Goal: Transaction & Acquisition: Purchase product/service

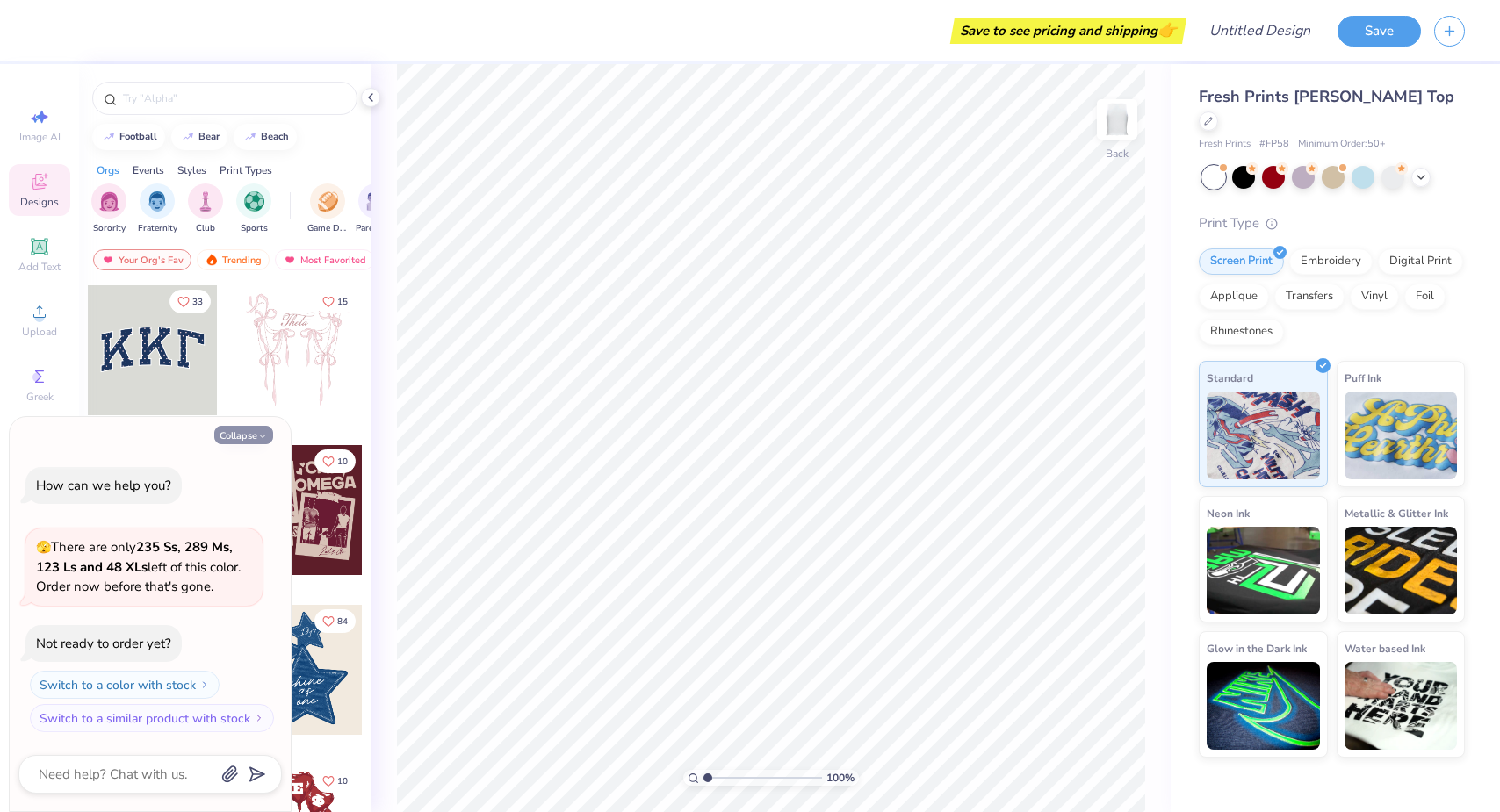
click at [261, 437] on icon "button" at bounding box center [262, 436] width 10 height 10
type textarea "x"
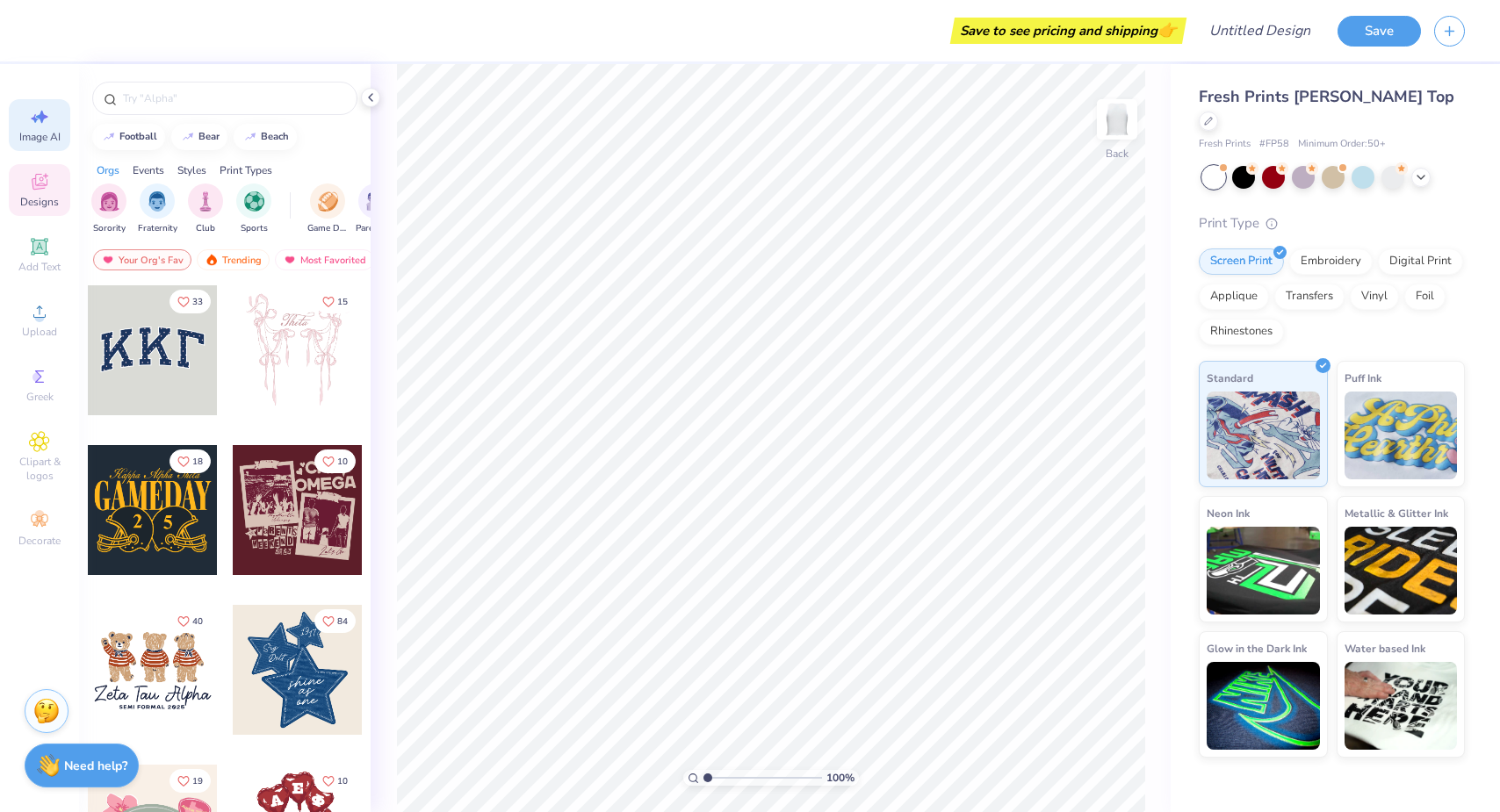
click at [46, 125] on icon at bounding box center [40, 117] width 21 height 21
select select "4"
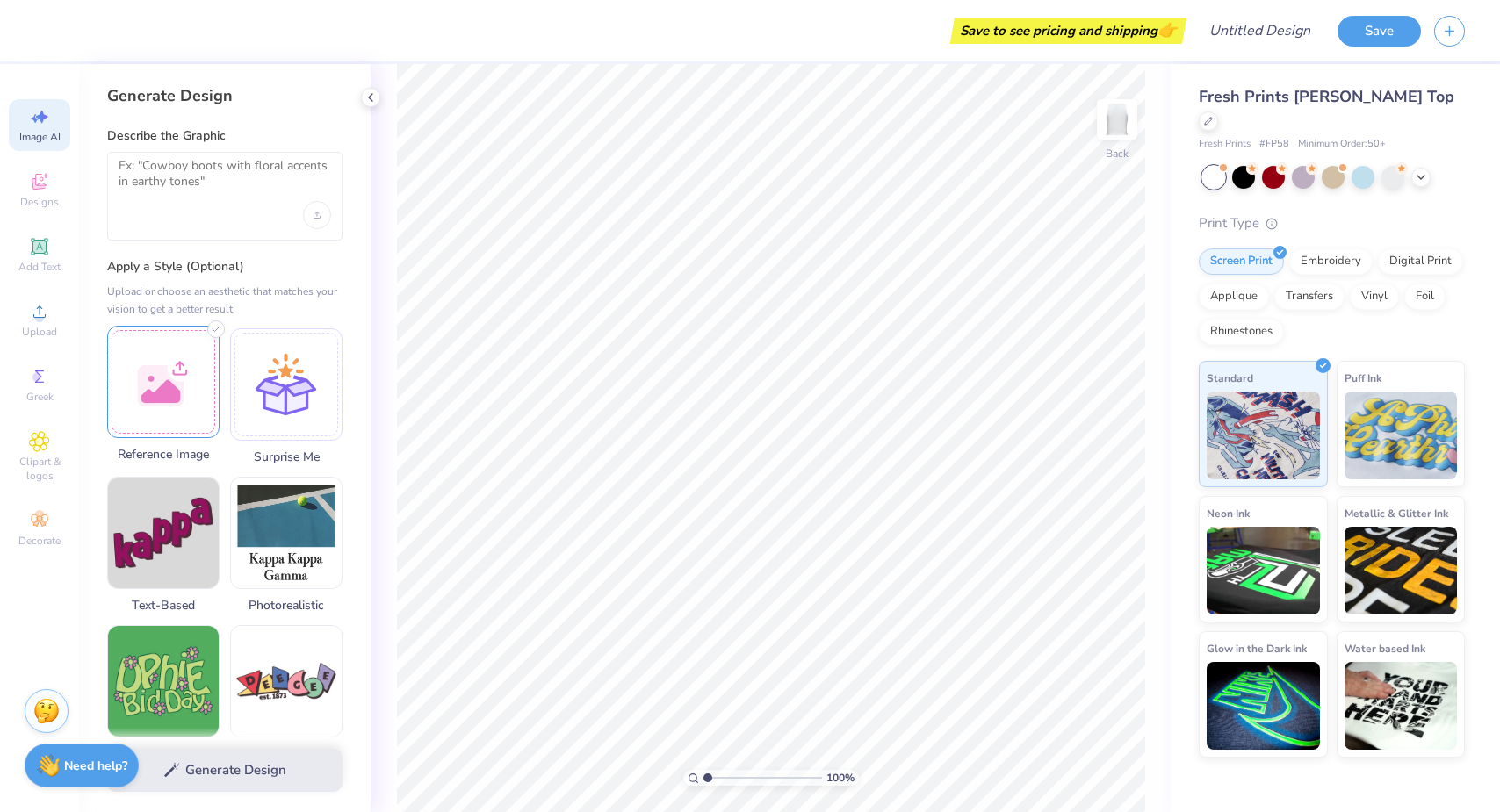
click at [181, 355] on div at bounding box center [163, 381] width 112 height 112
click at [226, 770] on div "Generate Design" at bounding box center [225, 771] width 292 height 86
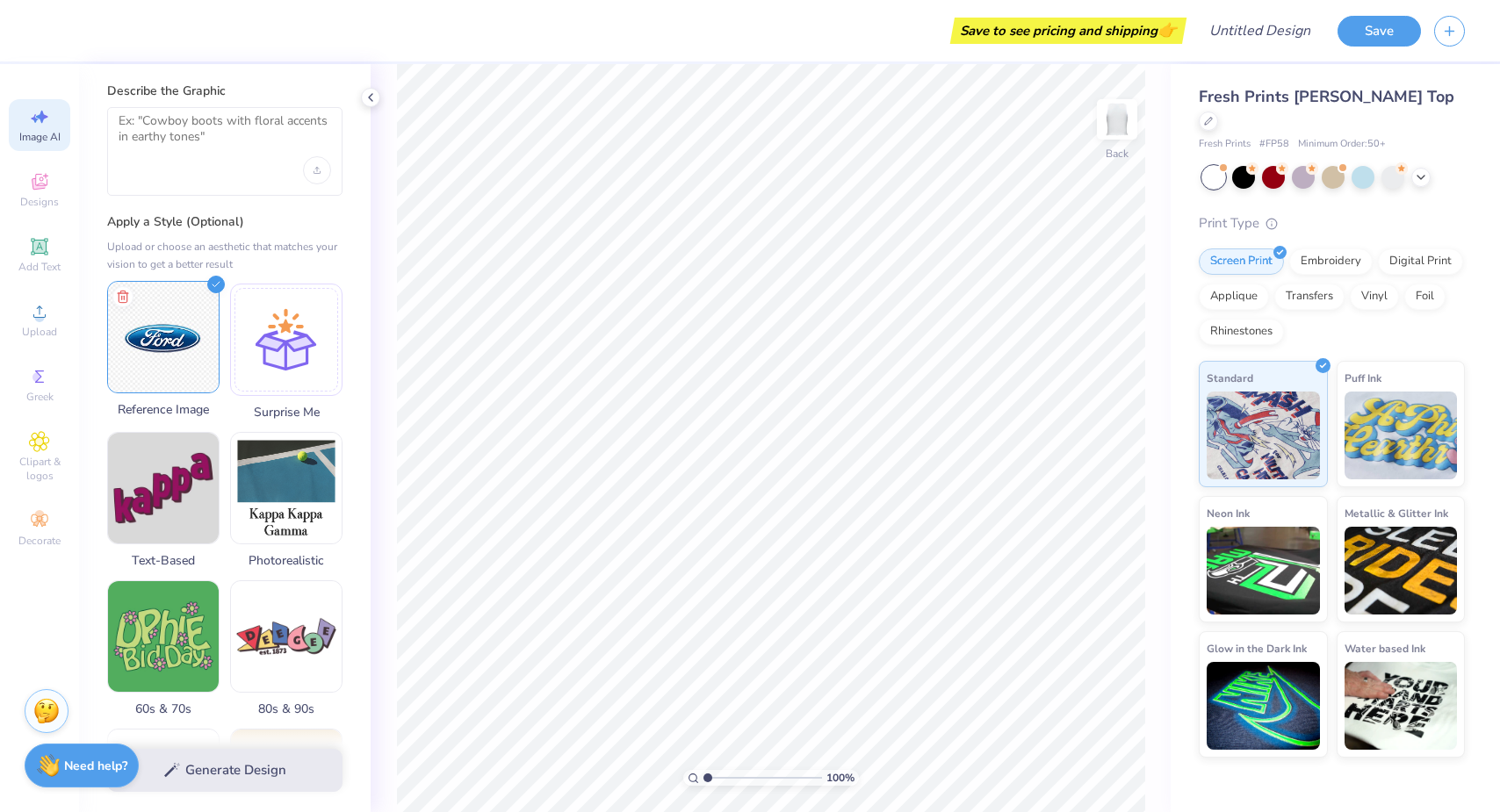
scroll to position [46, 0]
click at [181, 335] on img at bounding box center [164, 337] width 111 height 111
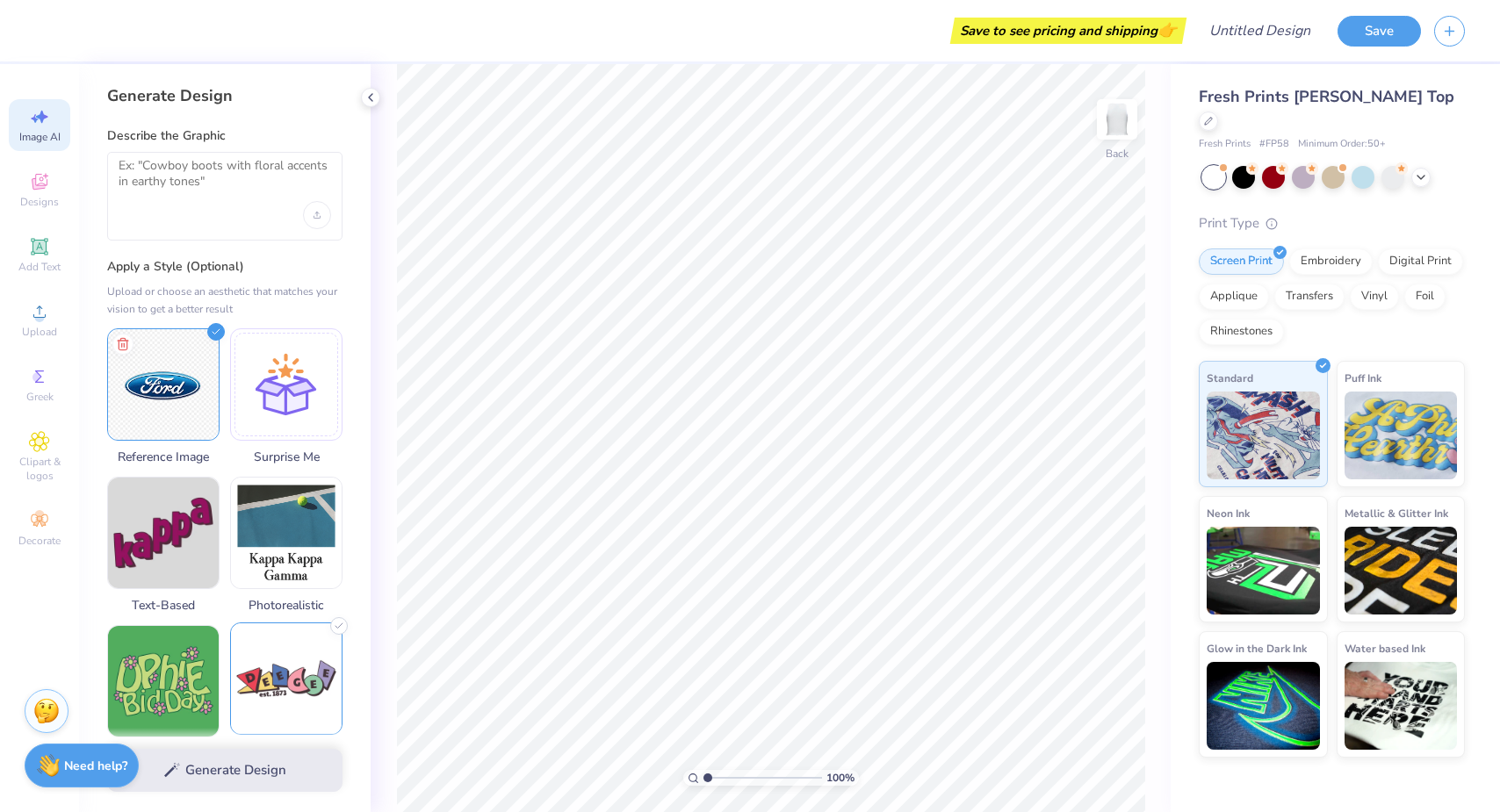
scroll to position [0, 0]
click at [272, 179] on textarea at bounding box center [225, 180] width 213 height 44
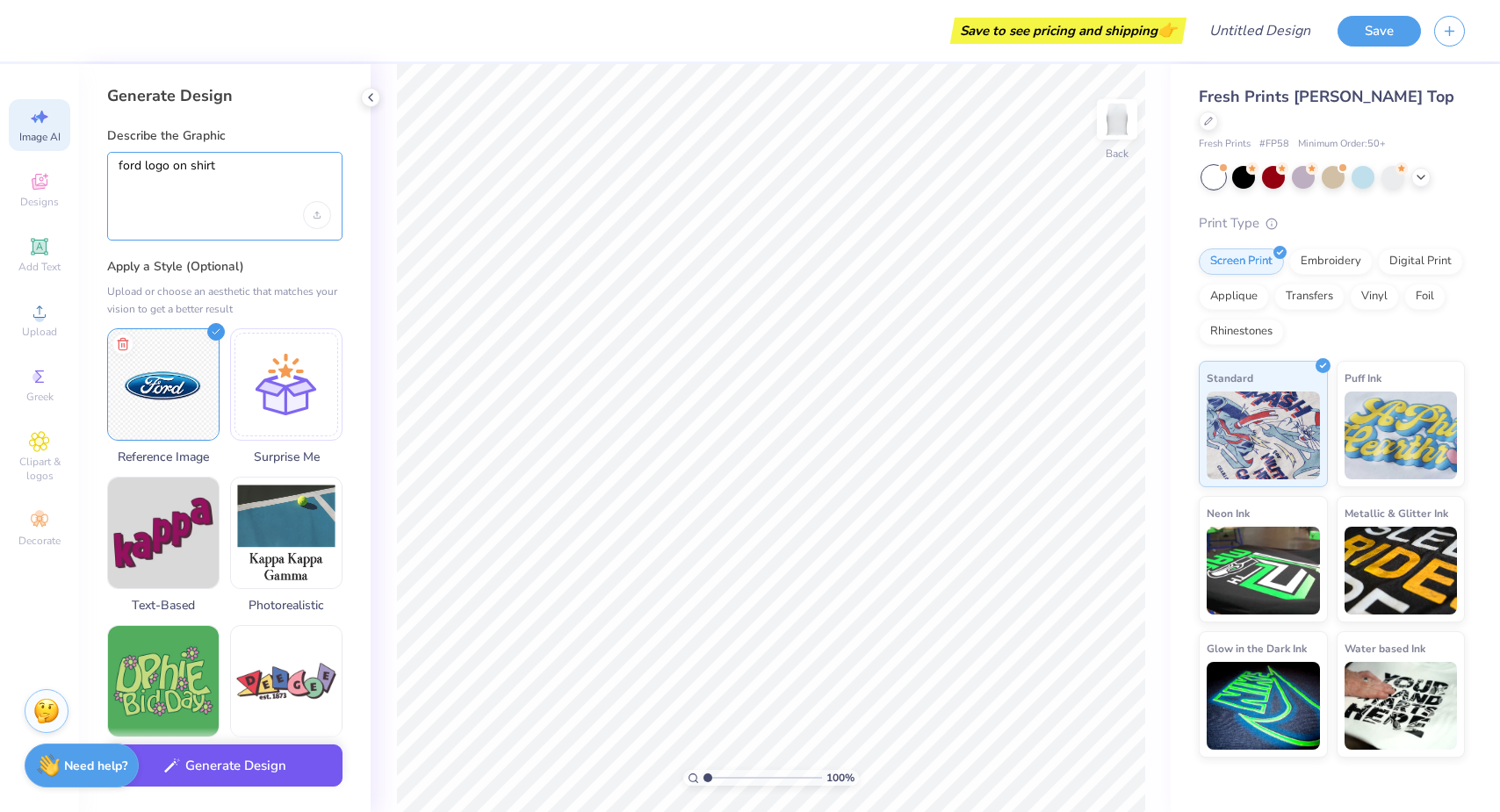
type textarea "ford logo on shirt"
click at [222, 771] on button "Generate Design" at bounding box center [225, 766] width 235 height 43
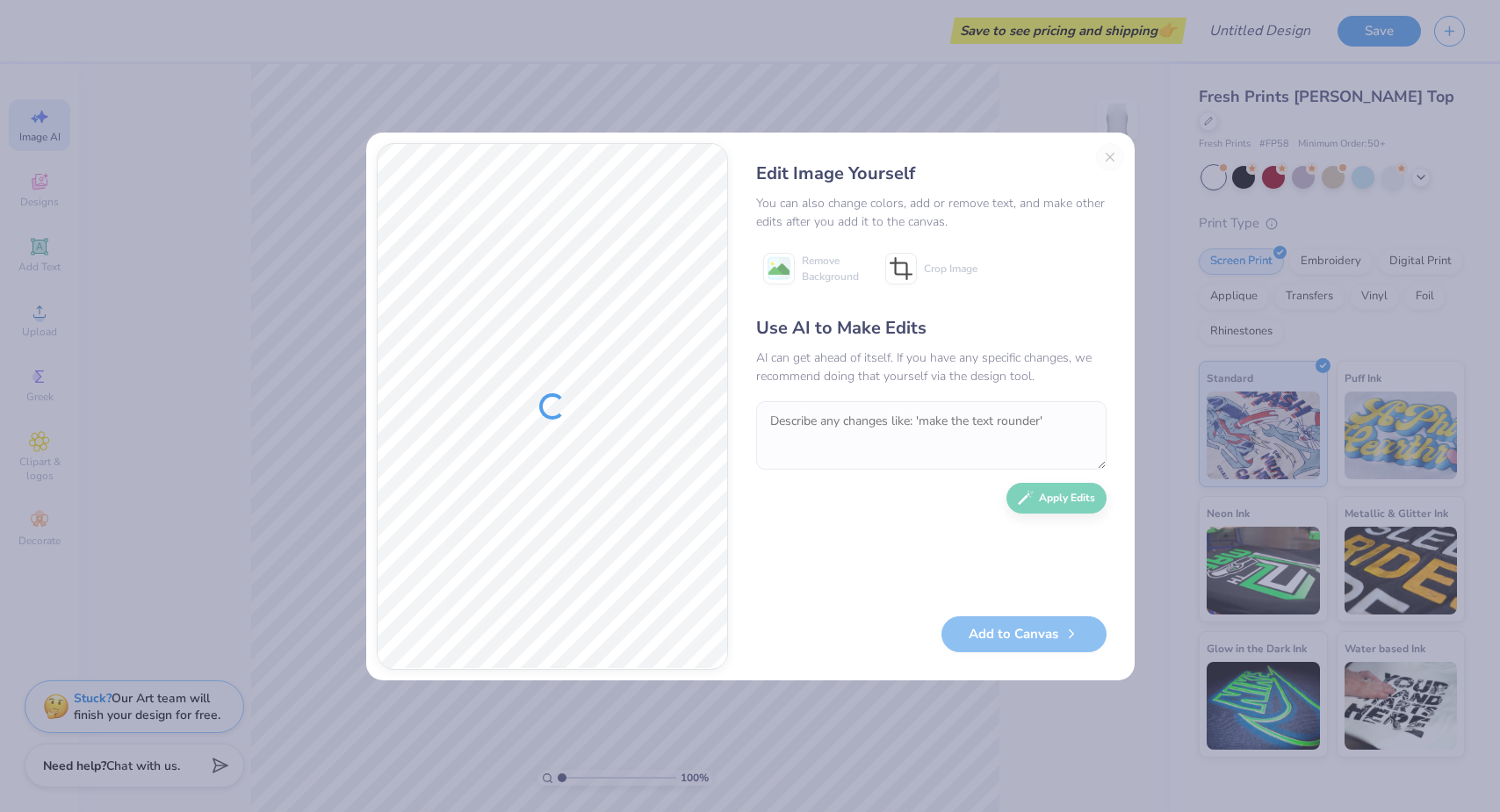
click at [1108, 161] on div "Edit Image Yourself You can also change colors, add or remove text, and make ot…" at bounding box center [932, 406] width 386 height 527
click at [1099, 72] on div "Edit Image Yourself You can also change colors, add or remove text, and make ot…" at bounding box center [750, 406] width 1500 height 812
click at [1109, 158] on div "Edit Image Yourself You can also change colors, add or remove text, and make ot…" at bounding box center [932, 406] width 386 height 527
click at [1131, 83] on div "Edit Image Yourself You can also change colors, add or remove text, and make ot…" at bounding box center [750, 406] width 1500 height 812
click at [1107, 157] on div "Edit Image Yourself You can also change colors, add or remove text, and make ot…" at bounding box center [932, 406] width 386 height 527
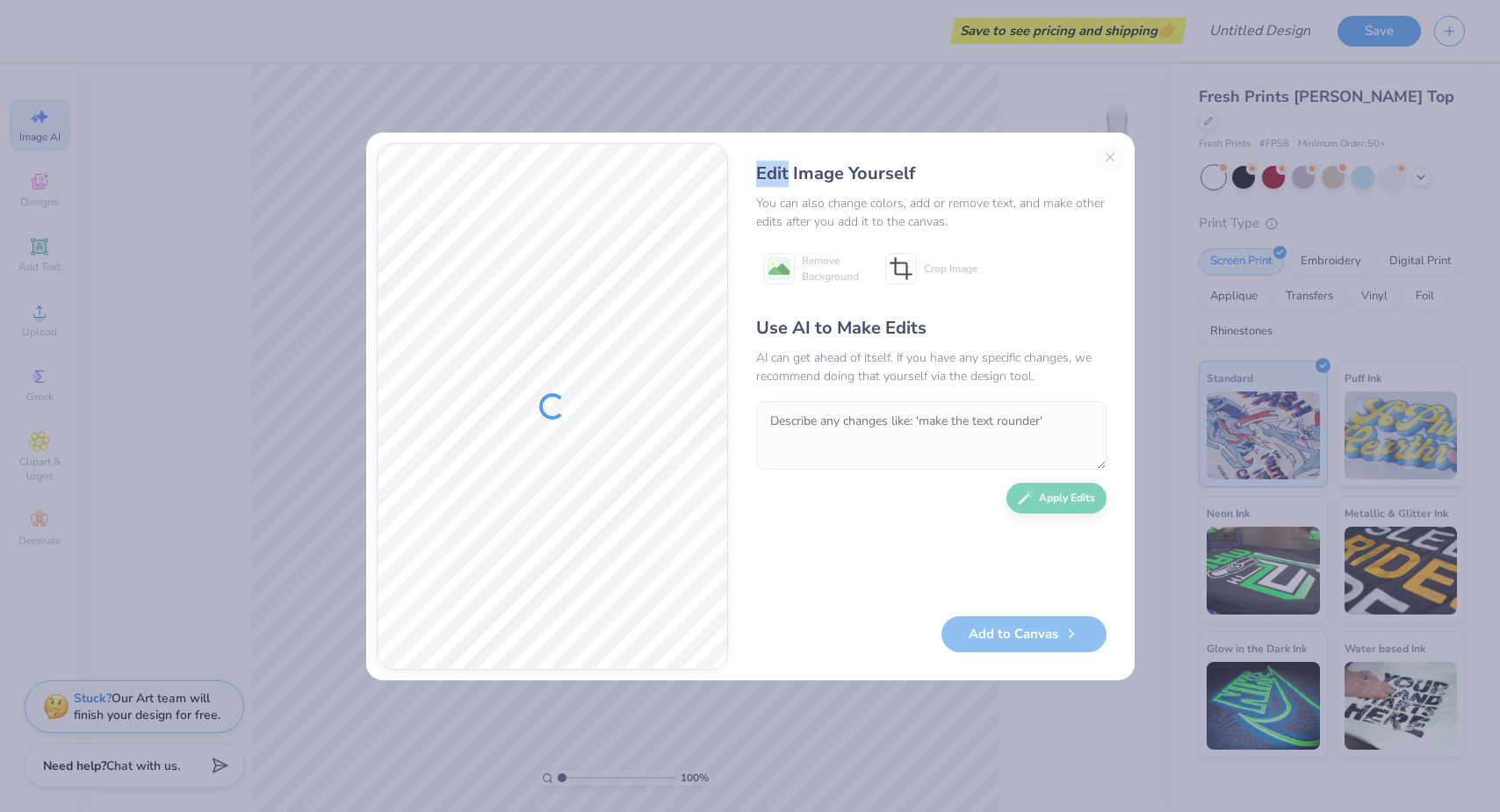
click at [1107, 157] on div "Edit Image Yourself You can also change colors, add or remove text, and make ot…" at bounding box center [932, 406] width 386 height 527
click at [1107, 157] on button "Close" at bounding box center [1110, 157] width 28 height 28
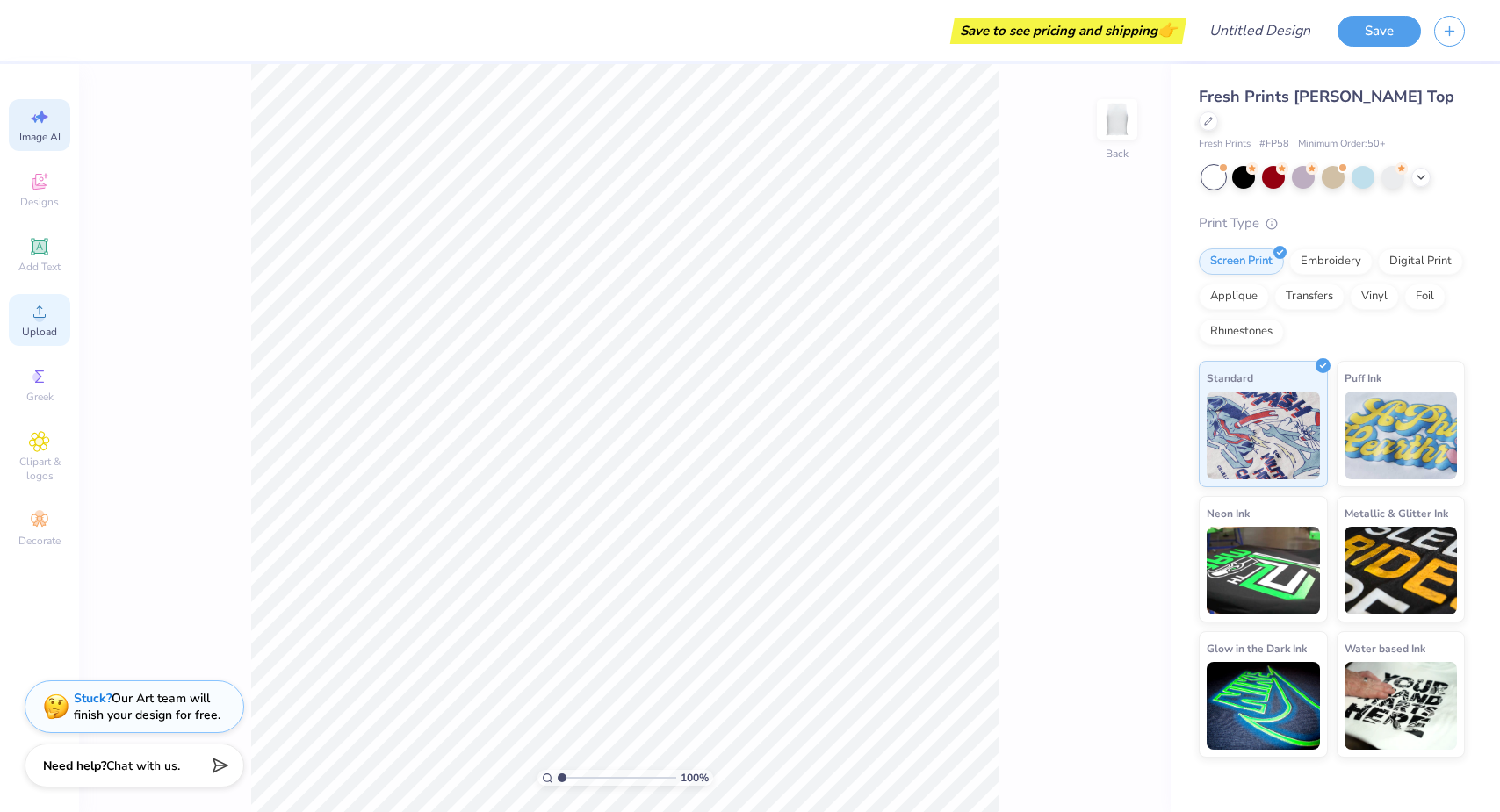
click at [41, 309] on icon at bounding box center [39, 311] width 12 height 12
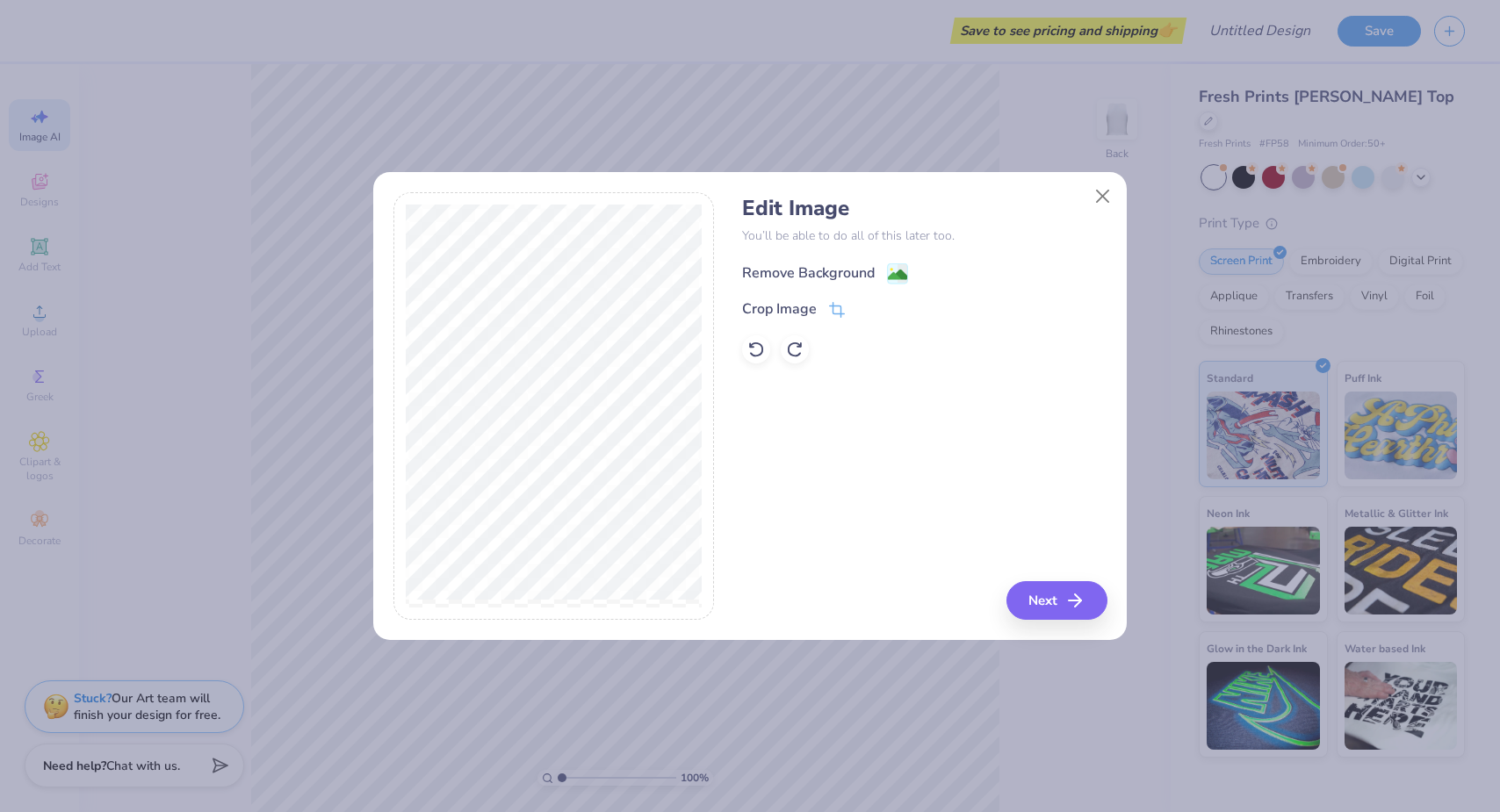
click at [825, 275] on div "Remove Background" at bounding box center [808, 273] width 133 height 21
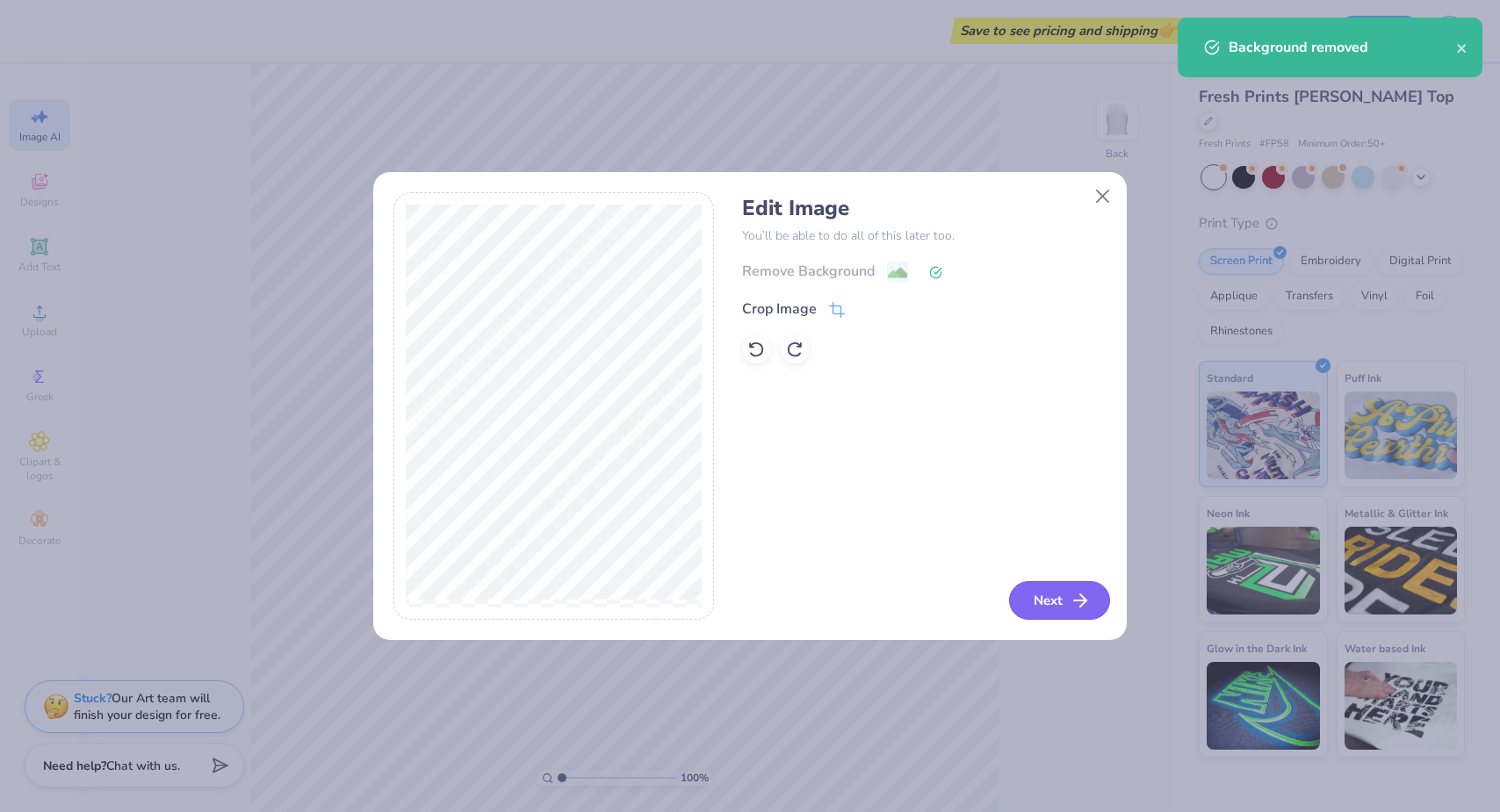
click at [1064, 608] on button "Next" at bounding box center [1059, 600] width 101 height 39
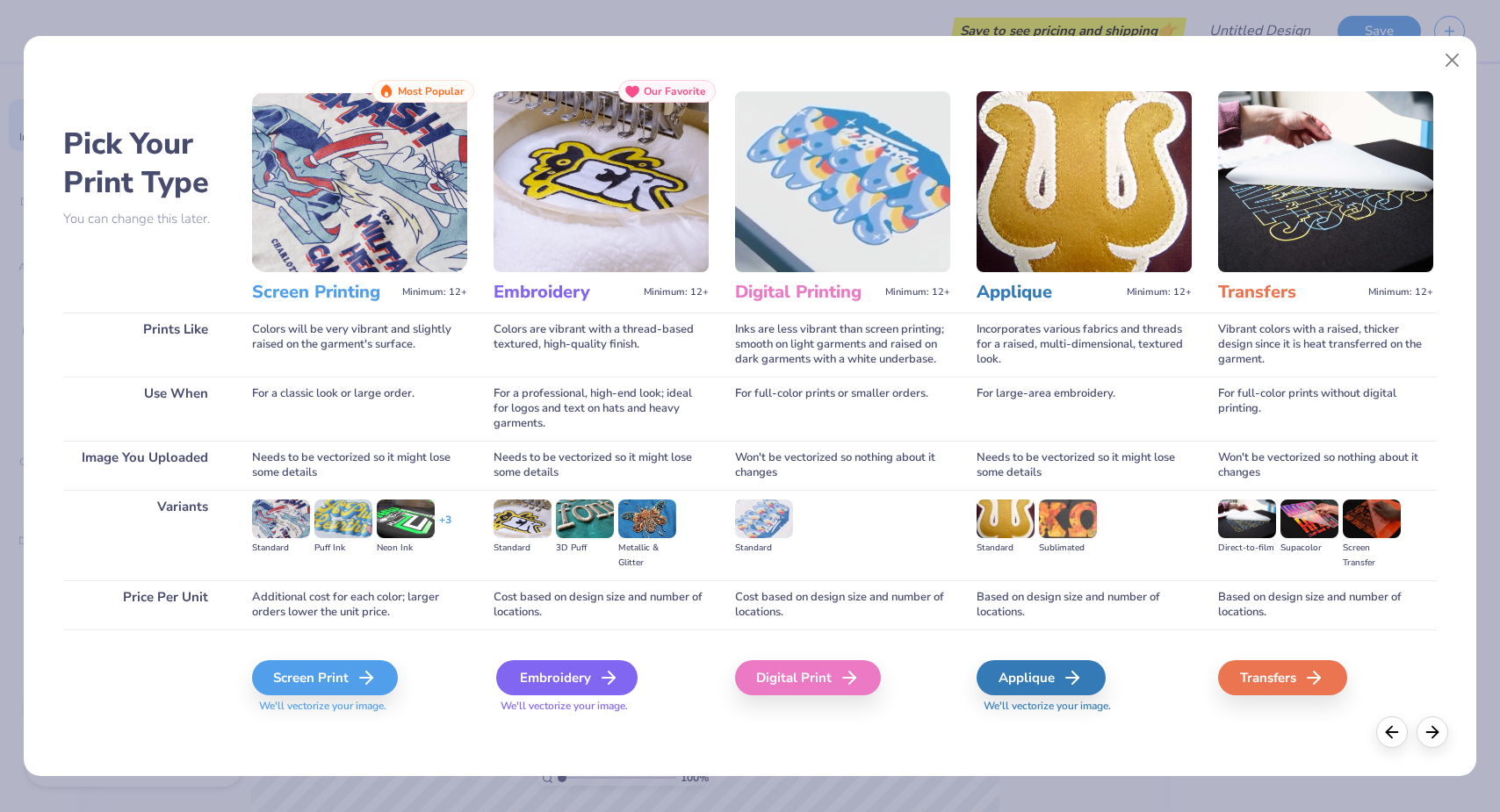
click at [576, 682] on div "Embroidery" at bounding box center [566, 677] width 141 height 35
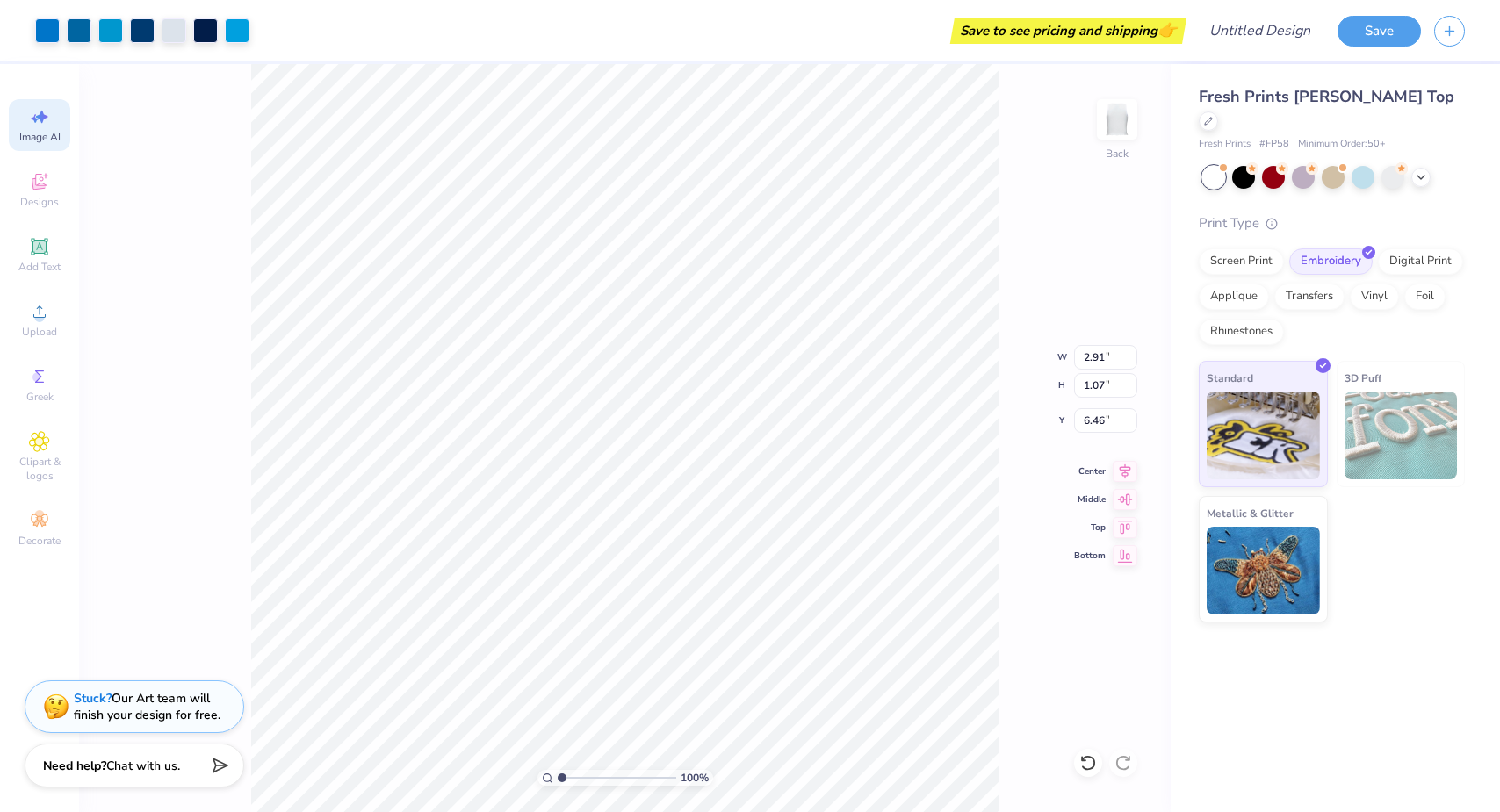
type input "3.65"
type input "1.34"
type input "5.82"
type input "5.58"
type input "2.06"
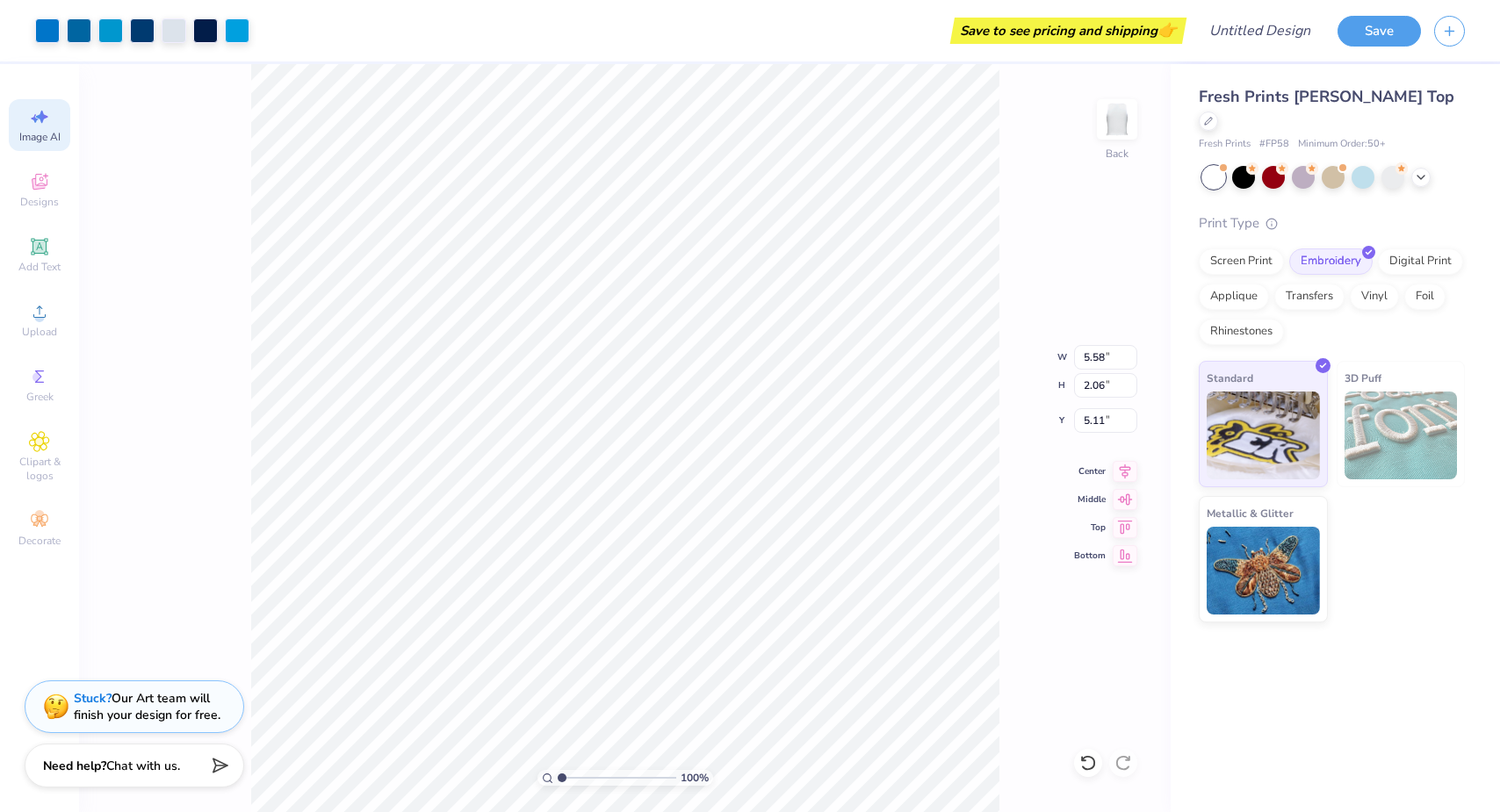
type input "5.13"
type input "7.22"
type input "2.66"
type input "4.34"
type input "7.98"
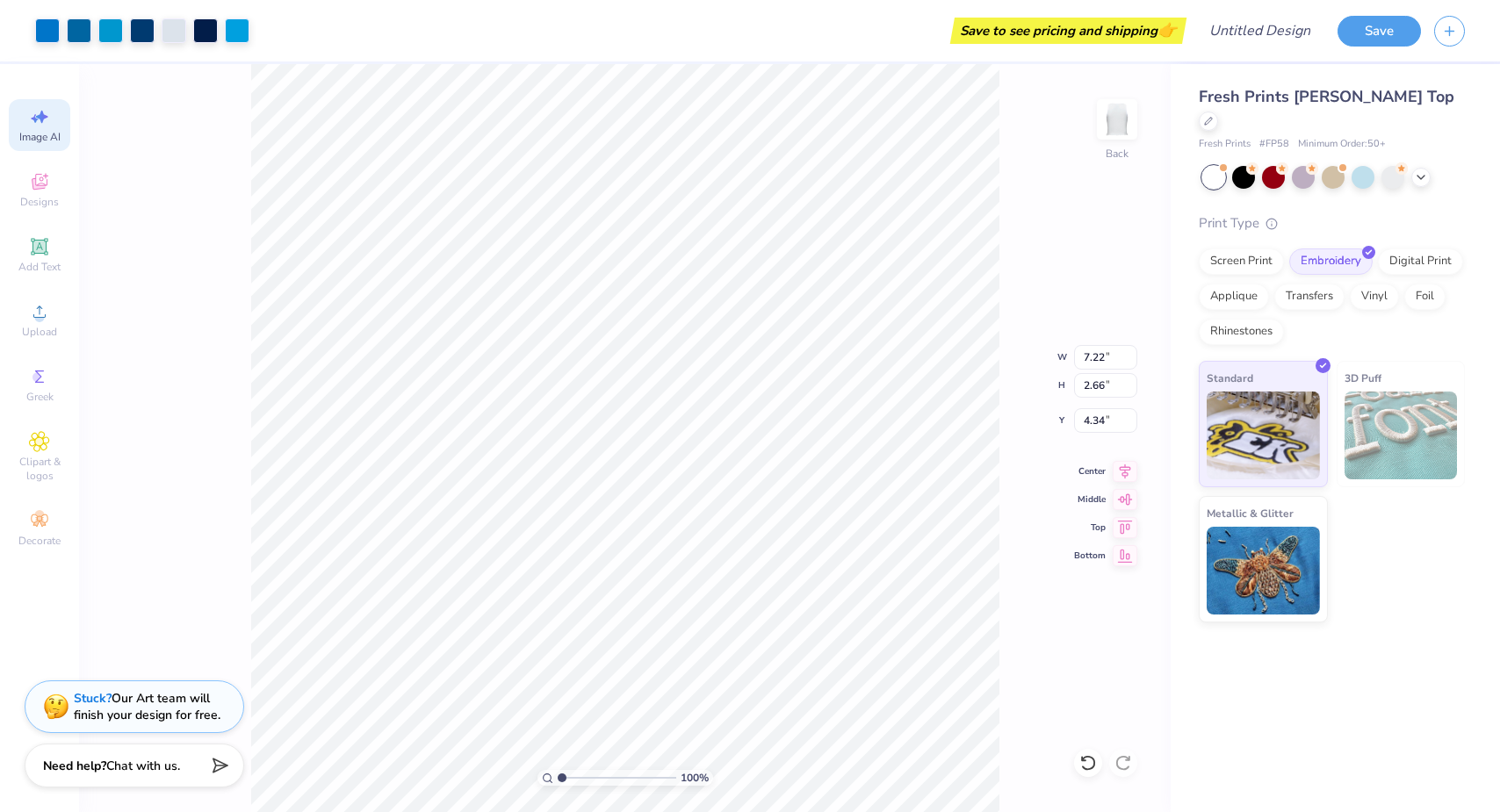
type input "2.94"
type input "3.93"
type input "8.65"
type input "3.18"
type input "3.68"
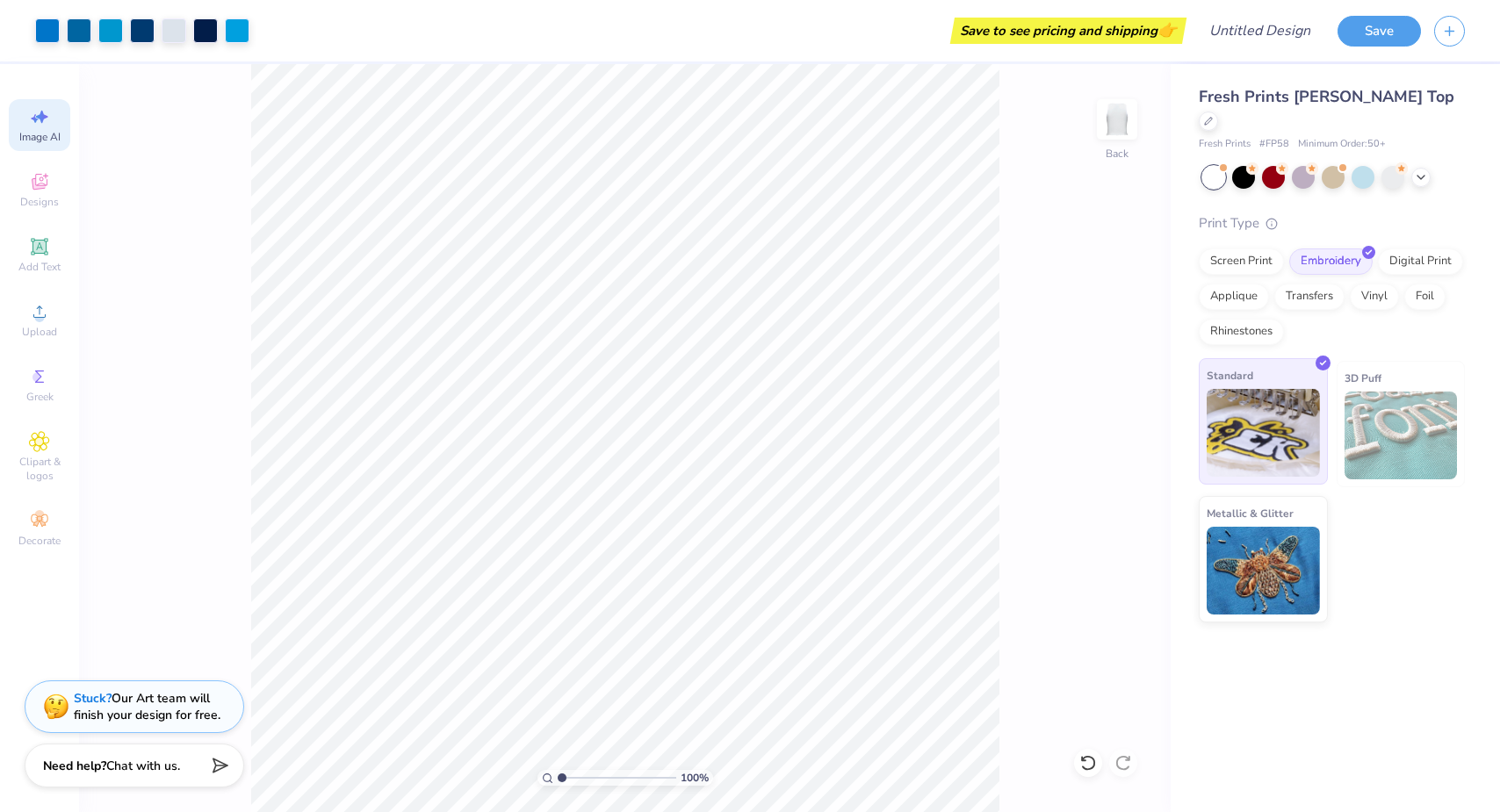
click at [1317, 358] on div "Standard" at bounding box center [1263, 422] width 129 height 126
click at [1419, 246] on div "Digital Print" at bounding box center [1420, 259] width 86 height 26
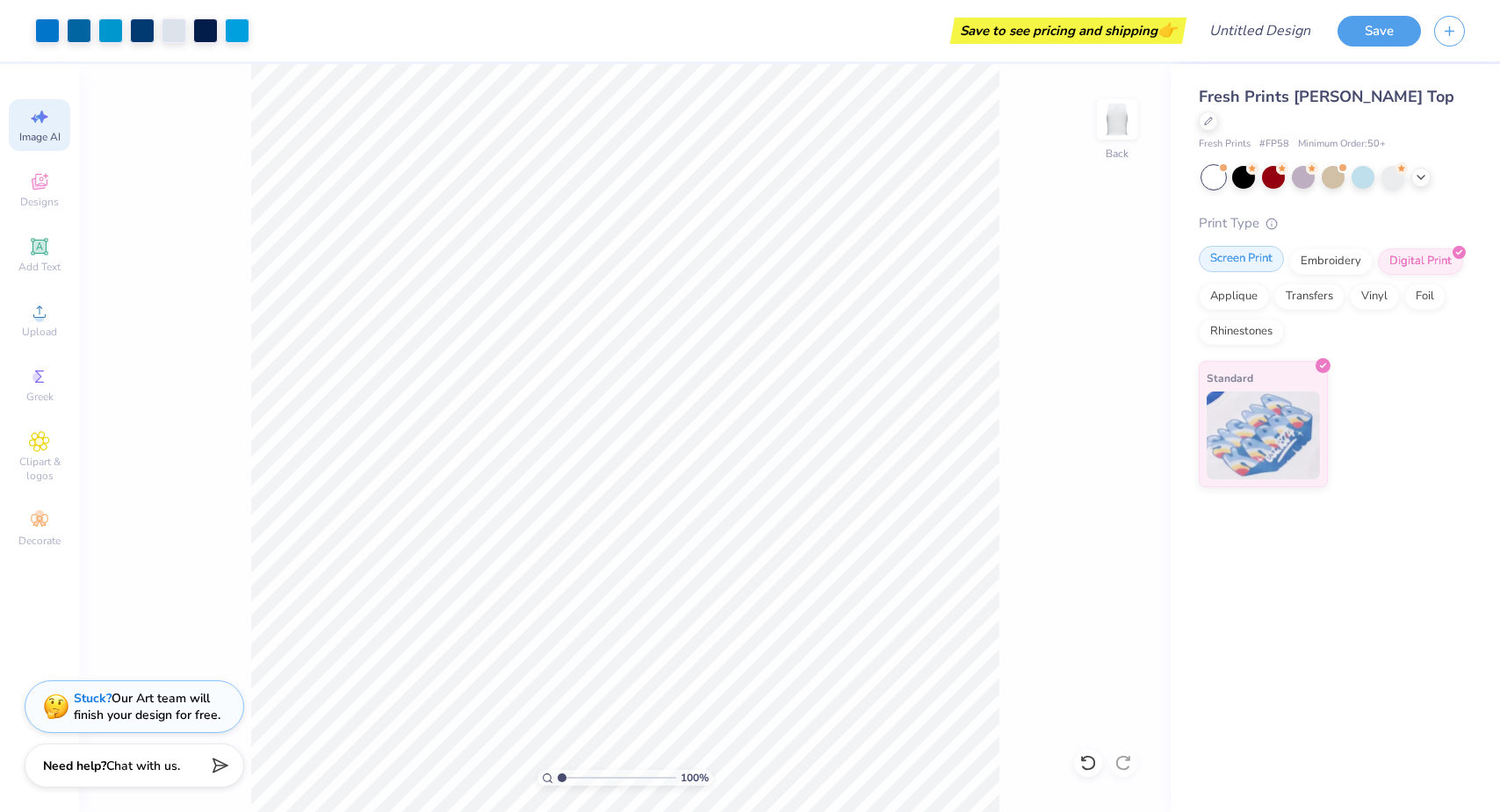
click at [1242, 246] on div "Screen Print" at bounding box center [1241, 259] width 86 height 26
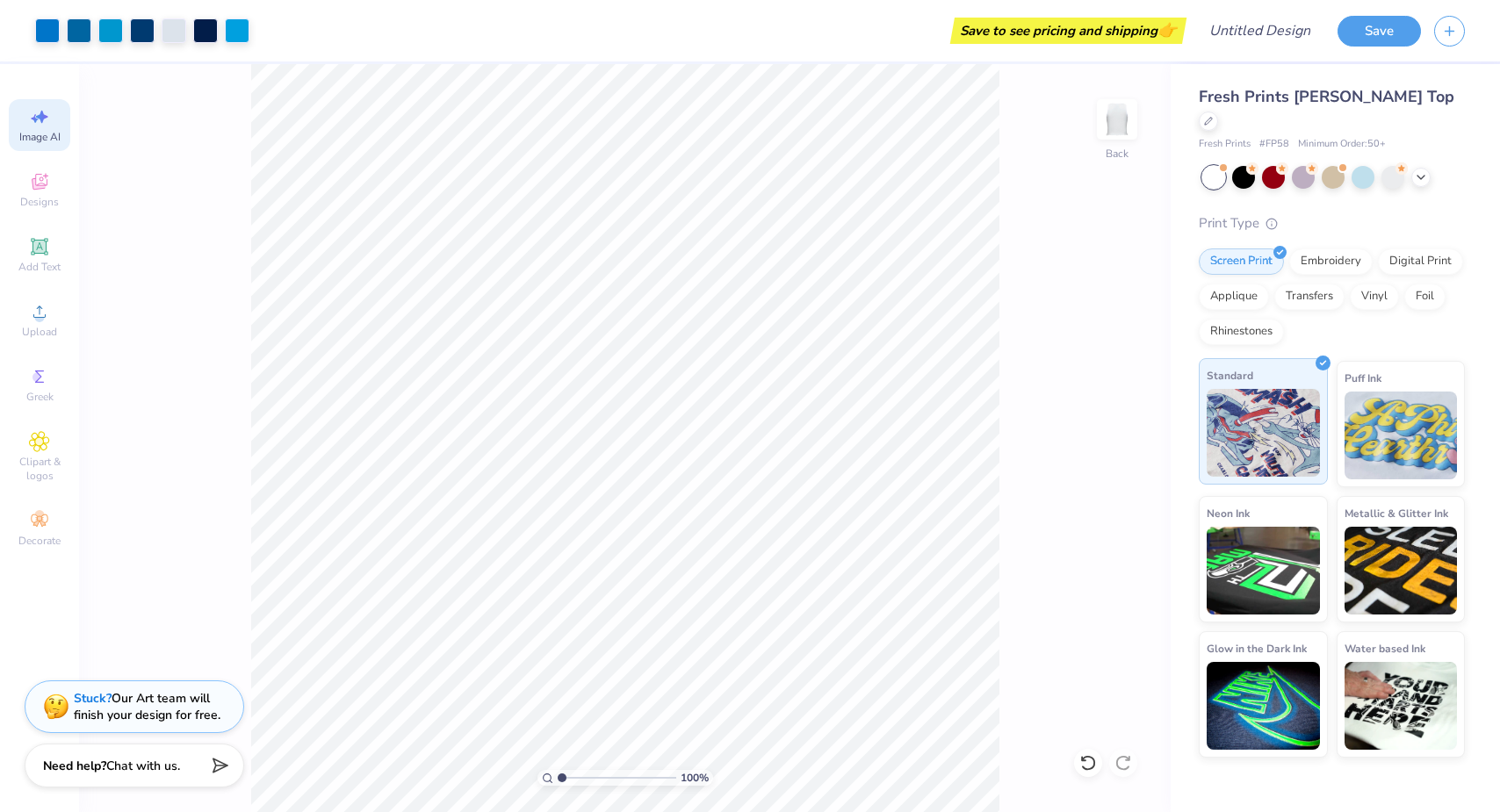
click at [1278, 360] on div "Standard" at bounding box center [1263, 422] width 129 height 126
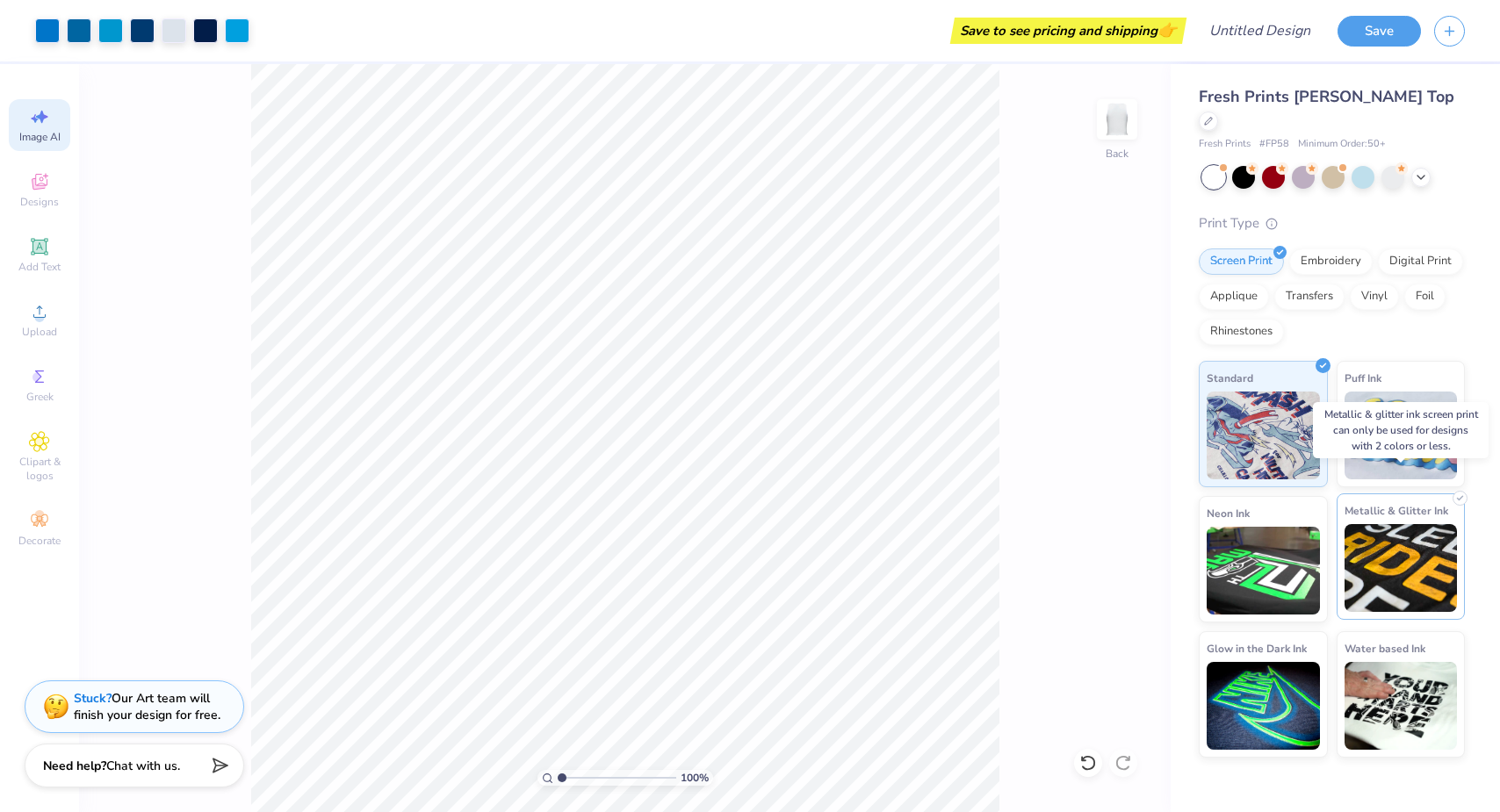
click at [1408, 524] on img at bounding box center [1401, 567] width 113 height 88
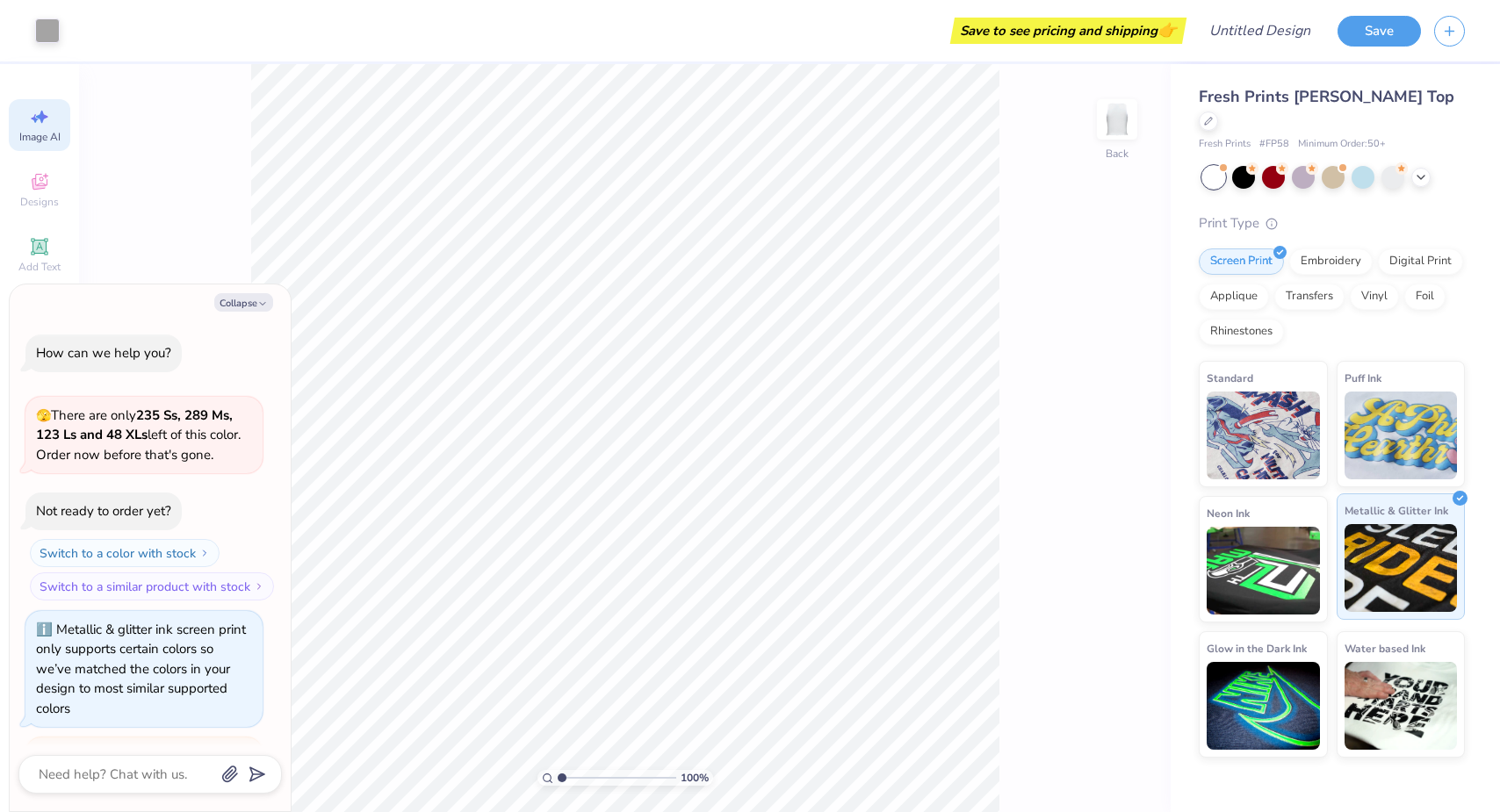
scroll to position [163, 0]
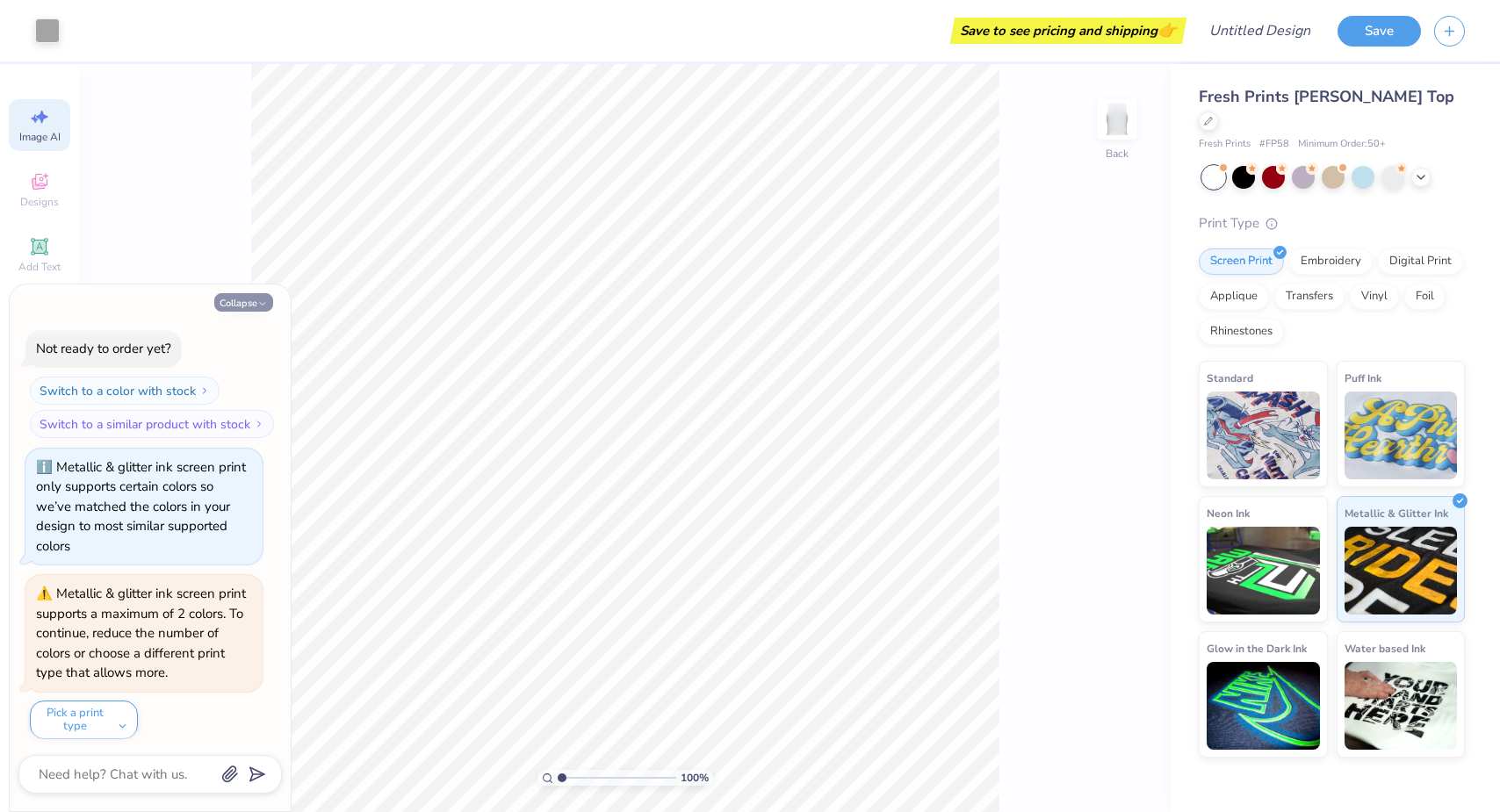
click at [251, 302] on button "Collapse" at bounding box center [244, 303] width 59 height 19
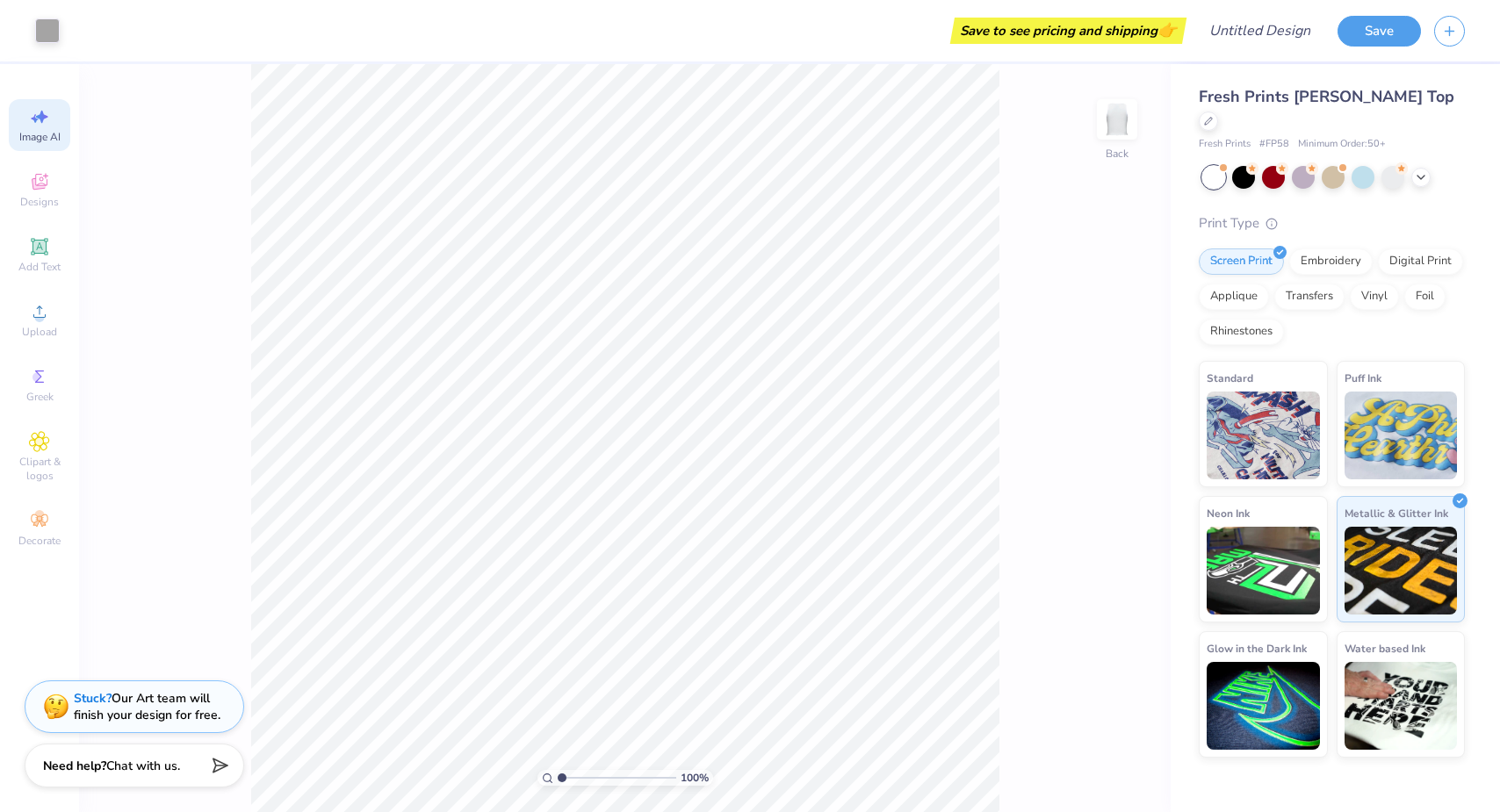
type textarea "x"
click at [754, 586] on li "Delete" at bounding box center [753, 585] width 138 height 34
click at [20, 323] on div "Upload" at bounding box center [39, 320] width 61 height 52
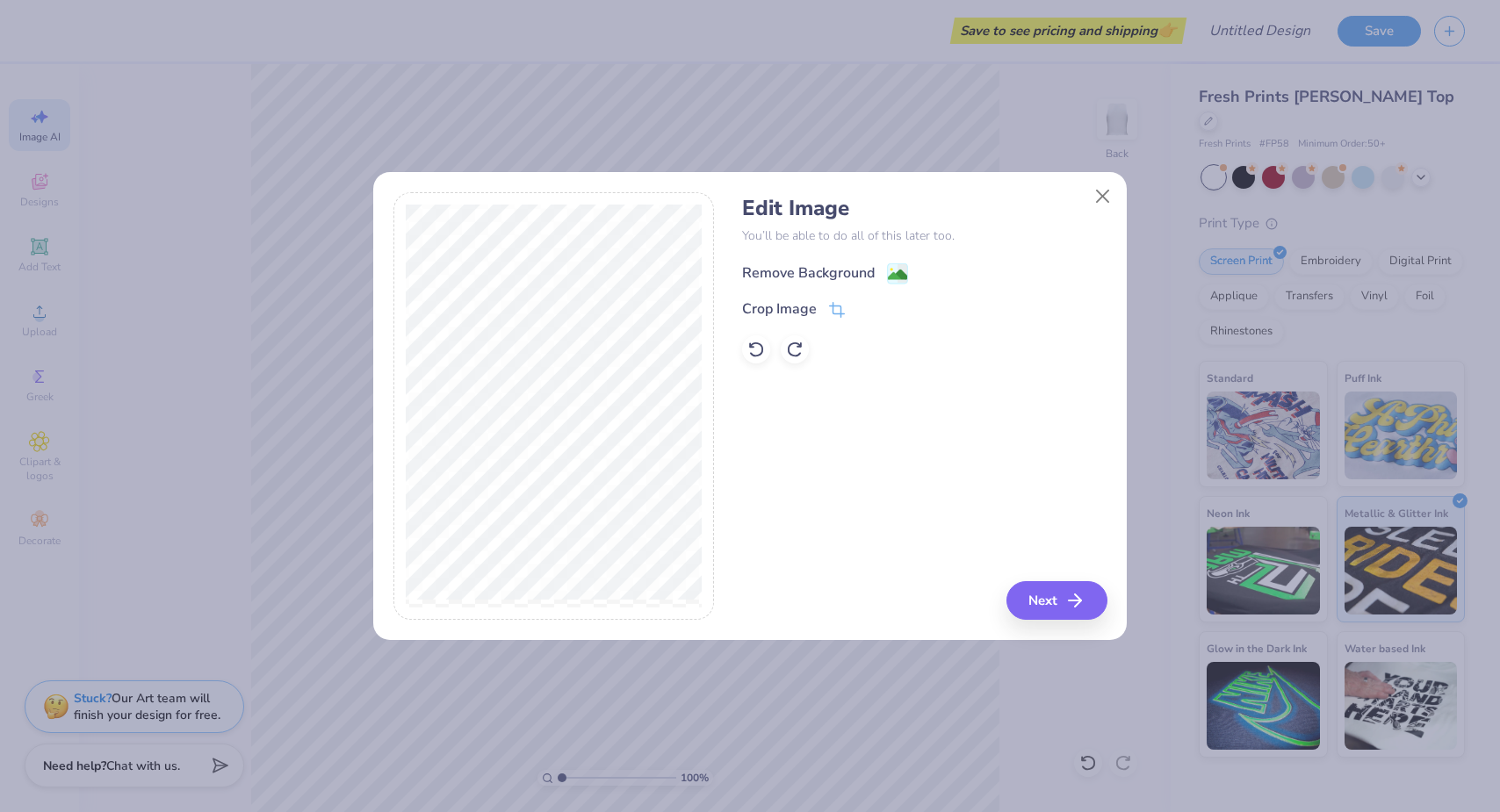
click at [788, 275] on div "Remove Background" at bounding box center [808, 273] width 133 height 21
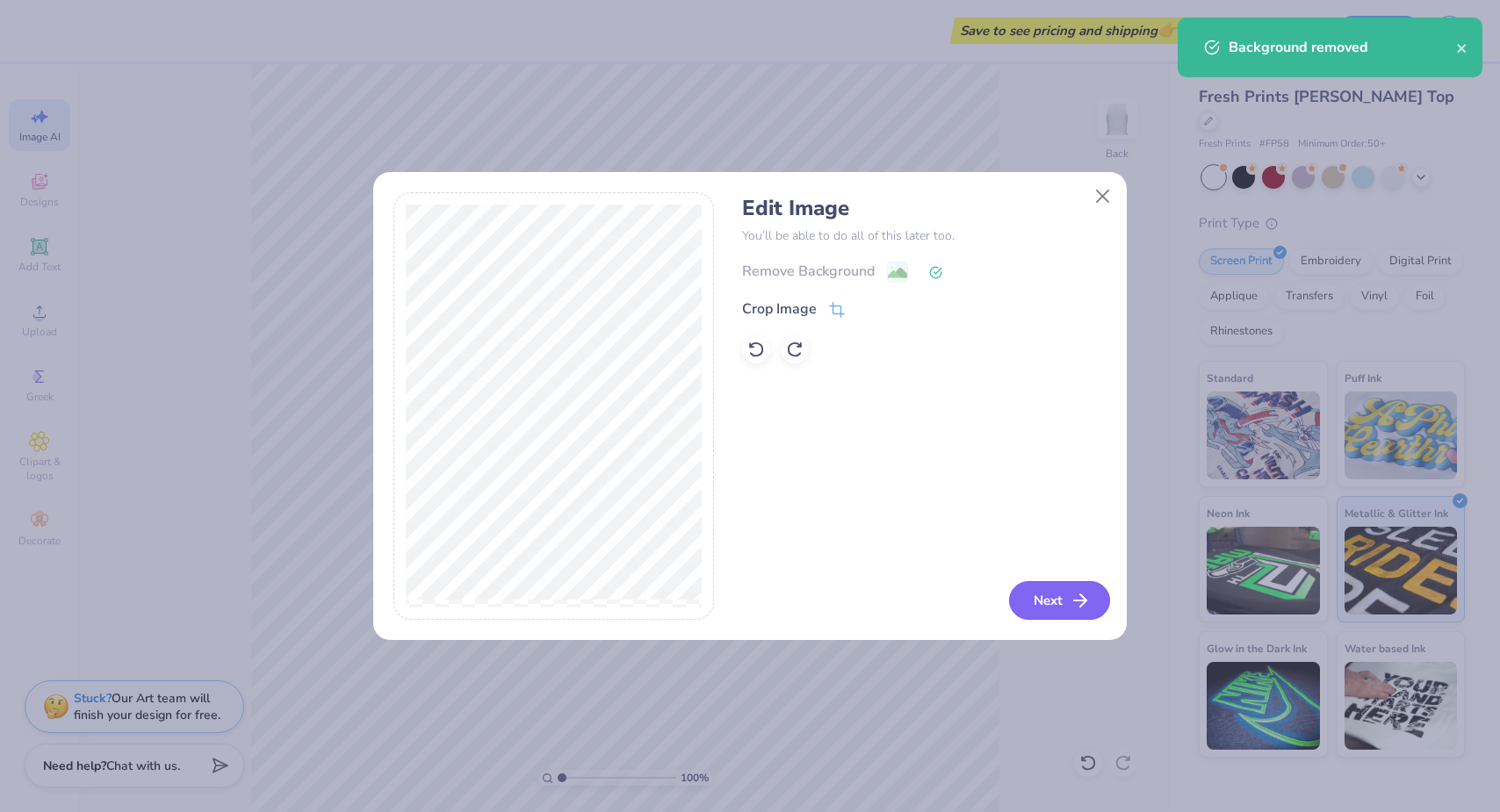
click at [1065, 604] on button "Next" at bounding box center [1059, 600] width 101 height 39
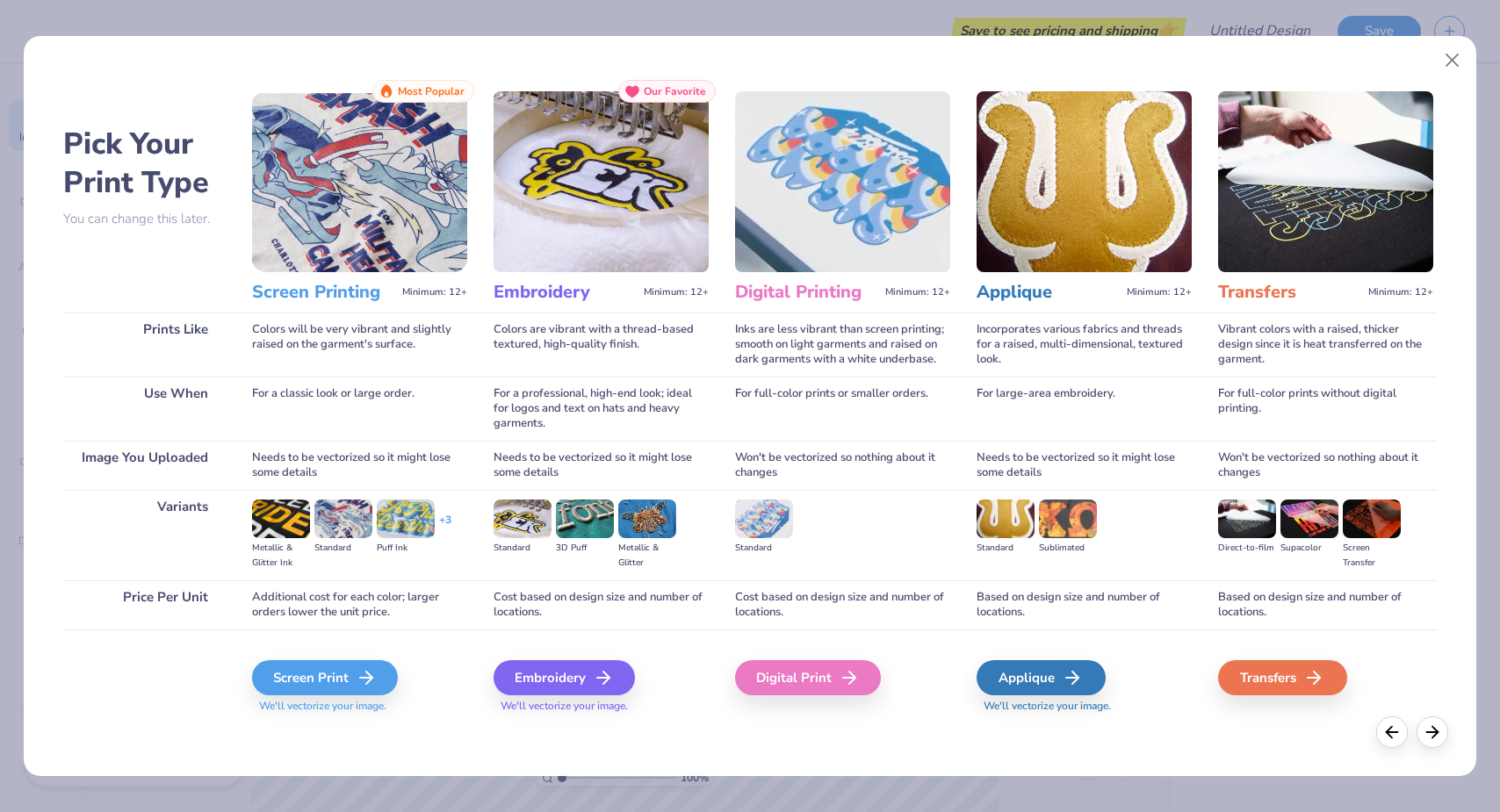
click at [277, 518] on img at bounding box center [281, 518] width 58 height 39
click at [315, 677] on div "Screen Print" at bounding box center [327, 677] width 146 height 35
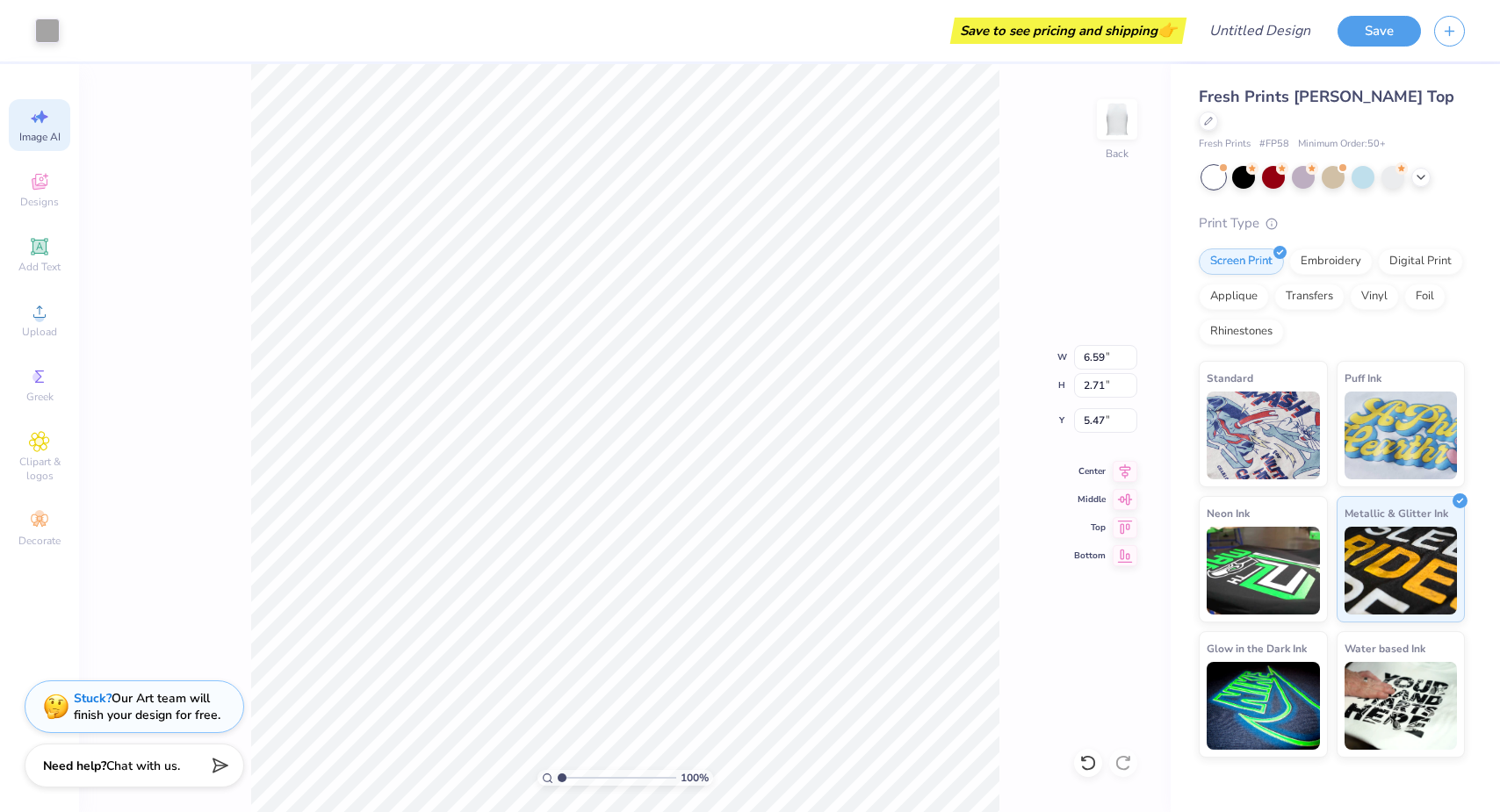
type input "4.07"
type input "8.90"
type input "3.66"
type input "3.12"
type input "8.03"
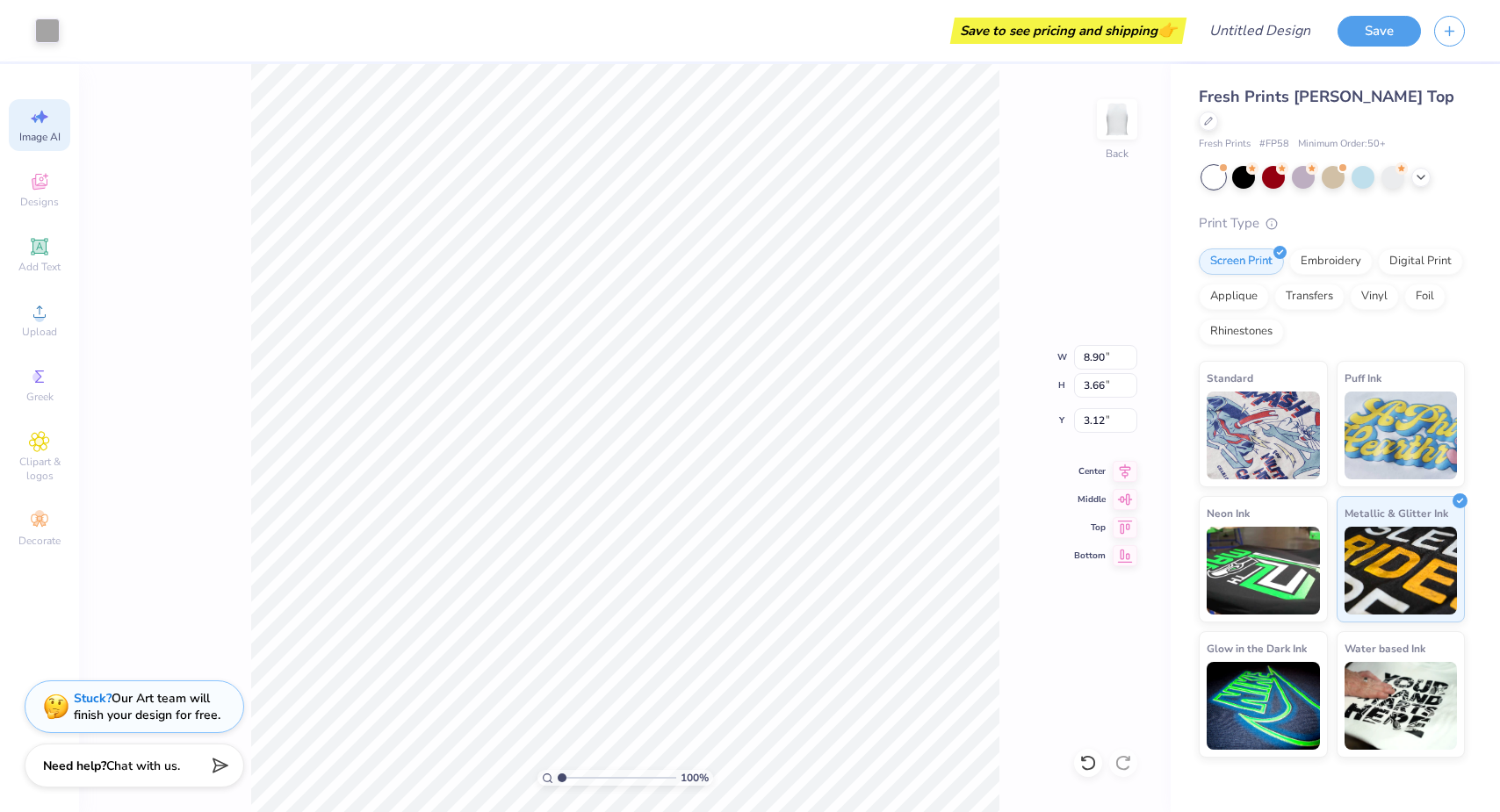
type input "3.30"
type input "3.82"
click at [1257, 389] on img at bounding box center [1263, 432] width 113 height 88
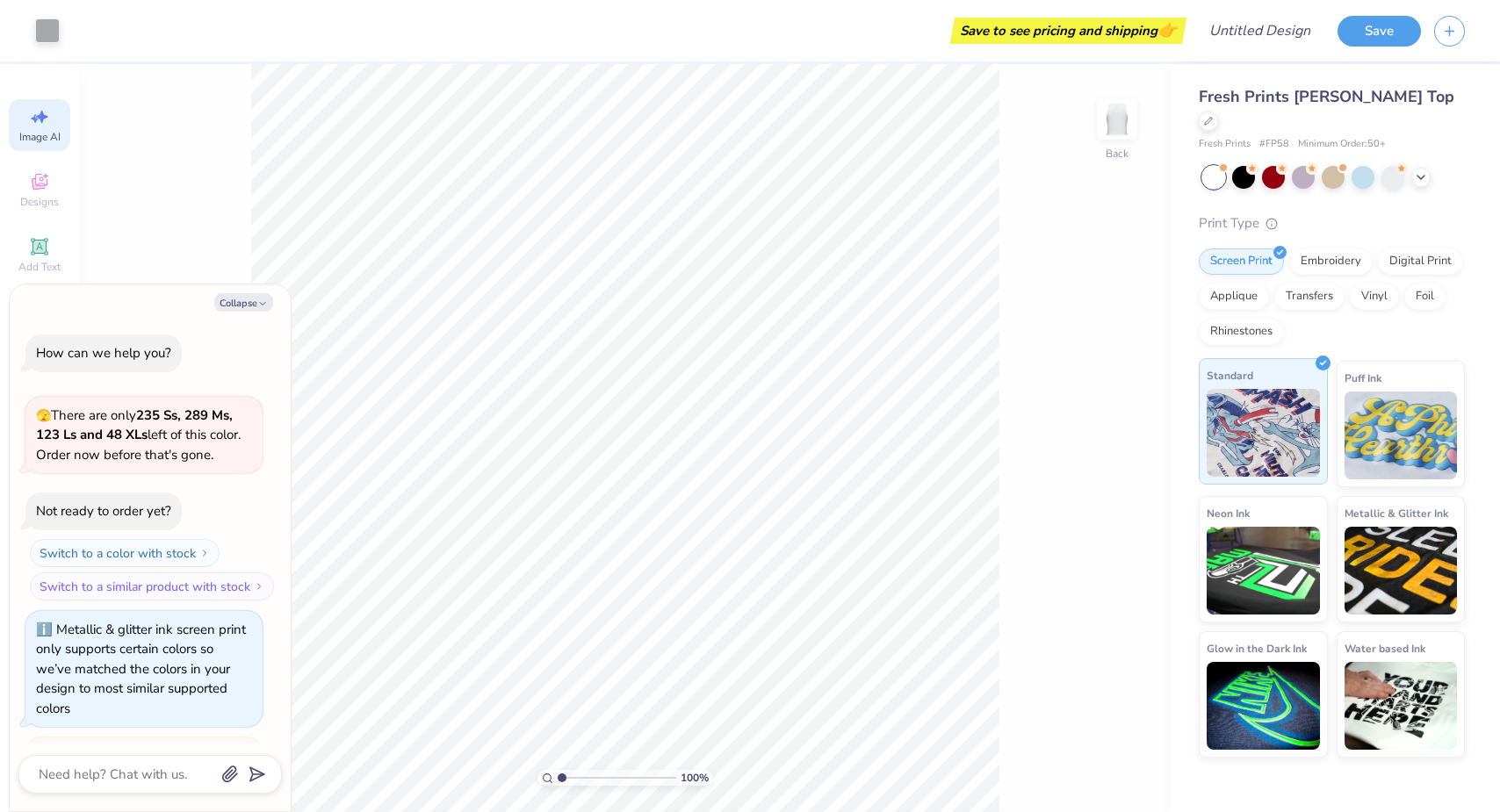
scroll to position [268, 0]
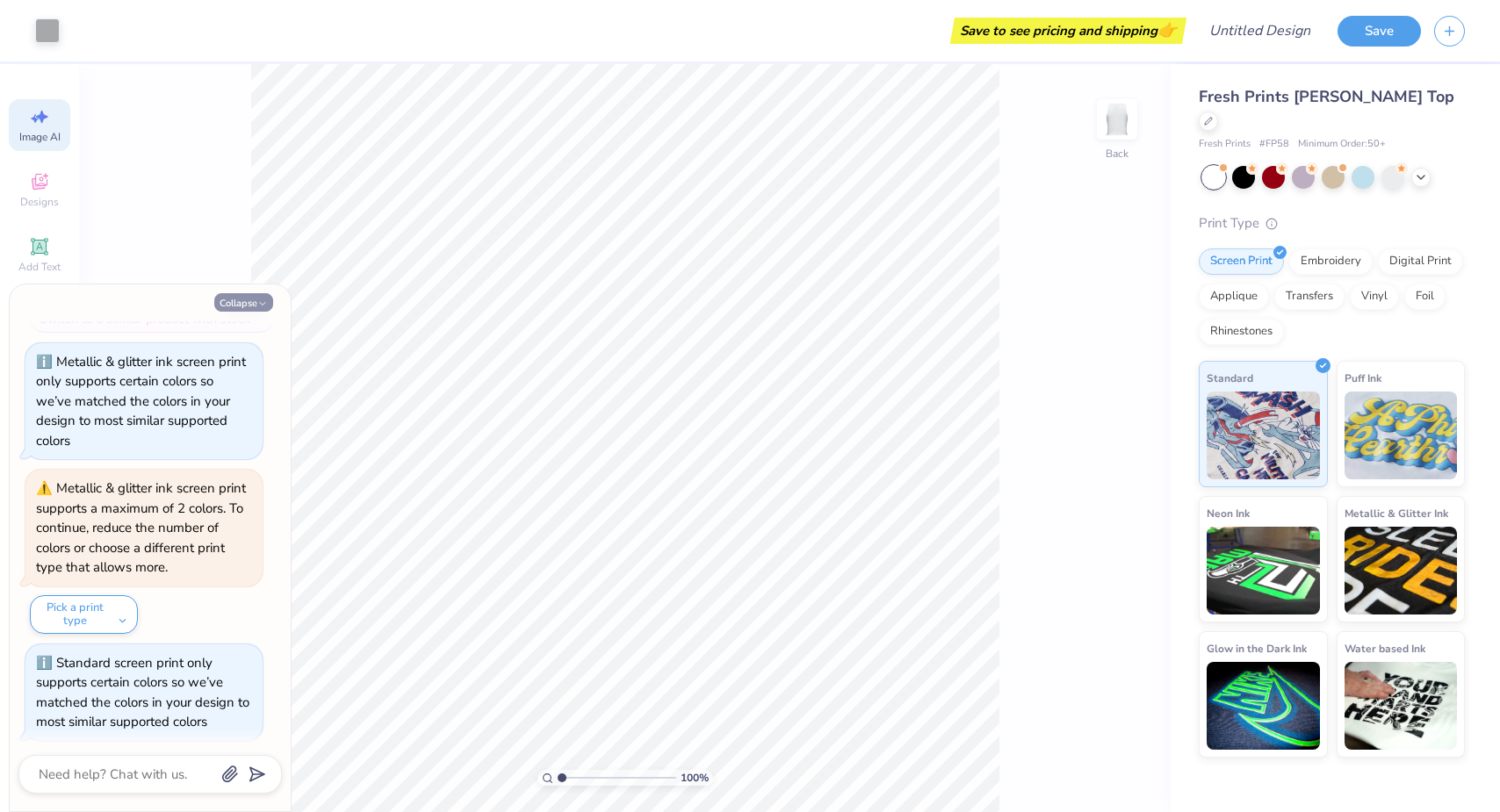
click at [248, 299] on button "Collapse" at bounding box center [244, 303] width 59 height 19
type textarea "x"
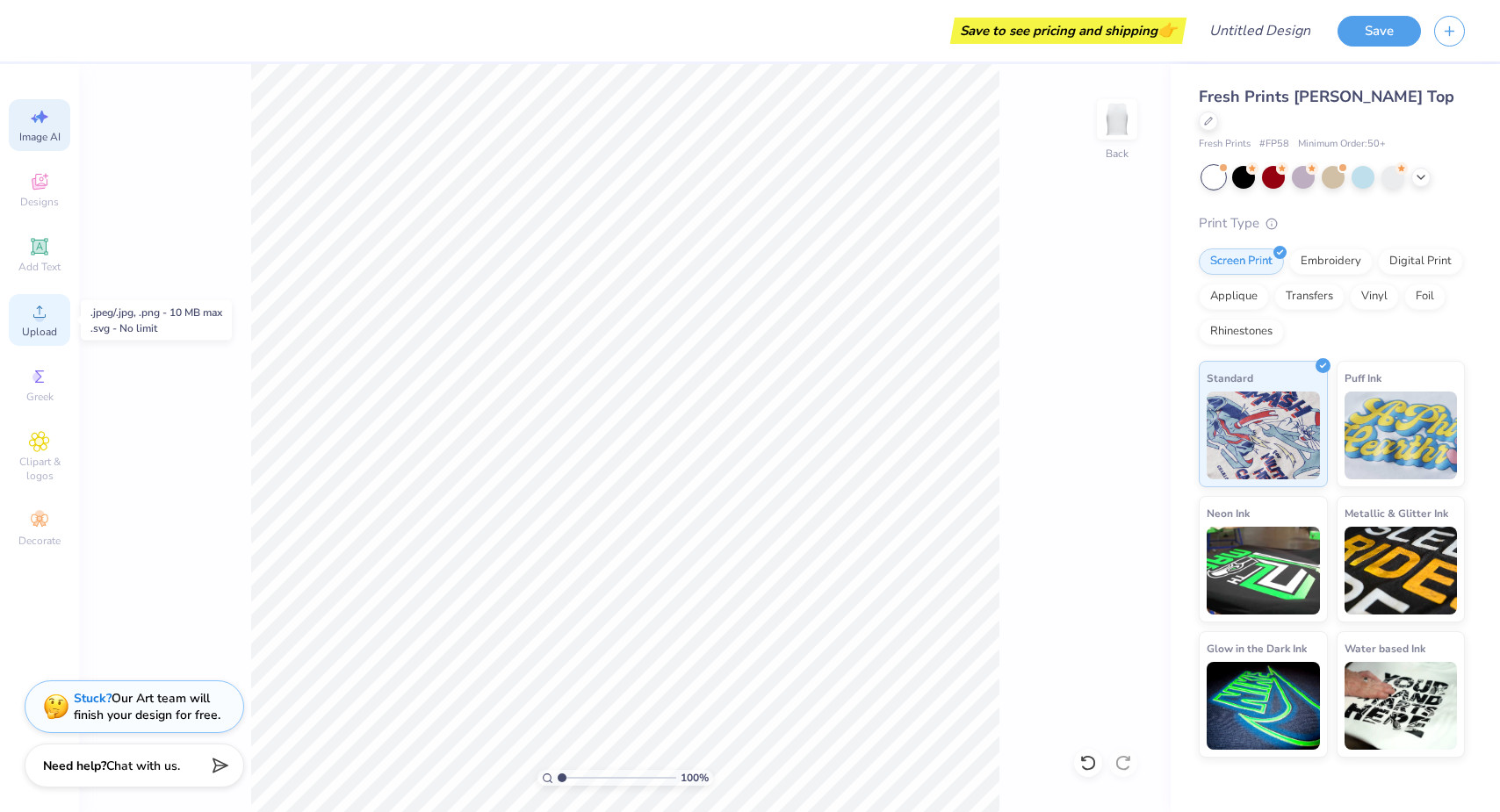
click at [42, 310] on icon at bounding box center [40, 311] width 21 height 21
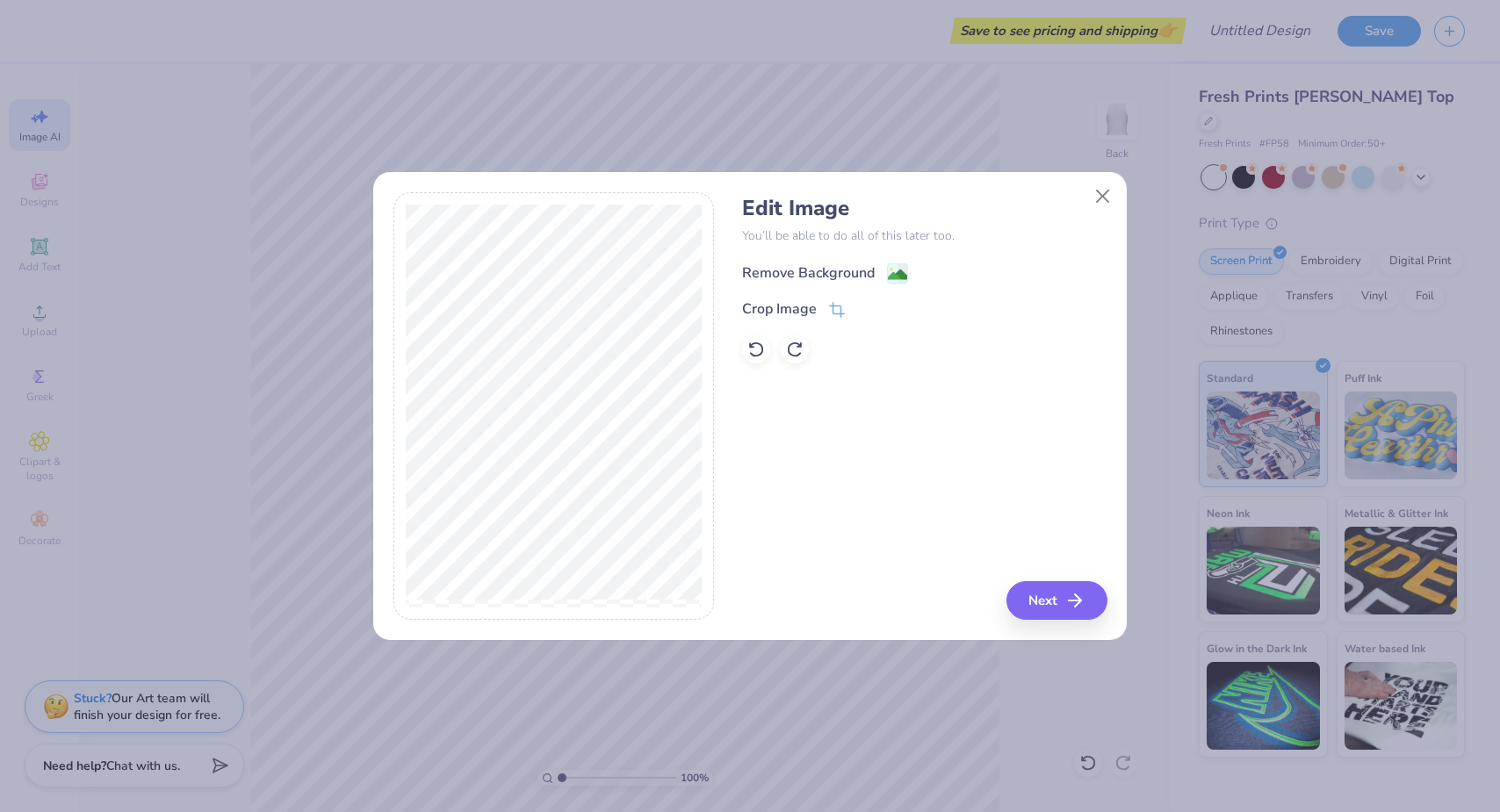
click at [812, 277] on div "Remove Background" at bounding box center [808, 273] width 133 height 21
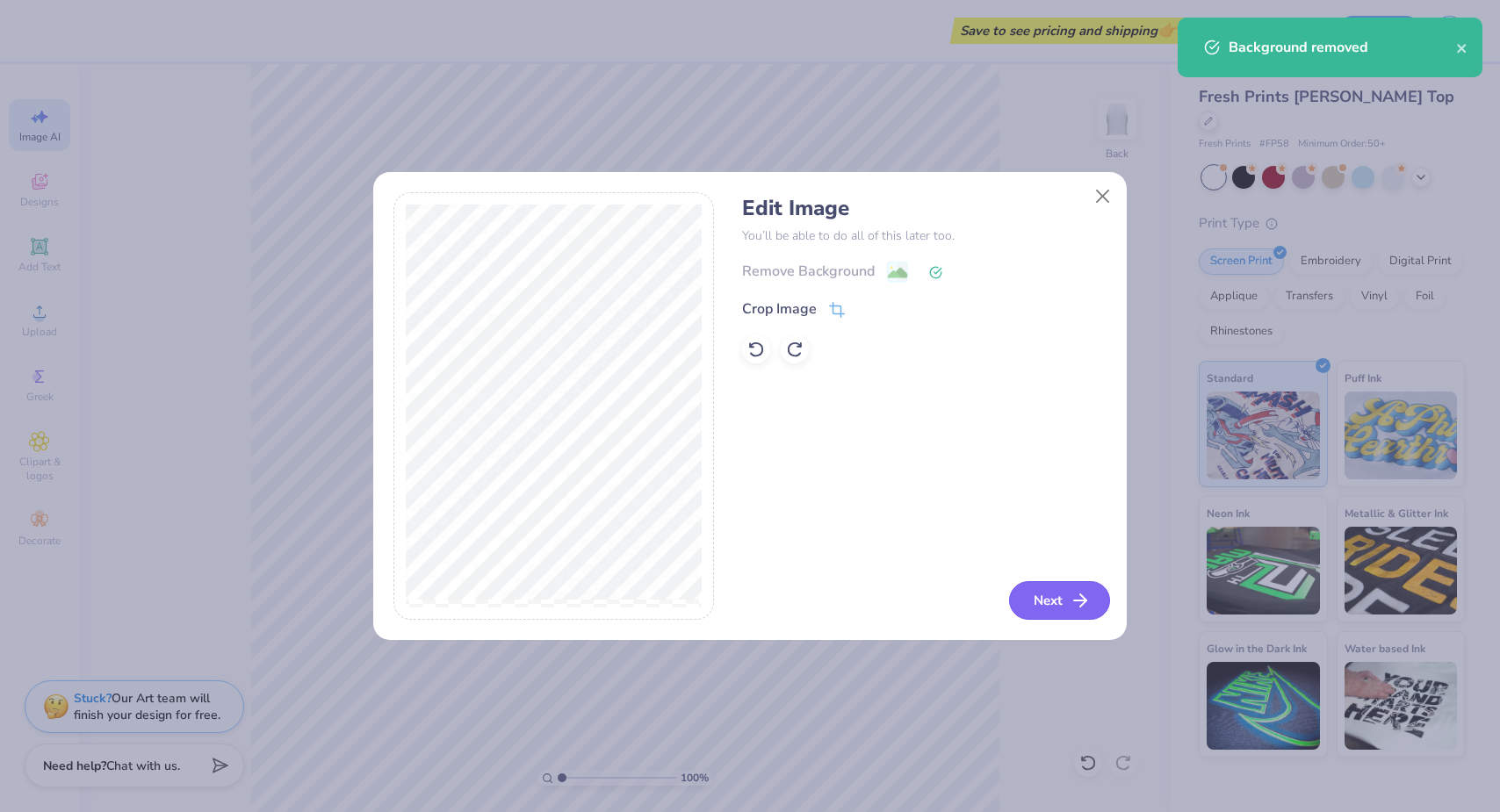
click at [1045, 602] on button "Next" at bounding box center [1059, 600] width 101 height 39
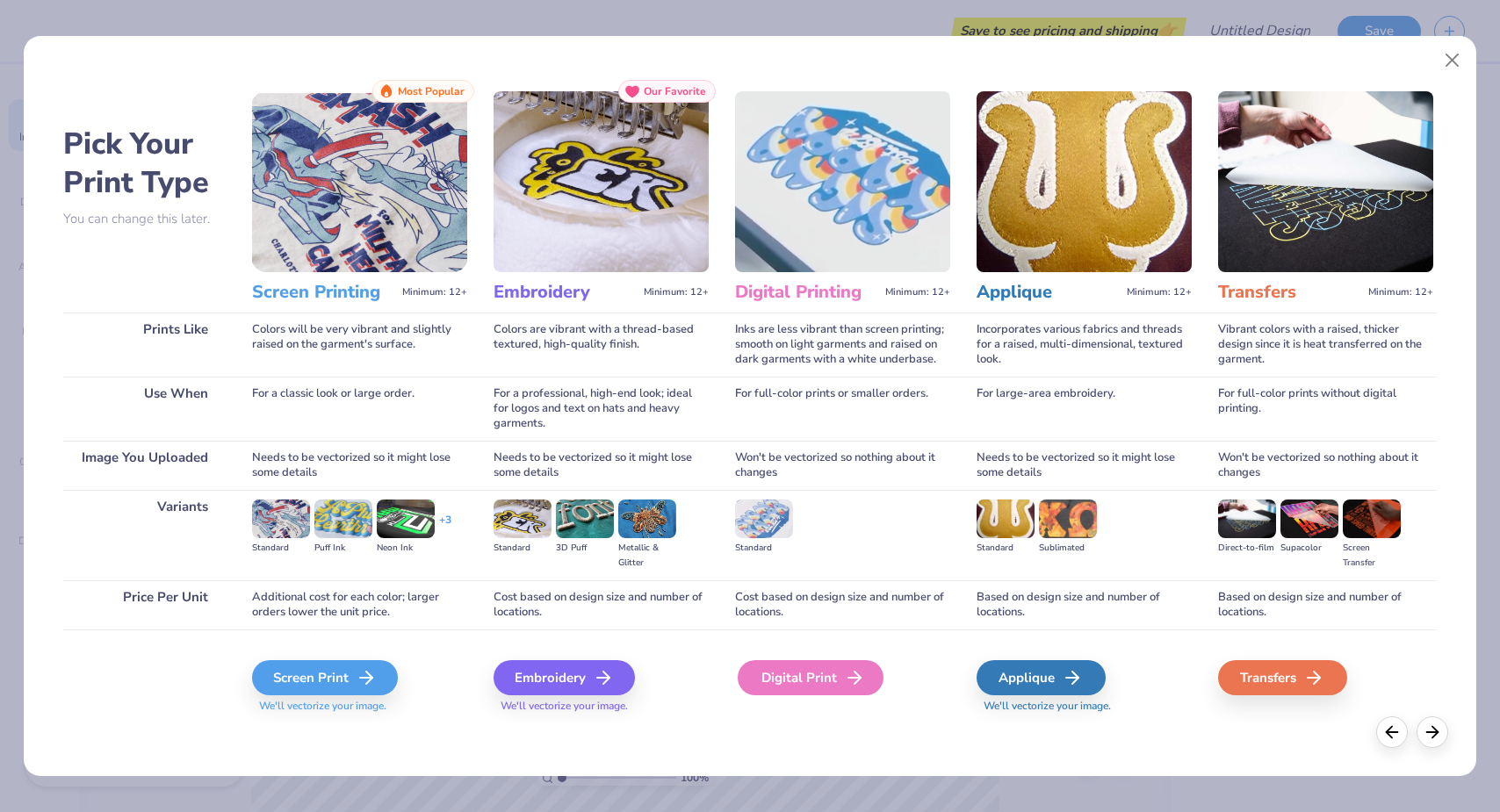
click at [797, 669] on div "Digital Print" at bounding box center [810, 677] width 146 height 35
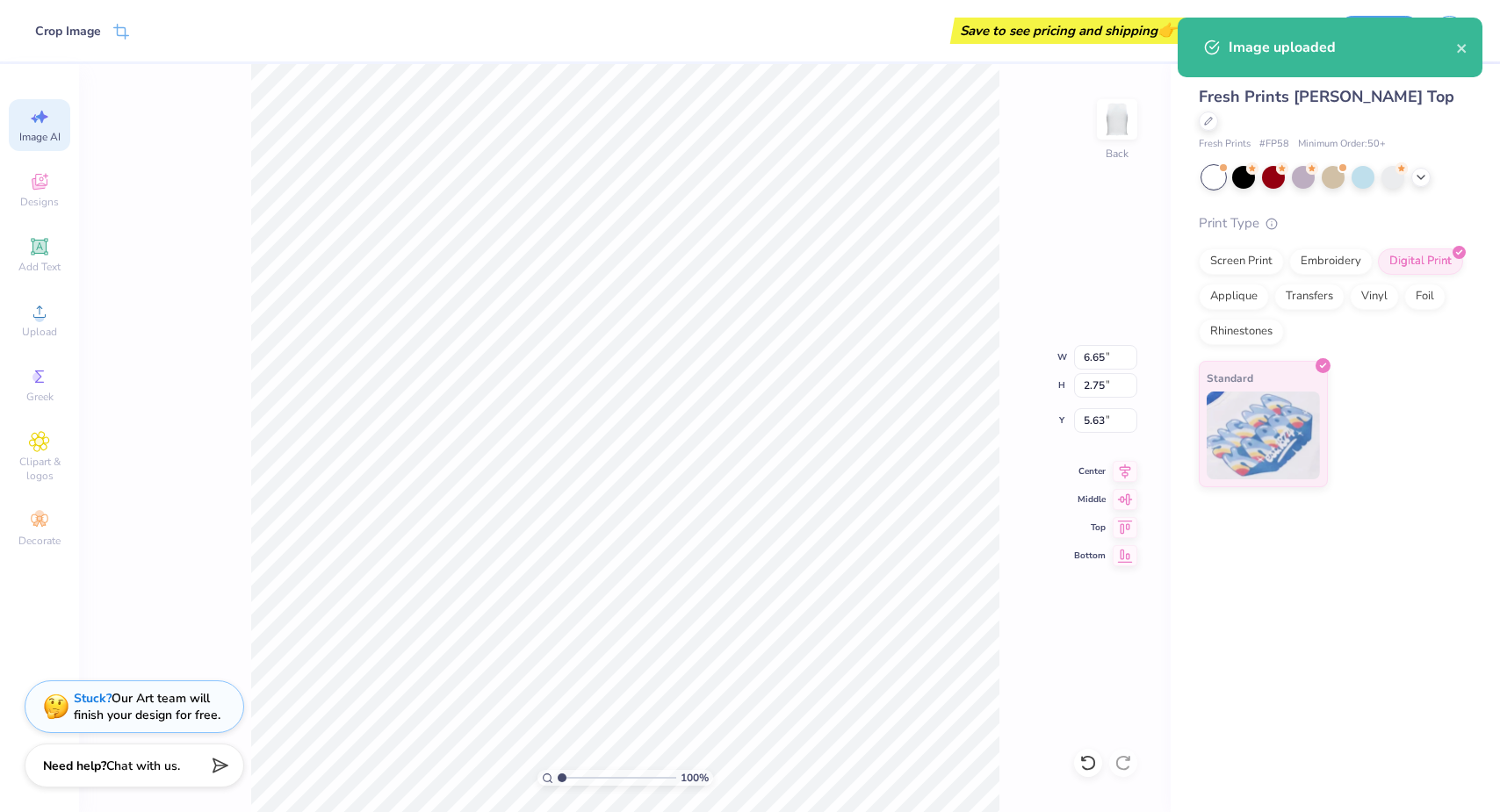
type input "4.01"
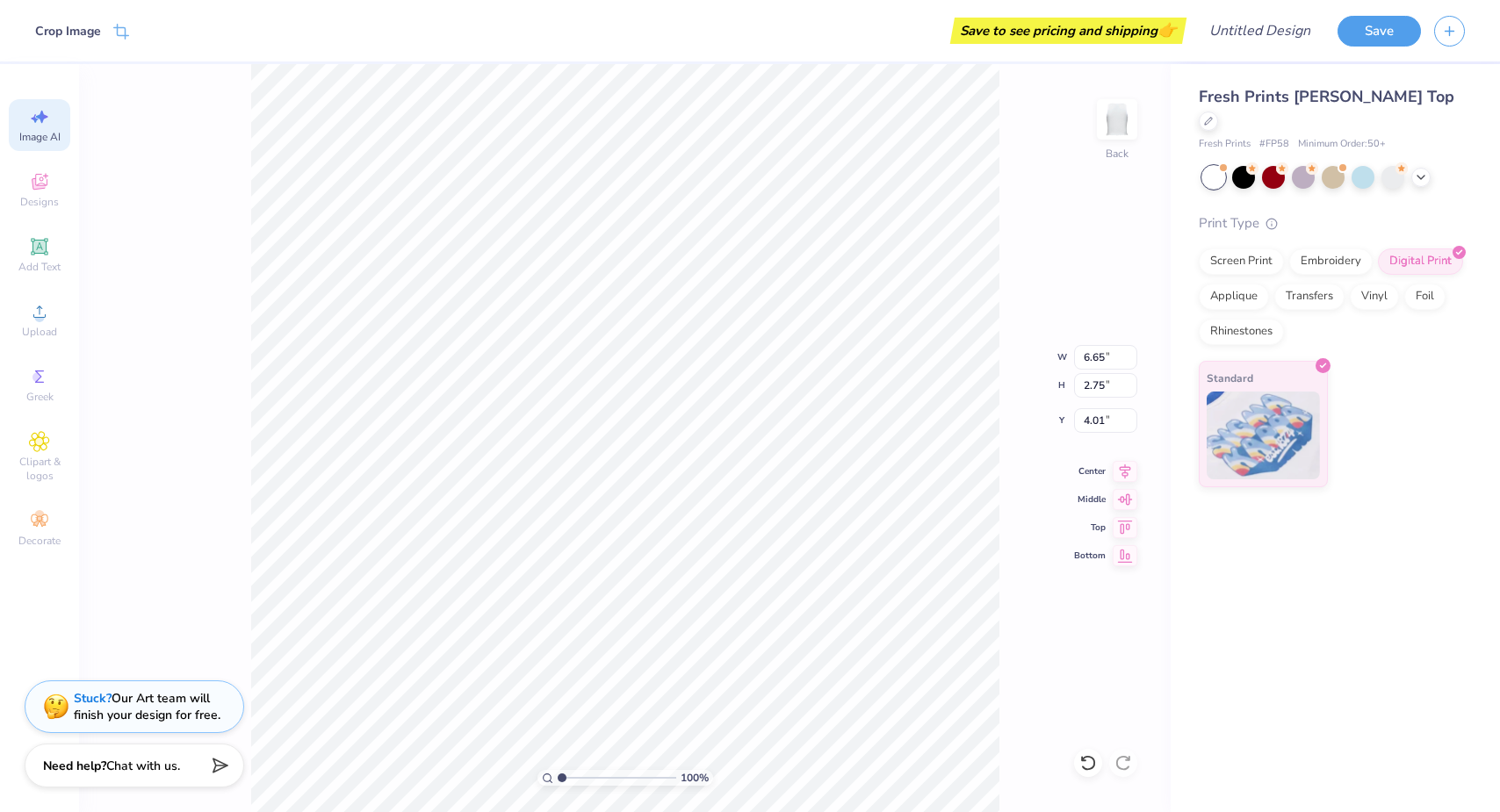
type input "8.21"
type input "3.39"
type input "3.37"
click at [1123, 117] on img at bounding box center [1117, 119] width 71 height 71
click at [41, 262] on span "Add Text" at bounding box center [40, 266] width 42 height 14
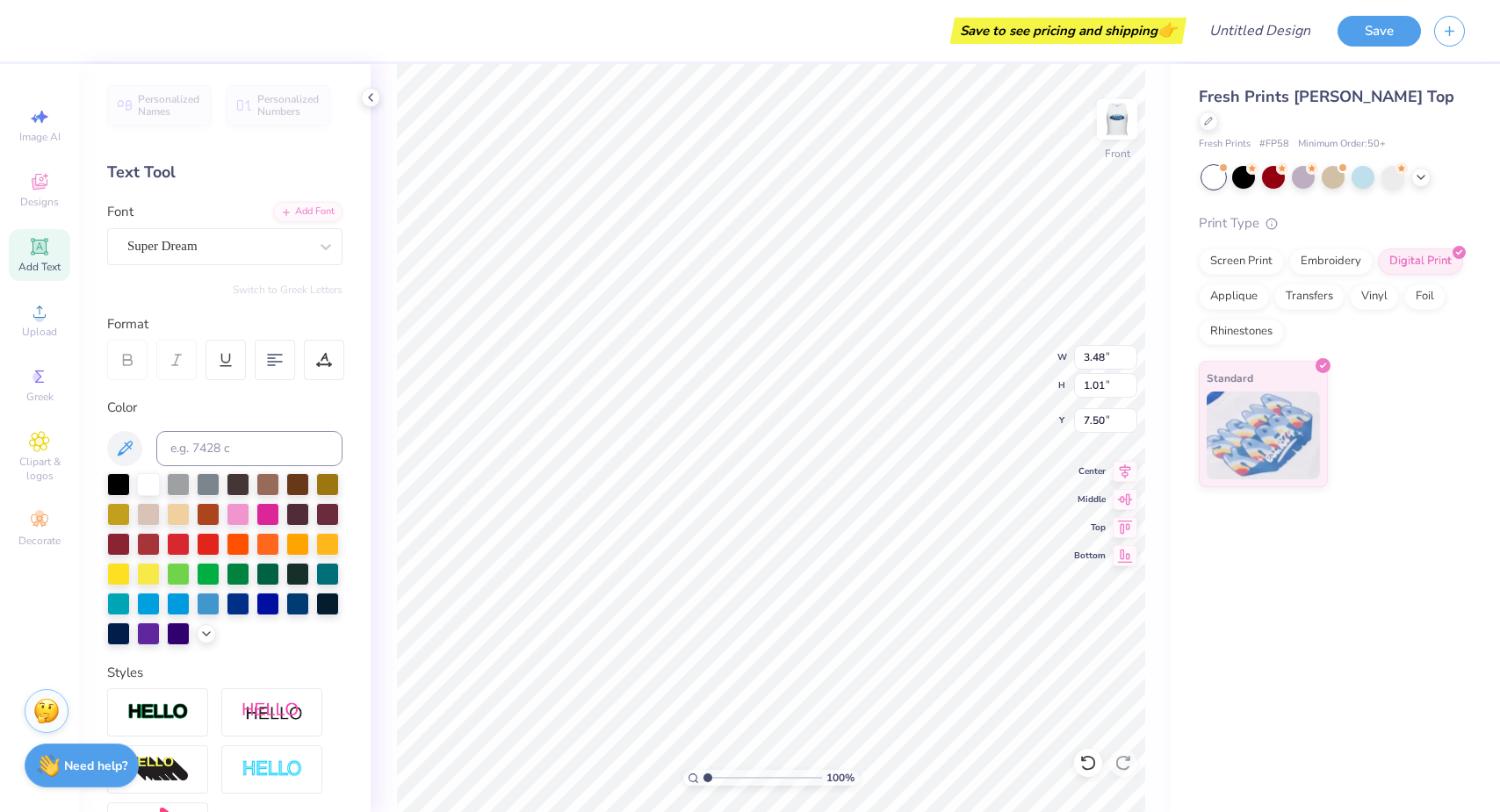
scroll to position [0, 0]
type textarea "T"
type textarea "Bid Day 2026"
click at [252, 245] on div "Super Dream" at bounding box center [217, 246] width 184 height 27
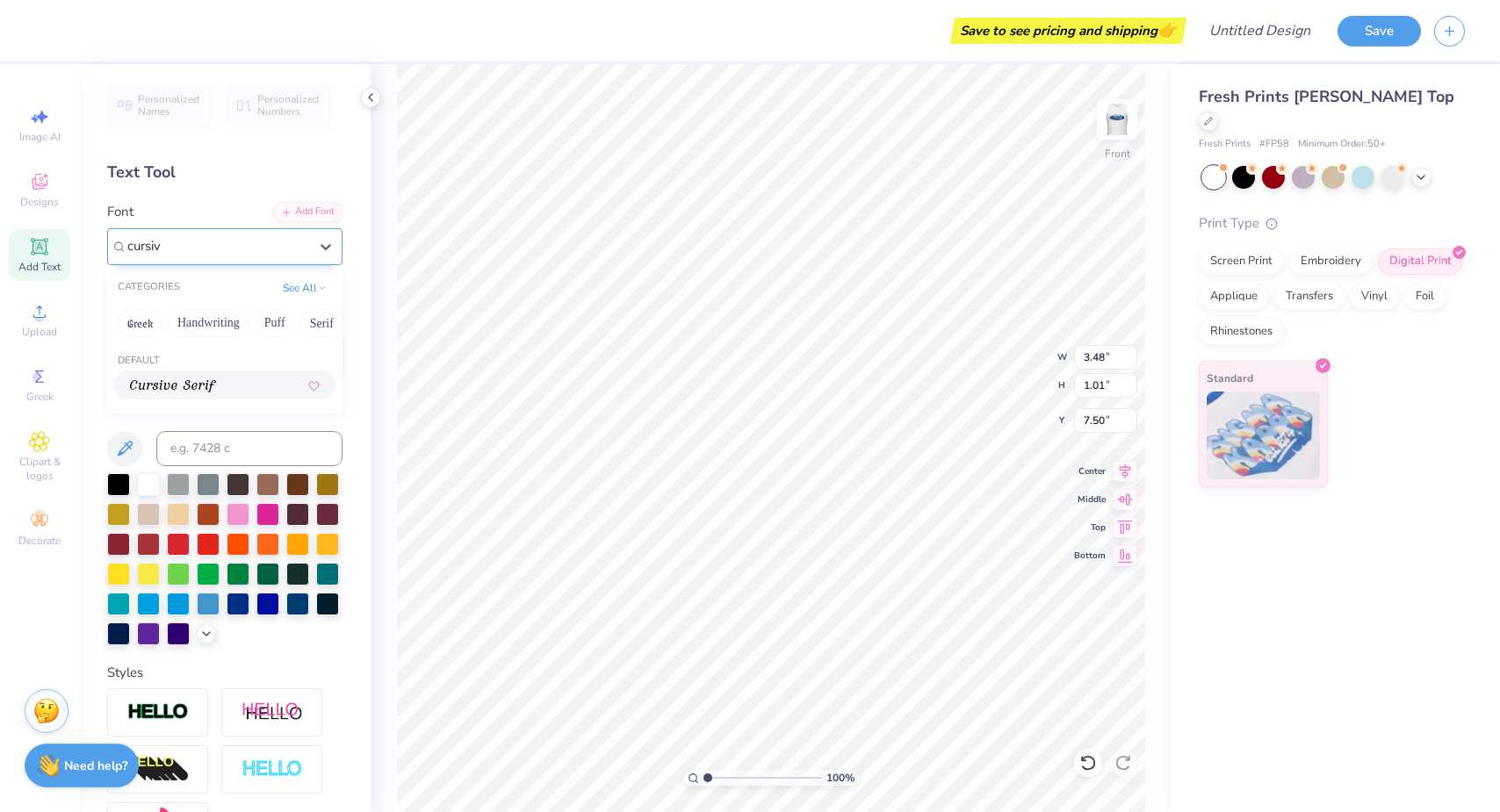
type input "cursive"
click at [301, 282] on button "See All" at bounding box center [305, 286] width 55 height 18
click at [328, 246] on icon at bounding box center [326, 247] width 10 height 7
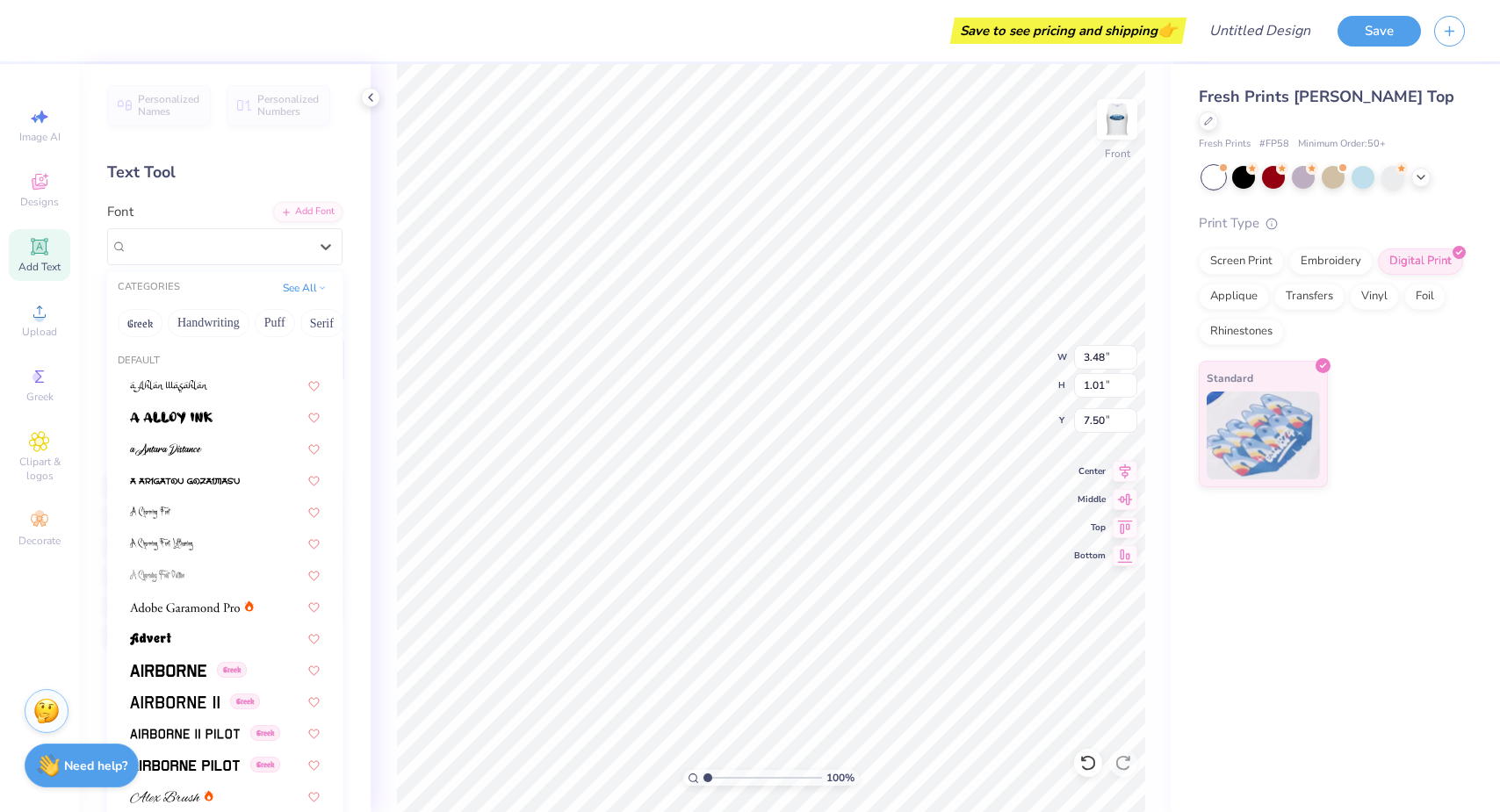
click at [279, 247] on div "Super Dream" at bounding box center [217, 246] width 181 height 20
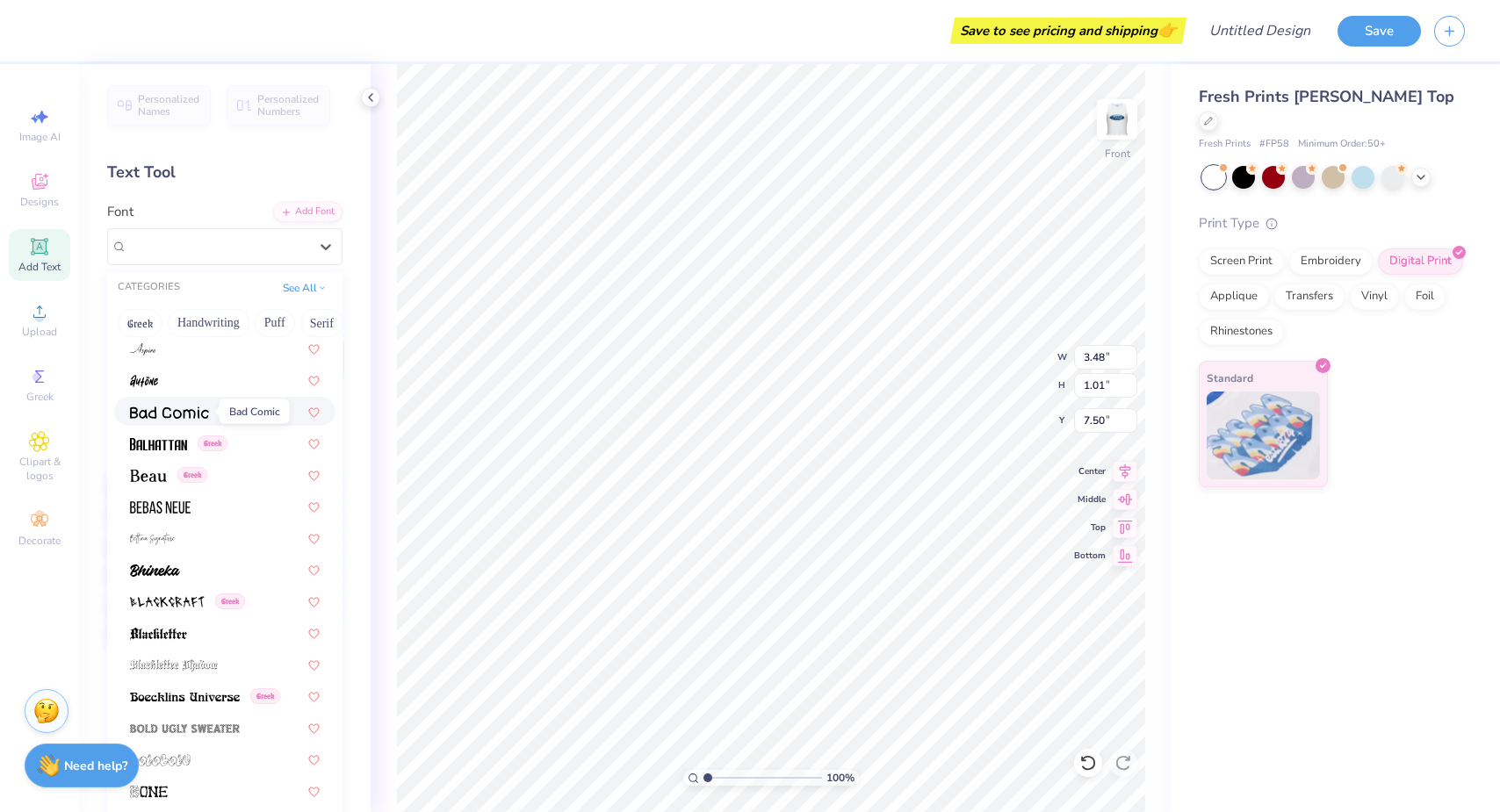
scroll to position [703, 0]
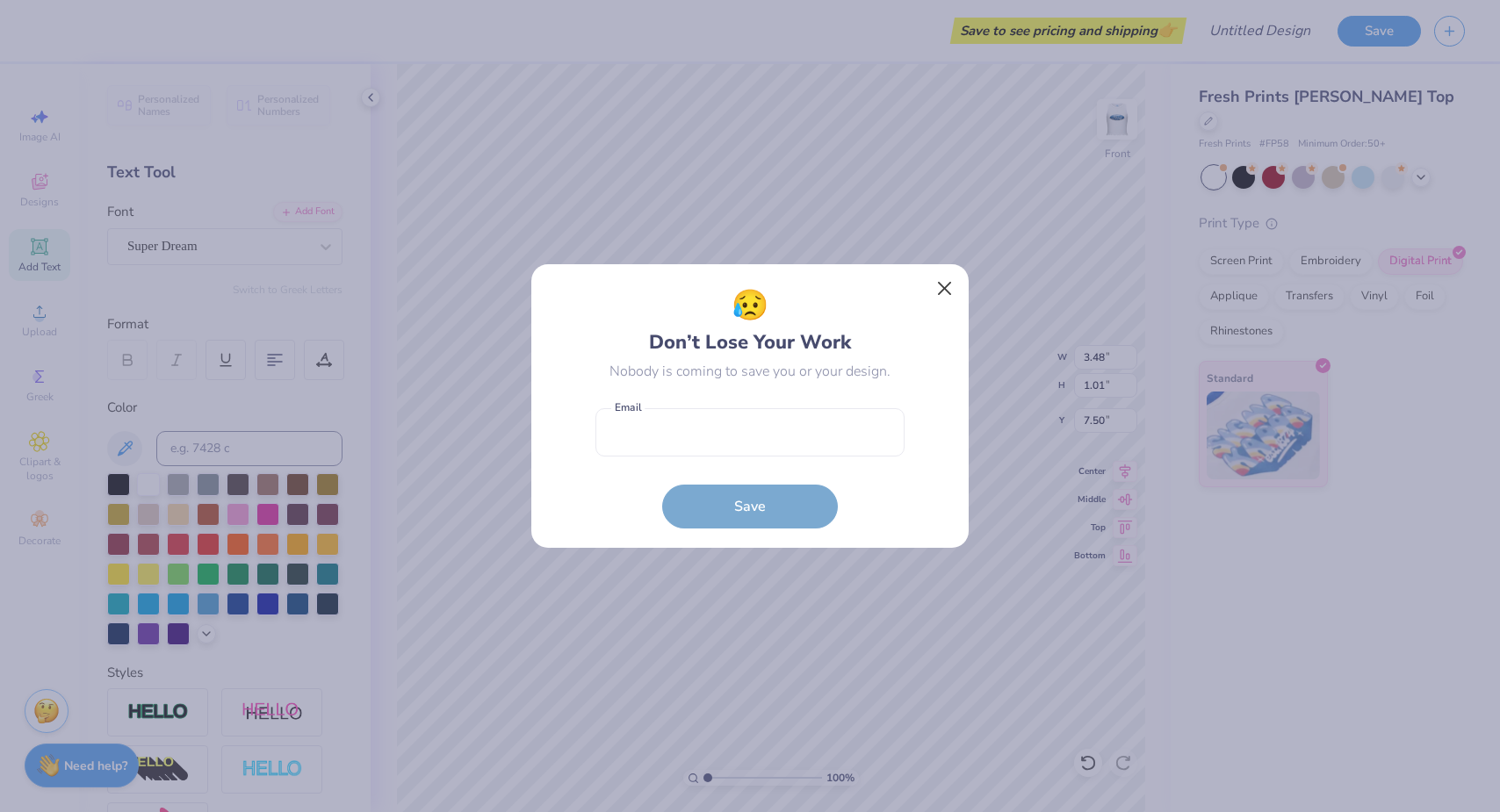
type input "8.60"
type input "1.22"
type input "7.39"
click at [943, 288] on button "Close" at bounding box center [944, 288] width 33 height 33
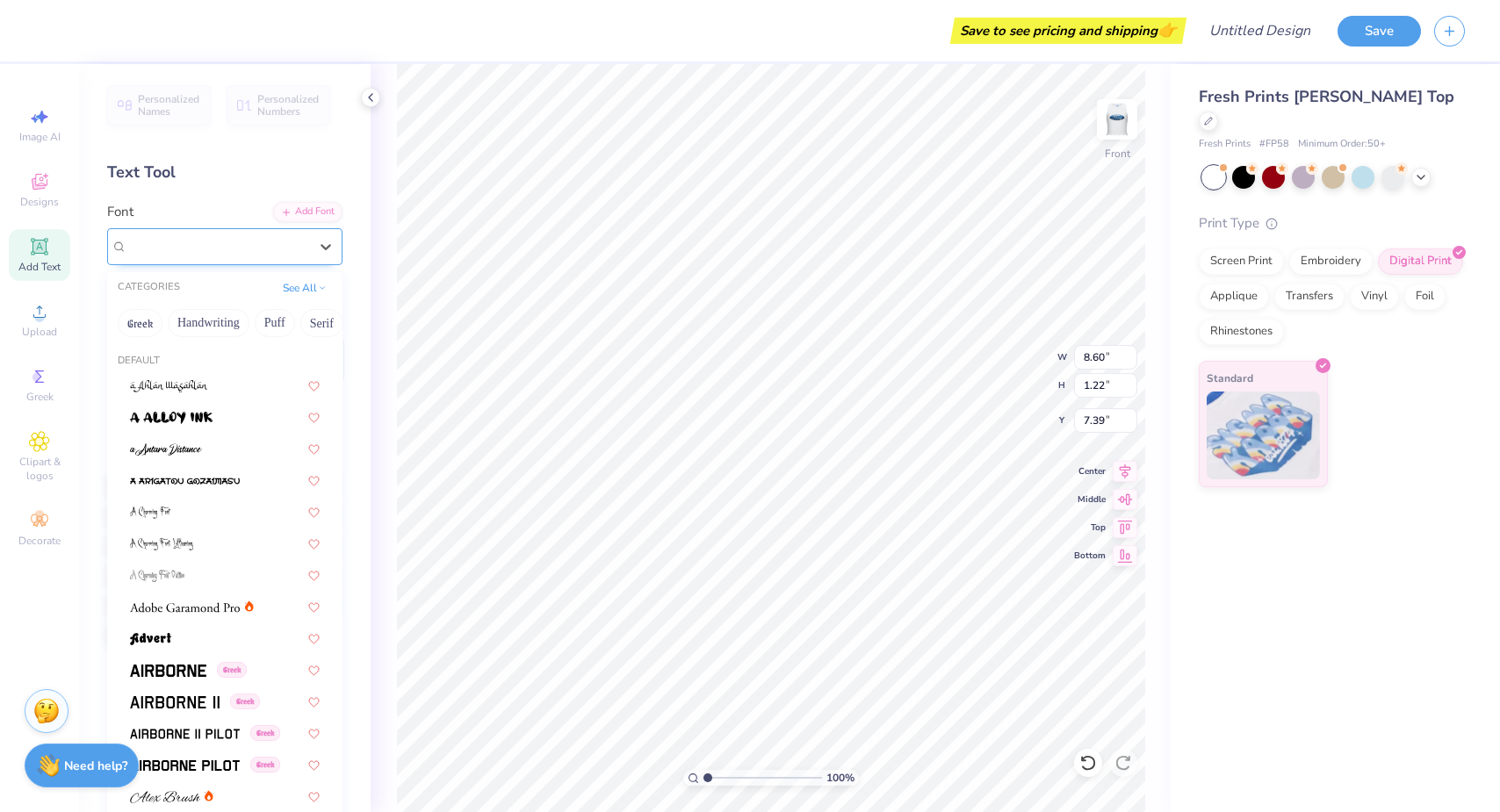
click at [190, 255] on span "Super Dream" at bounding box center [162, 246] width 71 height 20
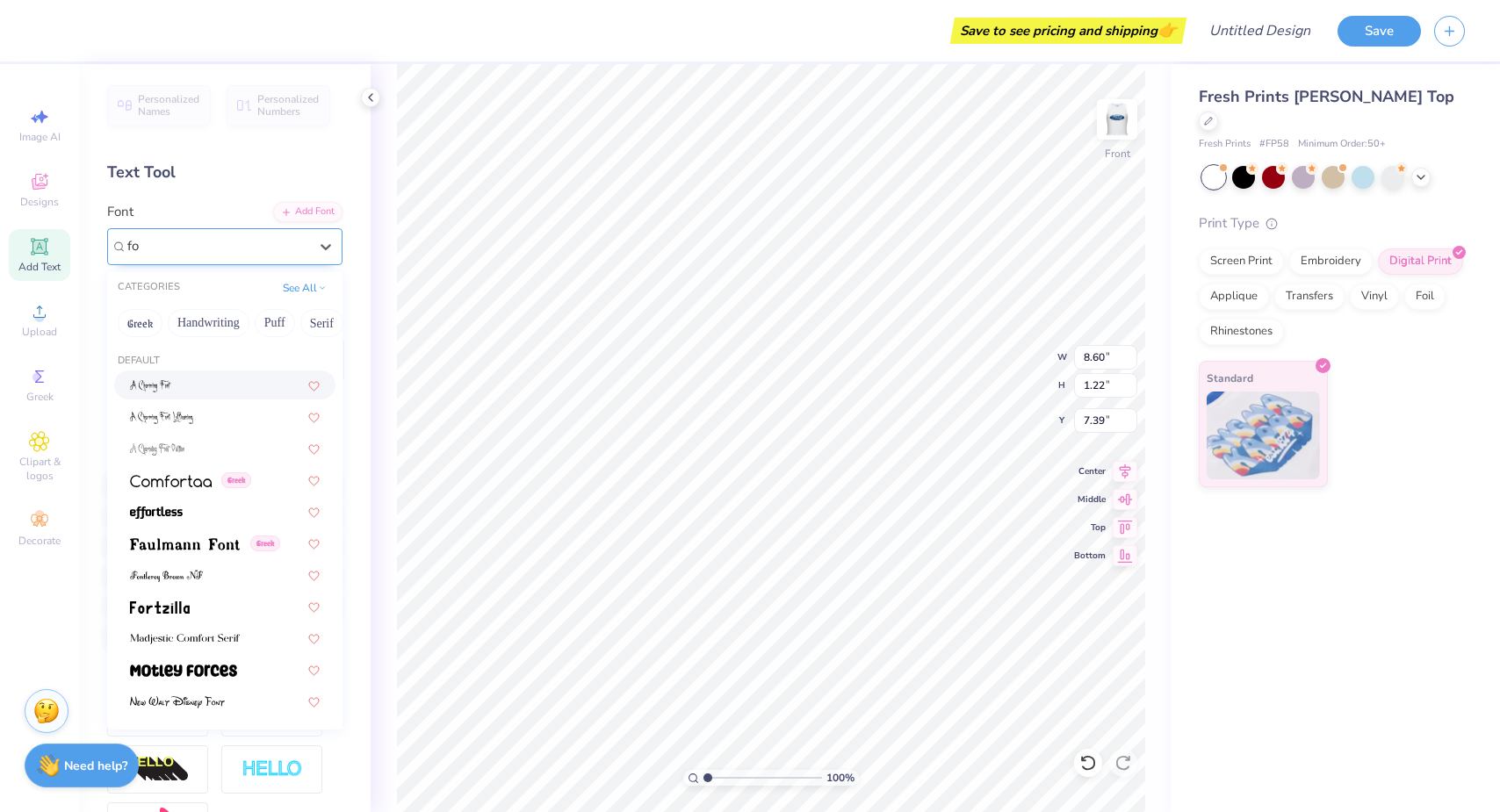
scroll to position [0, 0]
type input "f"
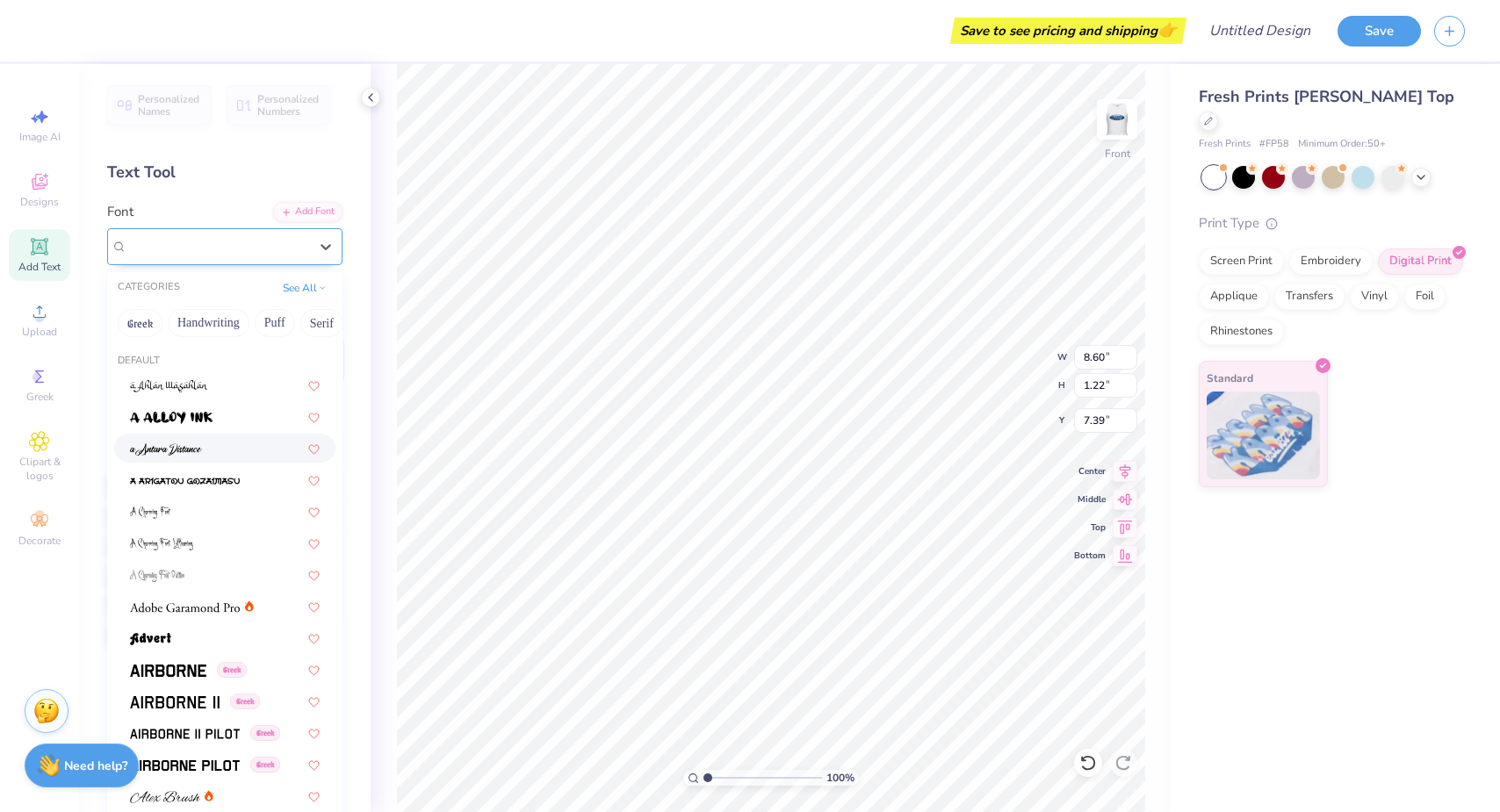
click at [193, 446] on img at bounding box center [166, 449] width 72 height 12
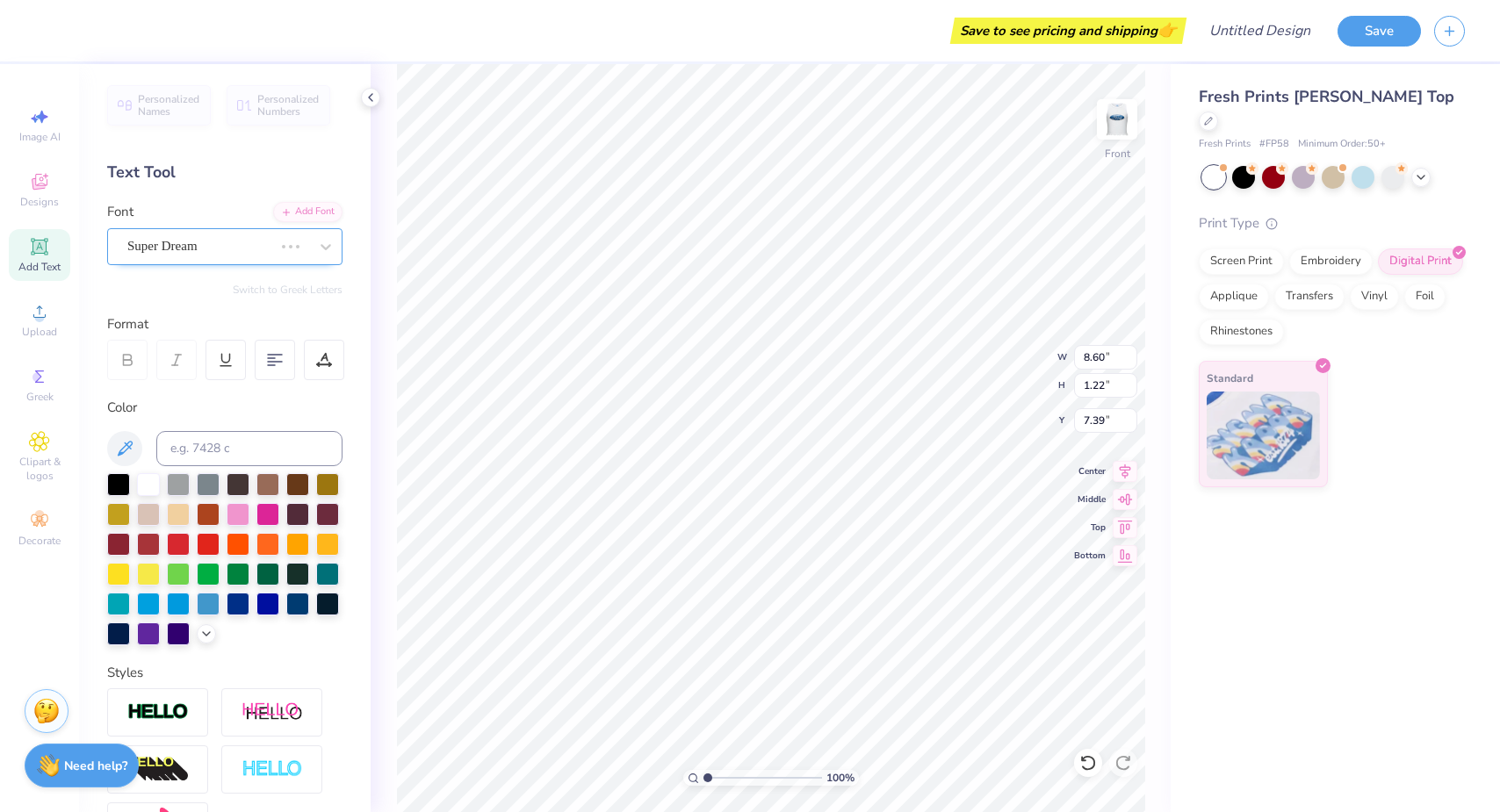
type input "7.02"
type input "1.43"
type input "14.14"
click at [1246, 165] on div at bounding box center [1243, 176] width 23 height 23
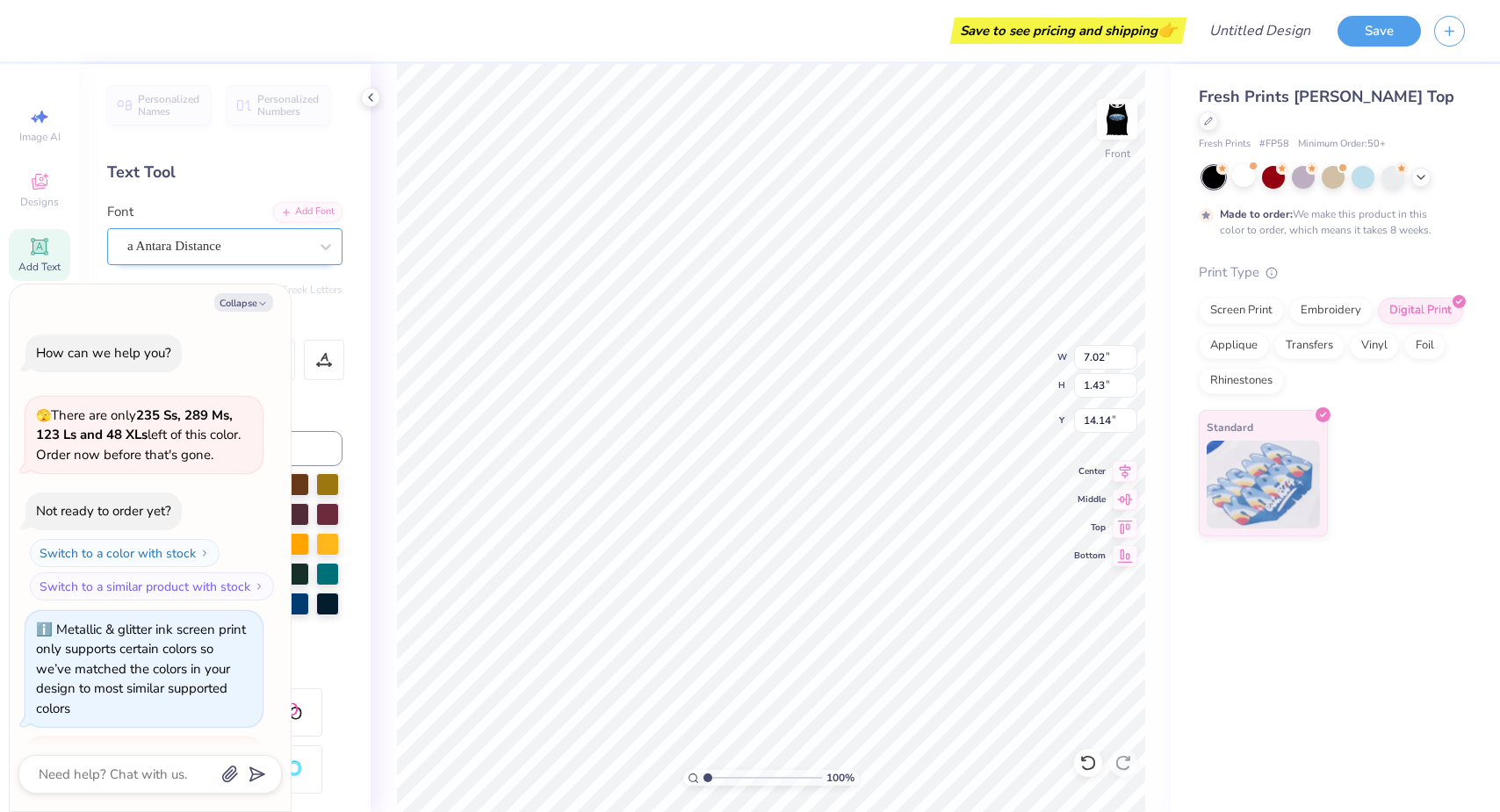
scroll to position [413, 0]
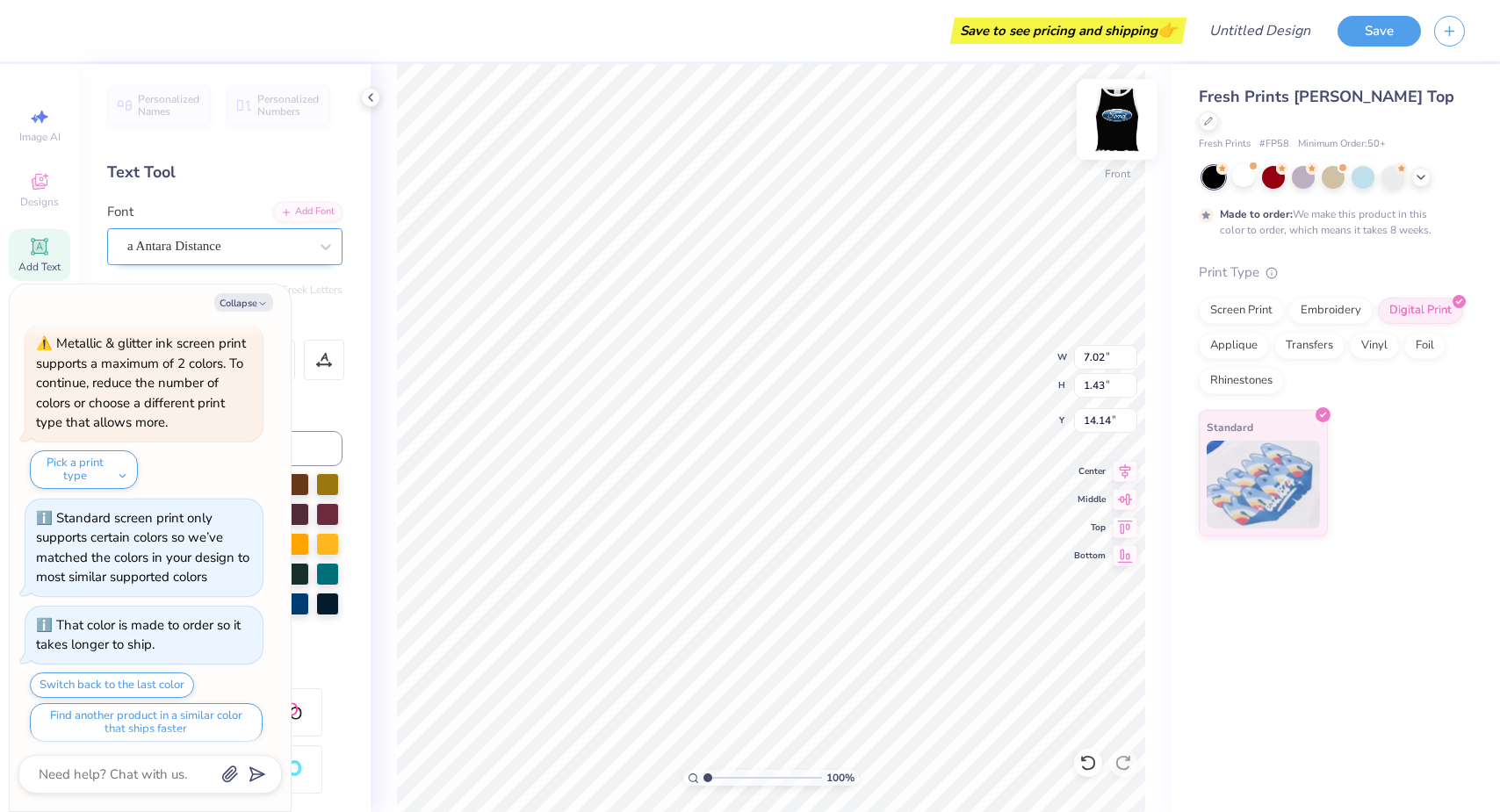
click at [1109, 114] on img at bounding box center [1117, 119] width 71 height 71
click at [1213, 115] on icon at bounding box center [1207, 119] width 8 height 8
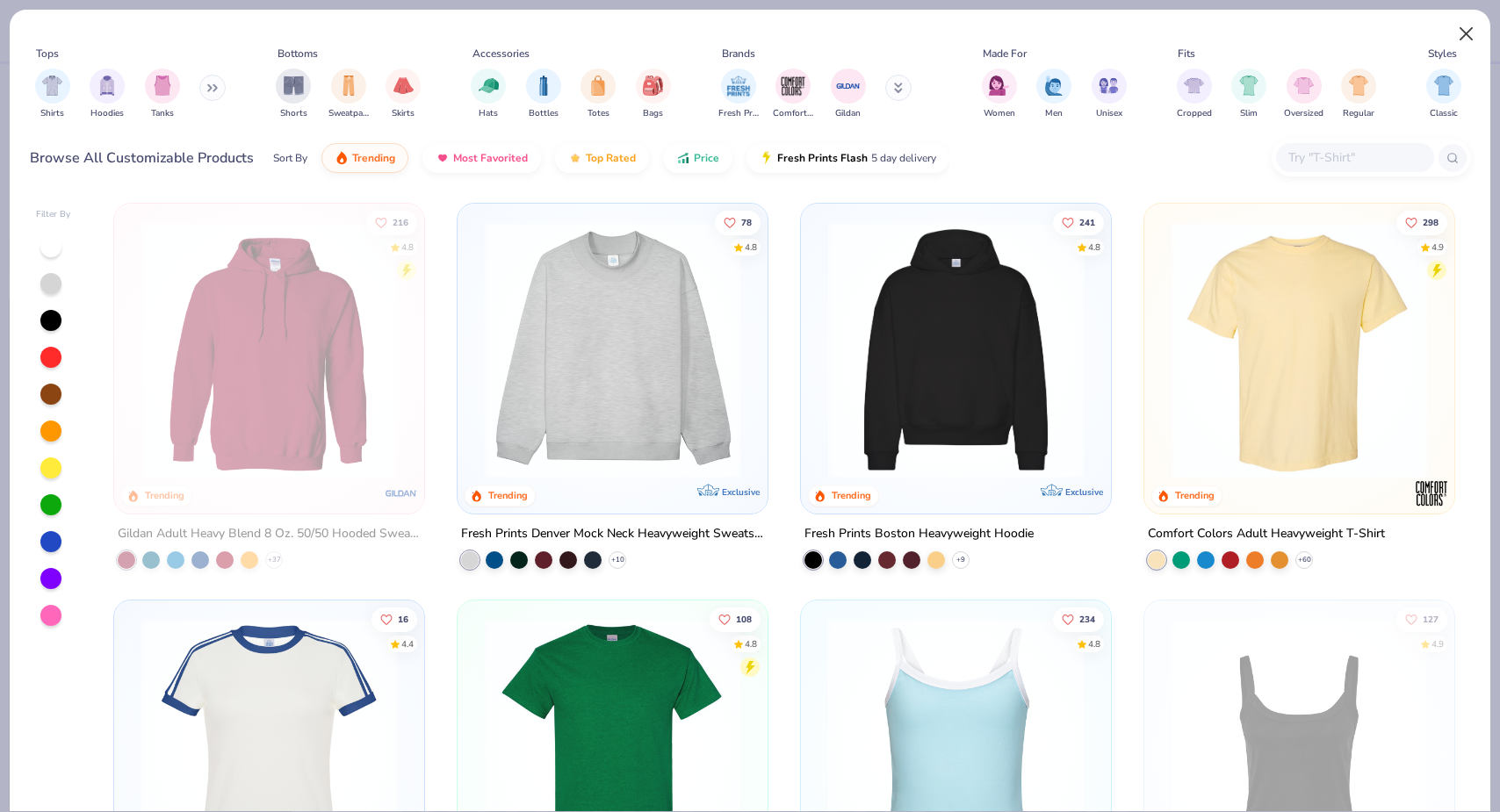
click at [1455, 34] on button "Close" at bounding box center [1466, 34] width 33 height 33
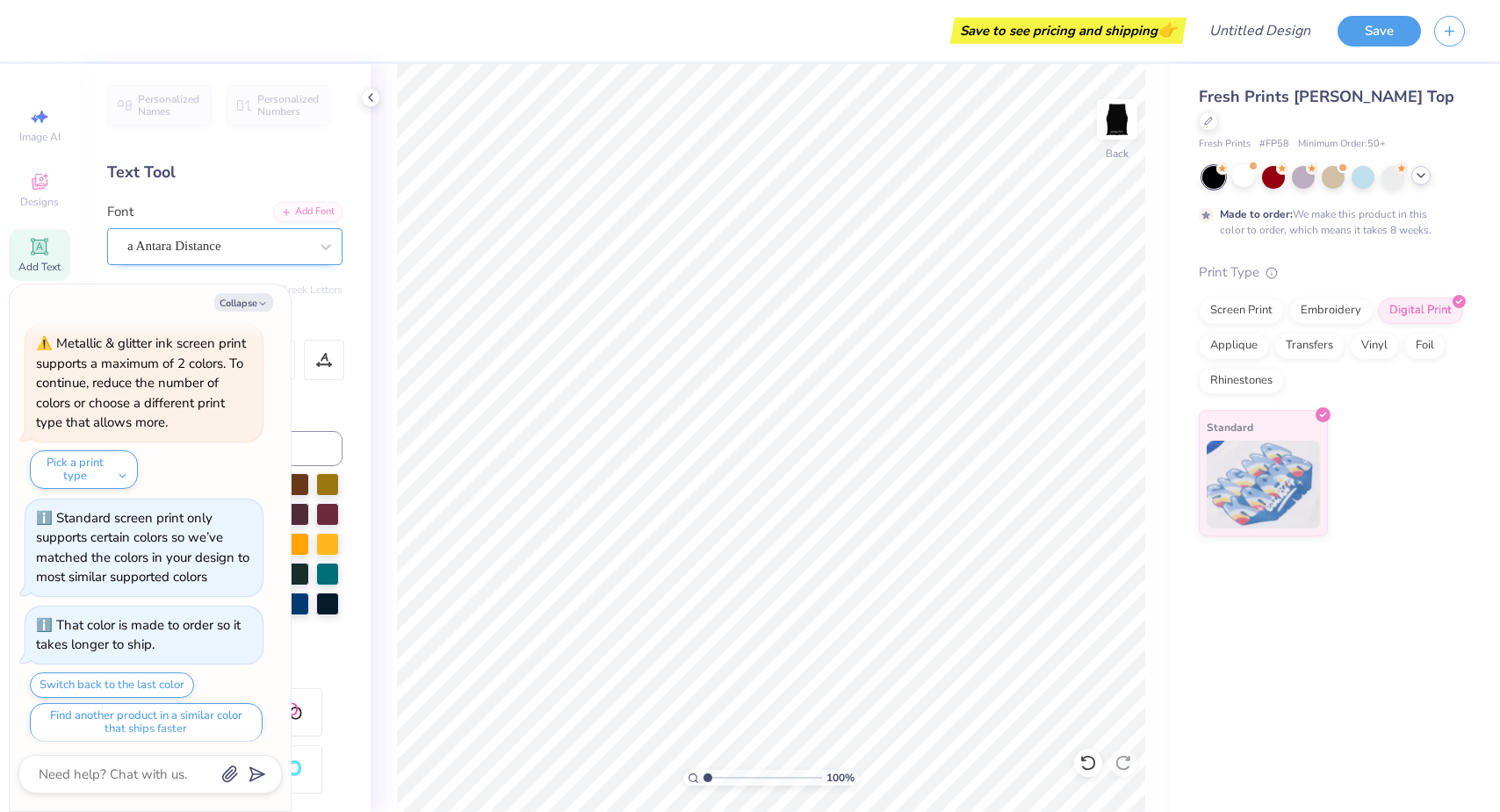
click at [1425, 168] on icon at bounding box center [1420, 175] width 14 height 14
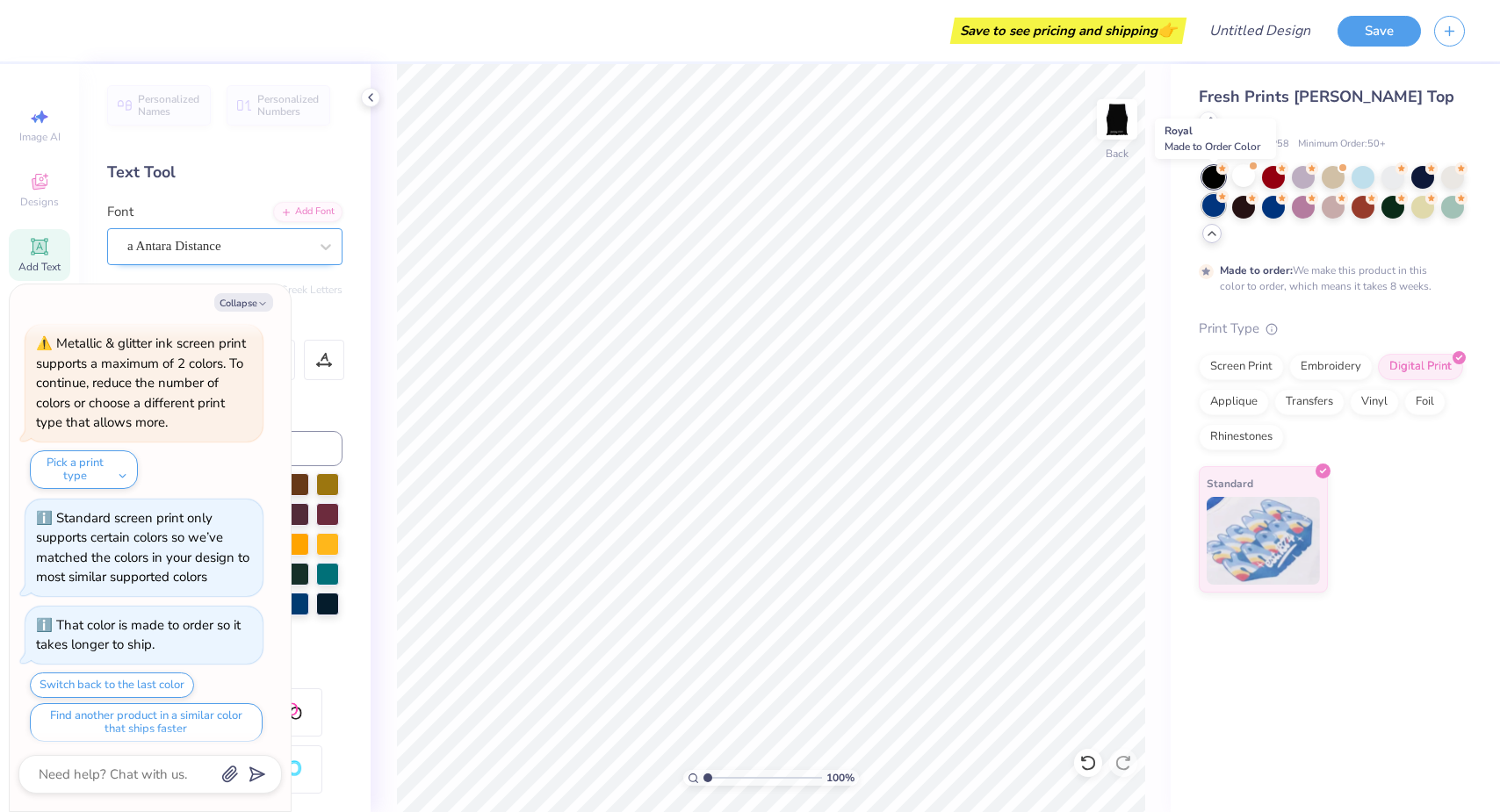
click at [1210, 194] on div at bounding box center [1213, 205] width 23 height 23
click at [1238, 194] on div at bounding box center [1243, 205] width 23 height 23
click at [1122, 113] on img at bounding box center [1117, 119] width 71 height 71
click at [1452, 165] on div at bounding box center [1452, 176] width 23 height 23
click at [1389, 194] on div at bounding box center [1393, 205] width 23 height 23
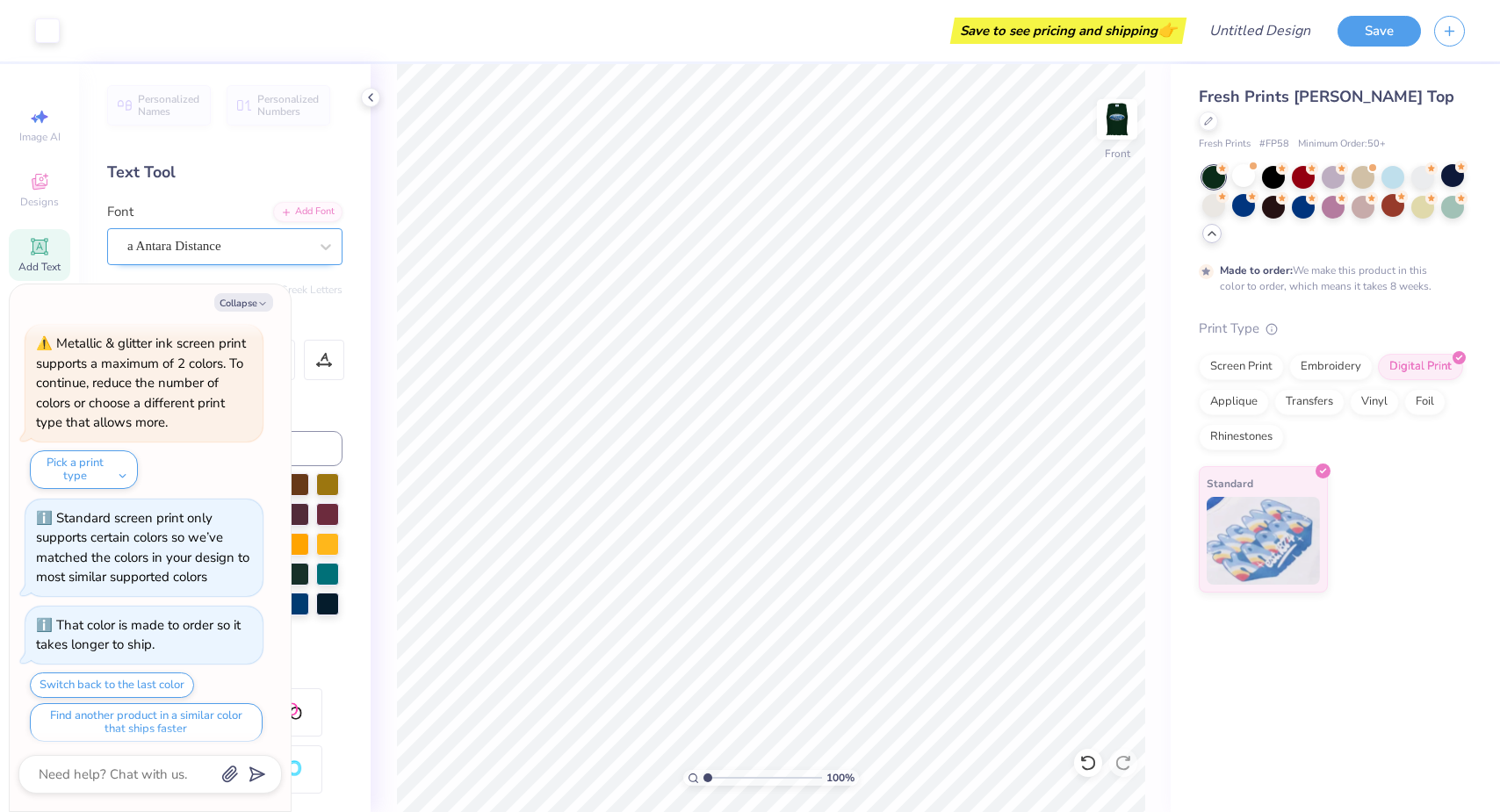
click at [1287, 166] on div at bounding box center [1332, 205] width 263 height 79
click at [1264, 165] on div at bounding box center [1273, 176] width 23 height 23
click at [233, 305] on button "Collapse" at bounding box center [244, 303] width 59 height 19
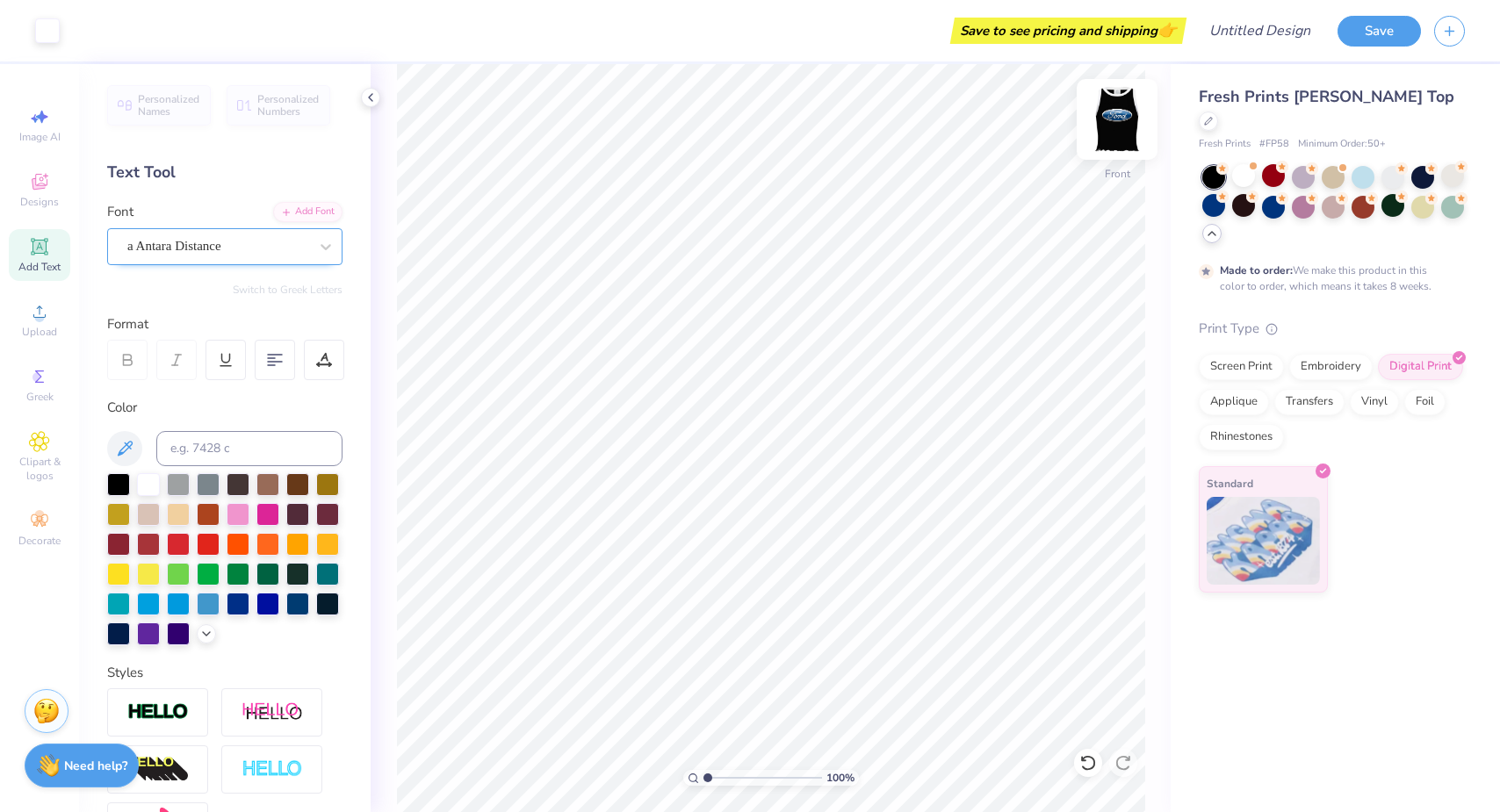
click at [1118, 118] on img at bounding box center [1117, 119] width 71 height 71
click at [1243, 165] on div at bounding box center [1243, 176] width 23 height 23
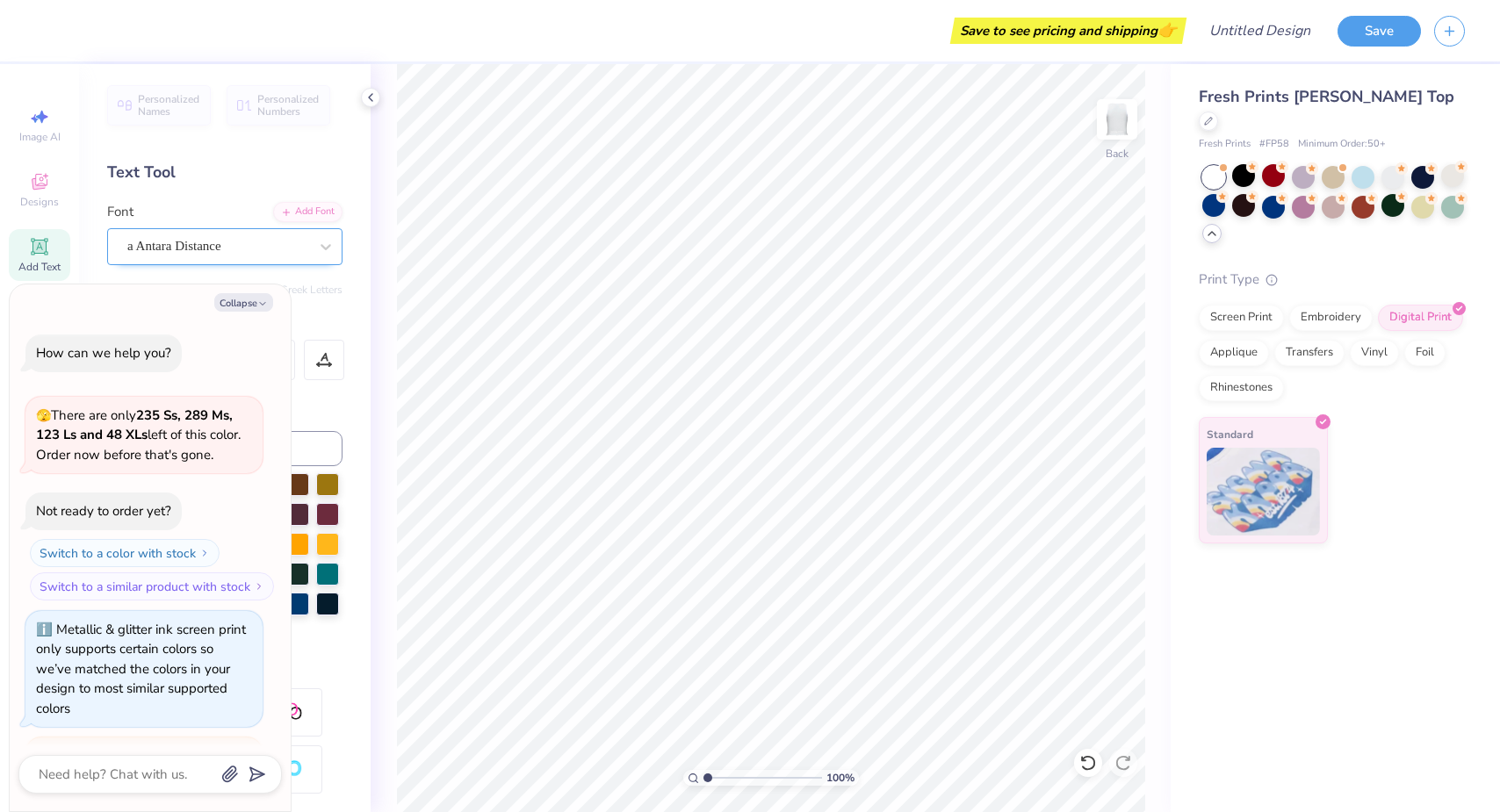
scroll to position [725, 0]
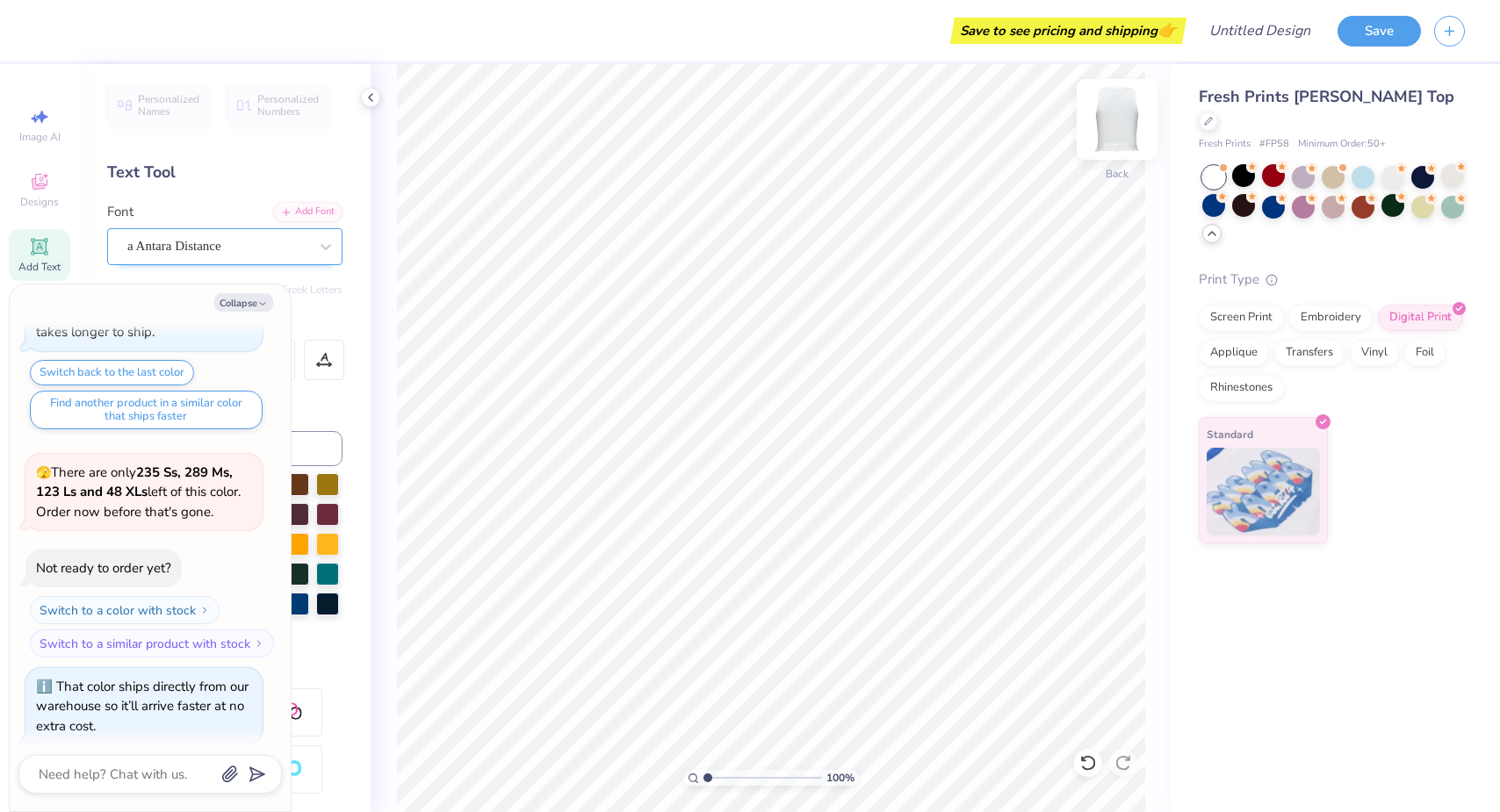
click at [1112, 125] on img at bounding box center [1117, 119] width 71 height 71
click at [266, 303] on icon "button" at bounding box center [262, 303] width 10 height 10
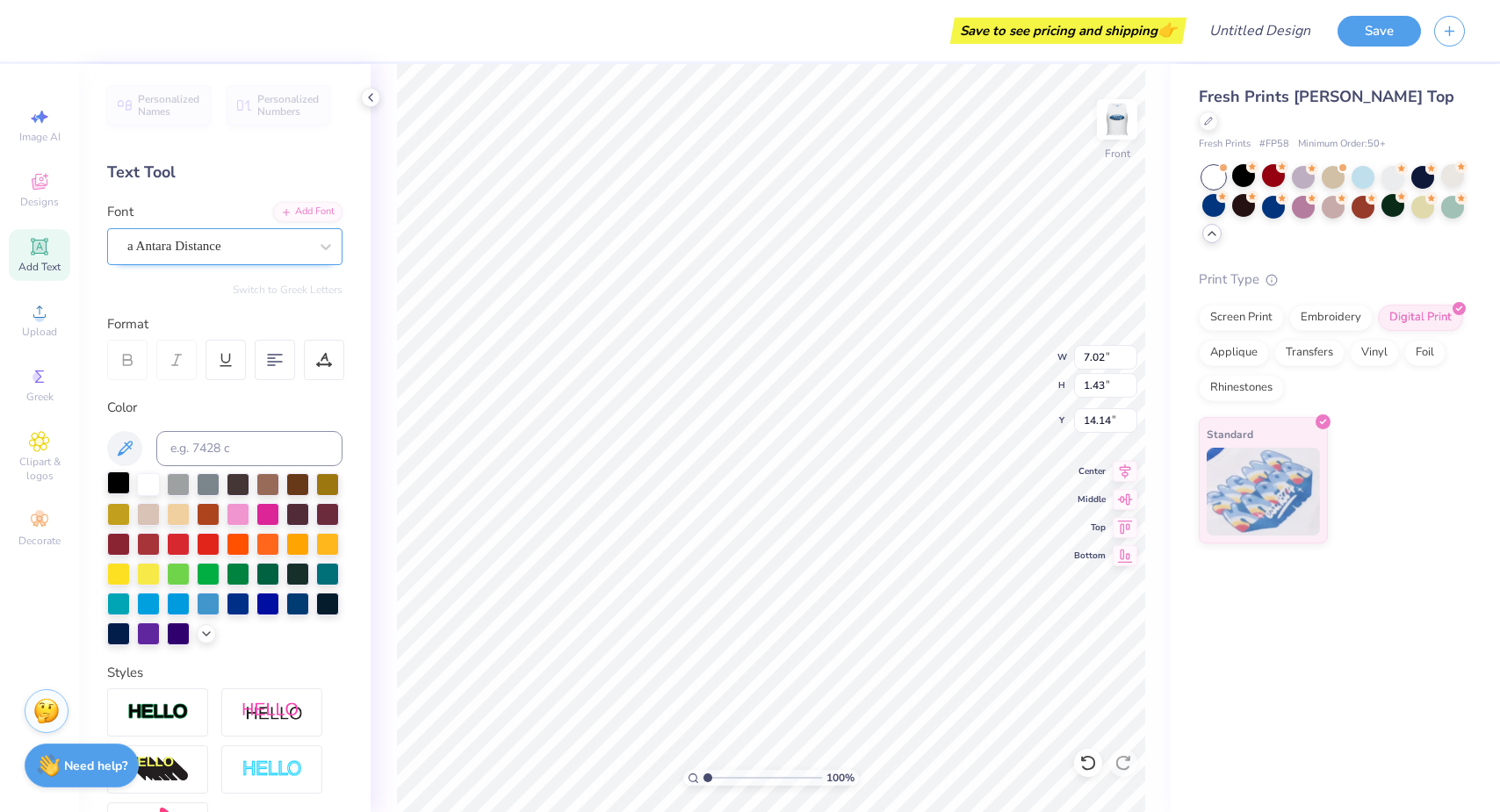
click at [120, 486] on div at bounding box center [119, 483] width 23 height 23
click at [1105, 130] on img at bounding box center [1117, 119] width 71 height 71
click at [1031, 632] on div "Save to see pricing and shipping 👉 Design Title Save Image AI Designs Add Text …" at bounding box center [750, 406] width 1500 height 812
click at [1123, 136] on img at bounding box center [1117, 119] width 71 height 71
click at [1253, 161] on g at bounding box center [1252, 167] width 12 height 12
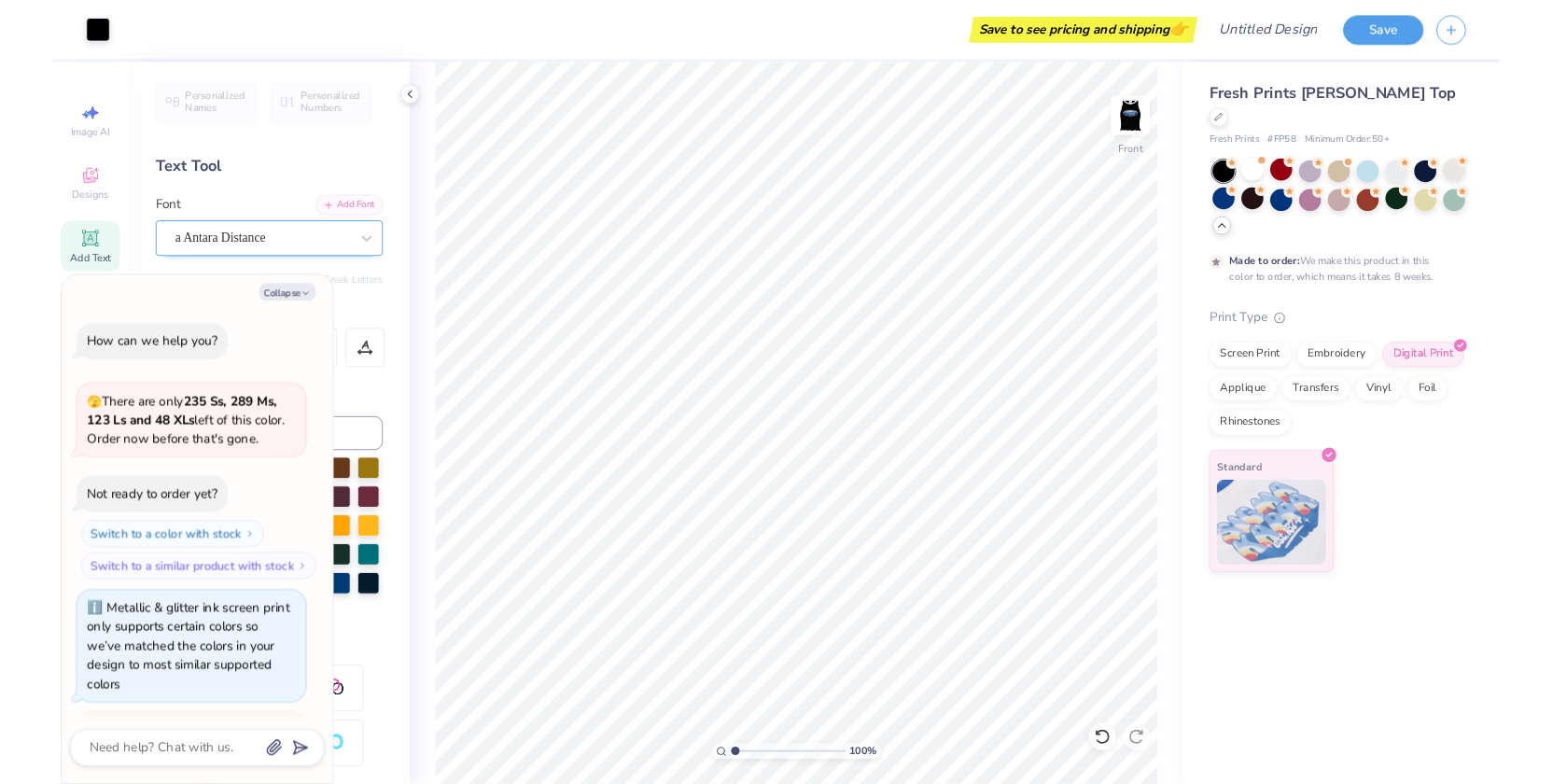
scroll to position [925, 0]
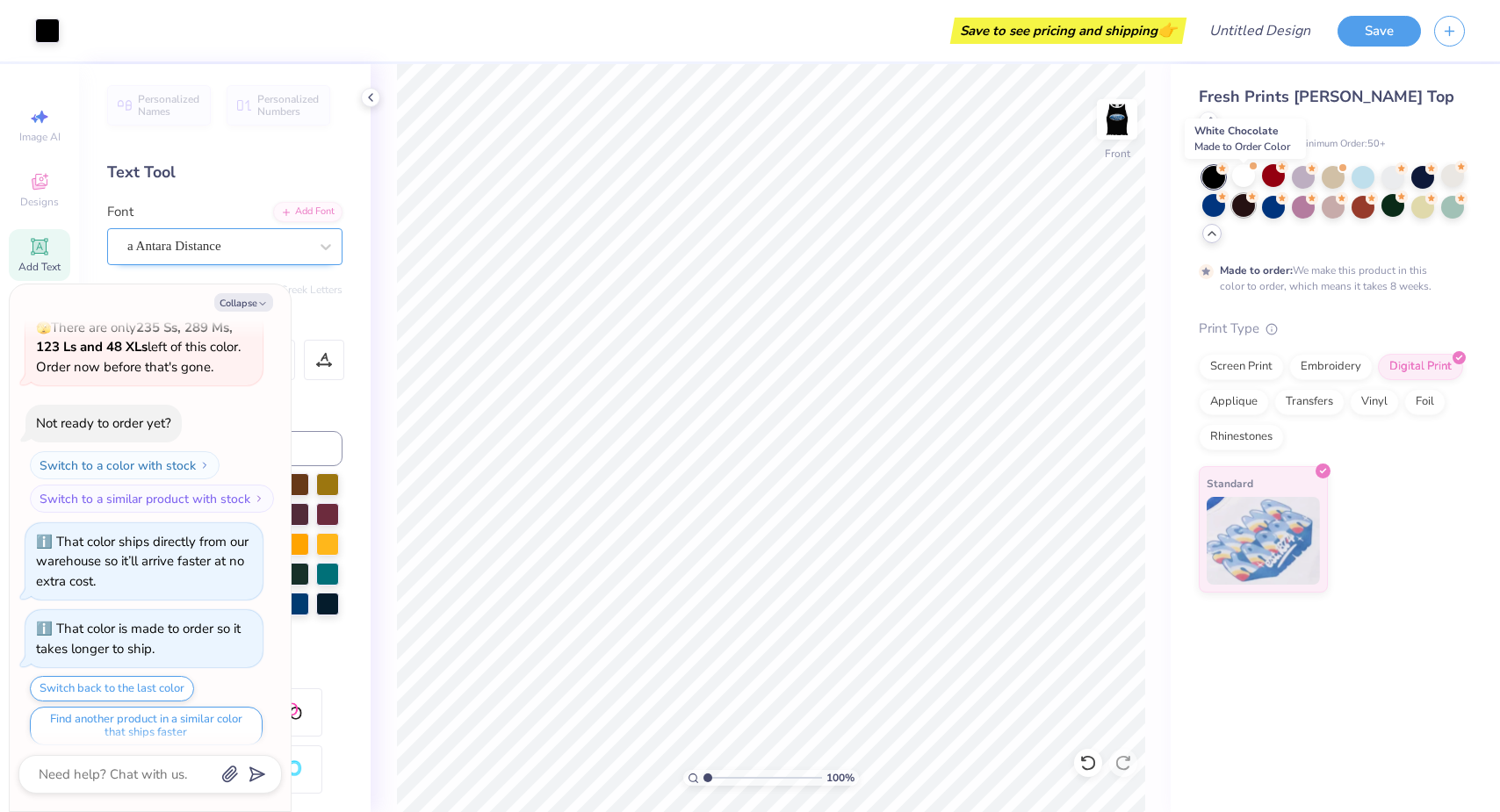
click at [1245, 194] on div at bounding box center [1243, 205] width 23 height 23
click at [1116, 117] on img at bounding box center [1117, 119] width 71 height 71
click at [1268, 165] on div at bounding box center [1273, 176] width 23 height 23
click at [1120, 132] on img at bounding box center [1117, 119] width 71 height 71
click at [265, 298] on icon "button" at bounding box center [262, 303] width 10 height 10
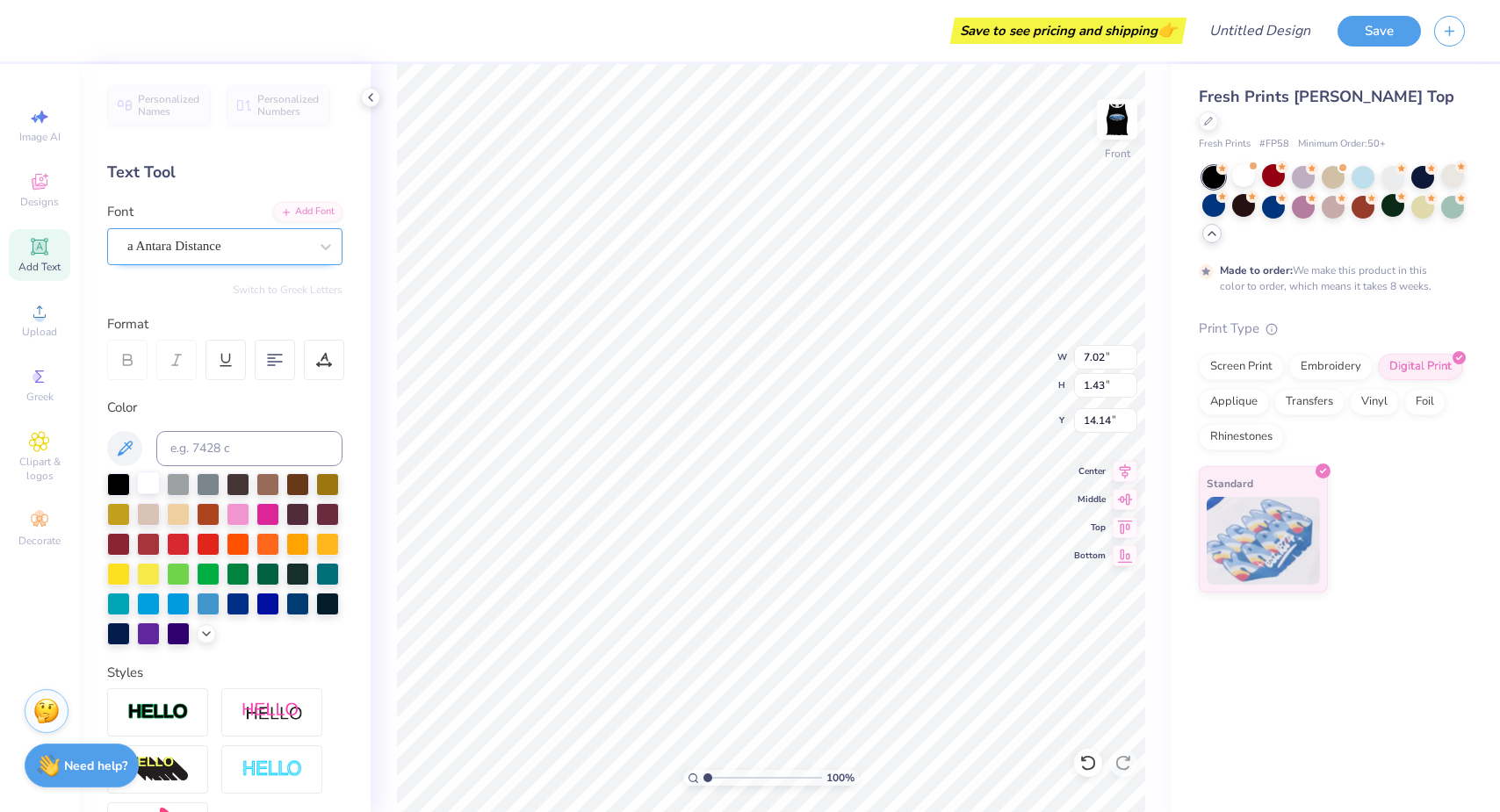
click at [145, 479] on div at bounding box center [149, 483] width 23 height 23
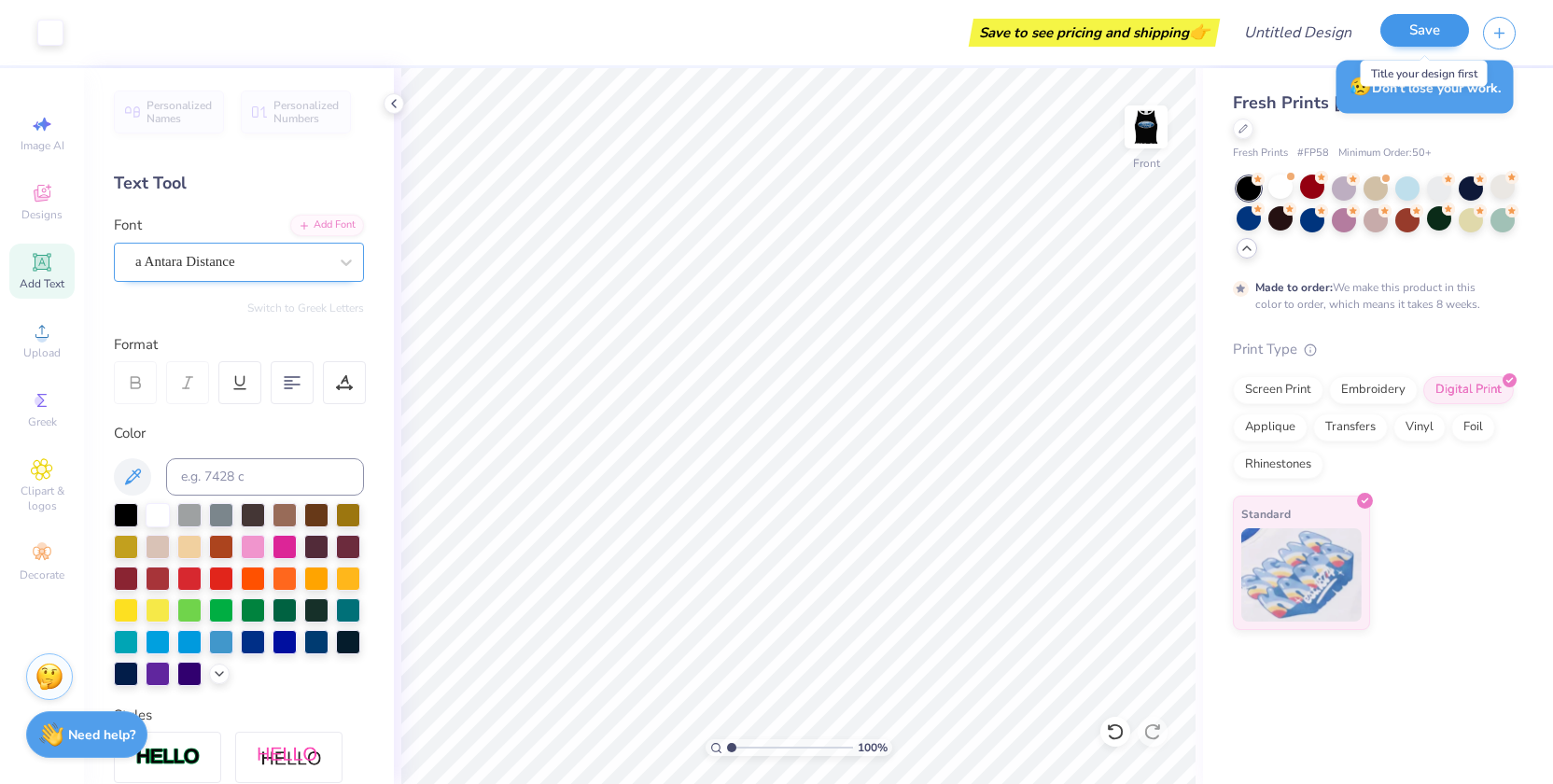
click at [1434, 31] on button "Save" at bounding box center [1424, 30] width 89 height 33
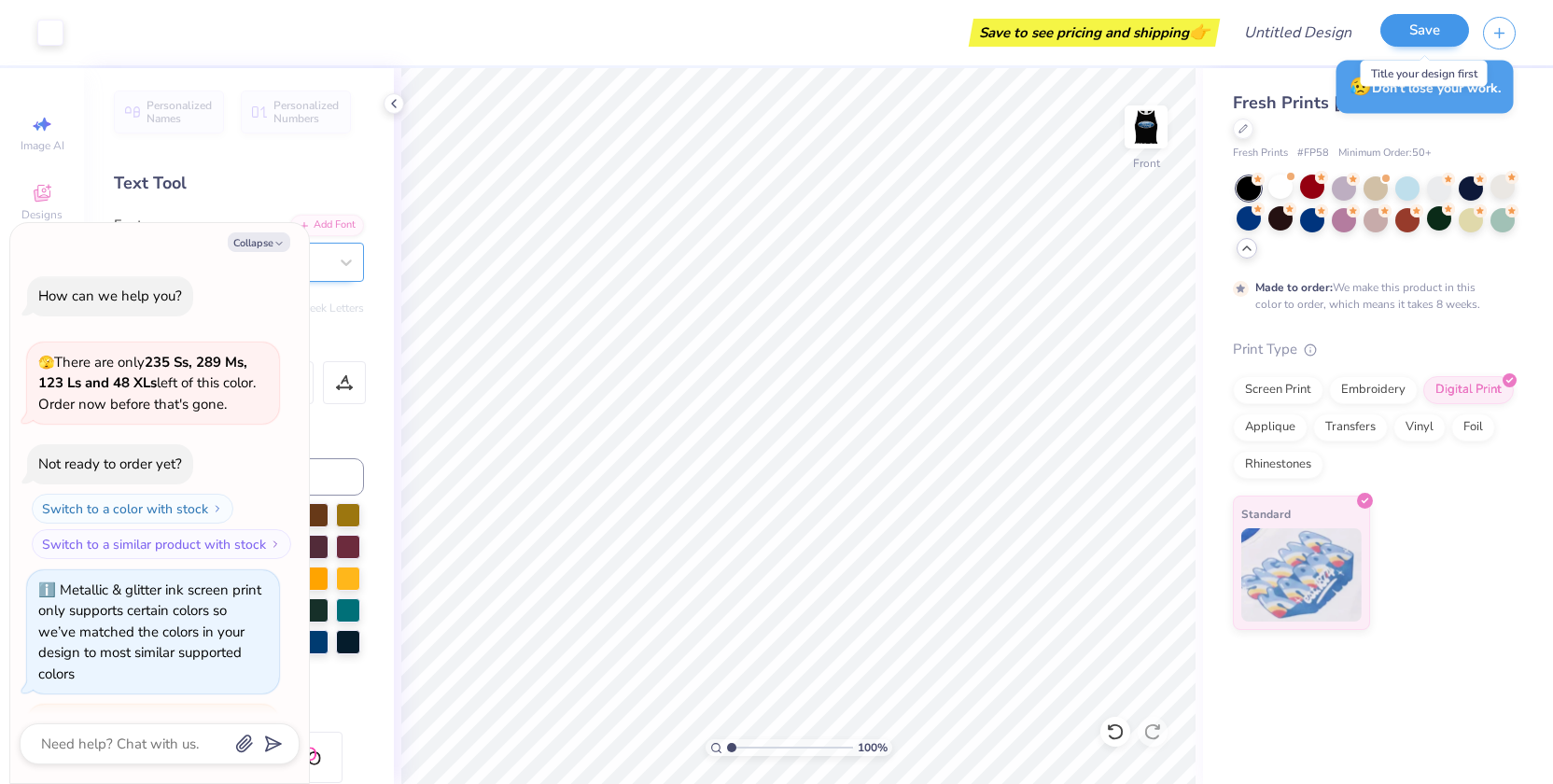
scroll to position [975, 0]
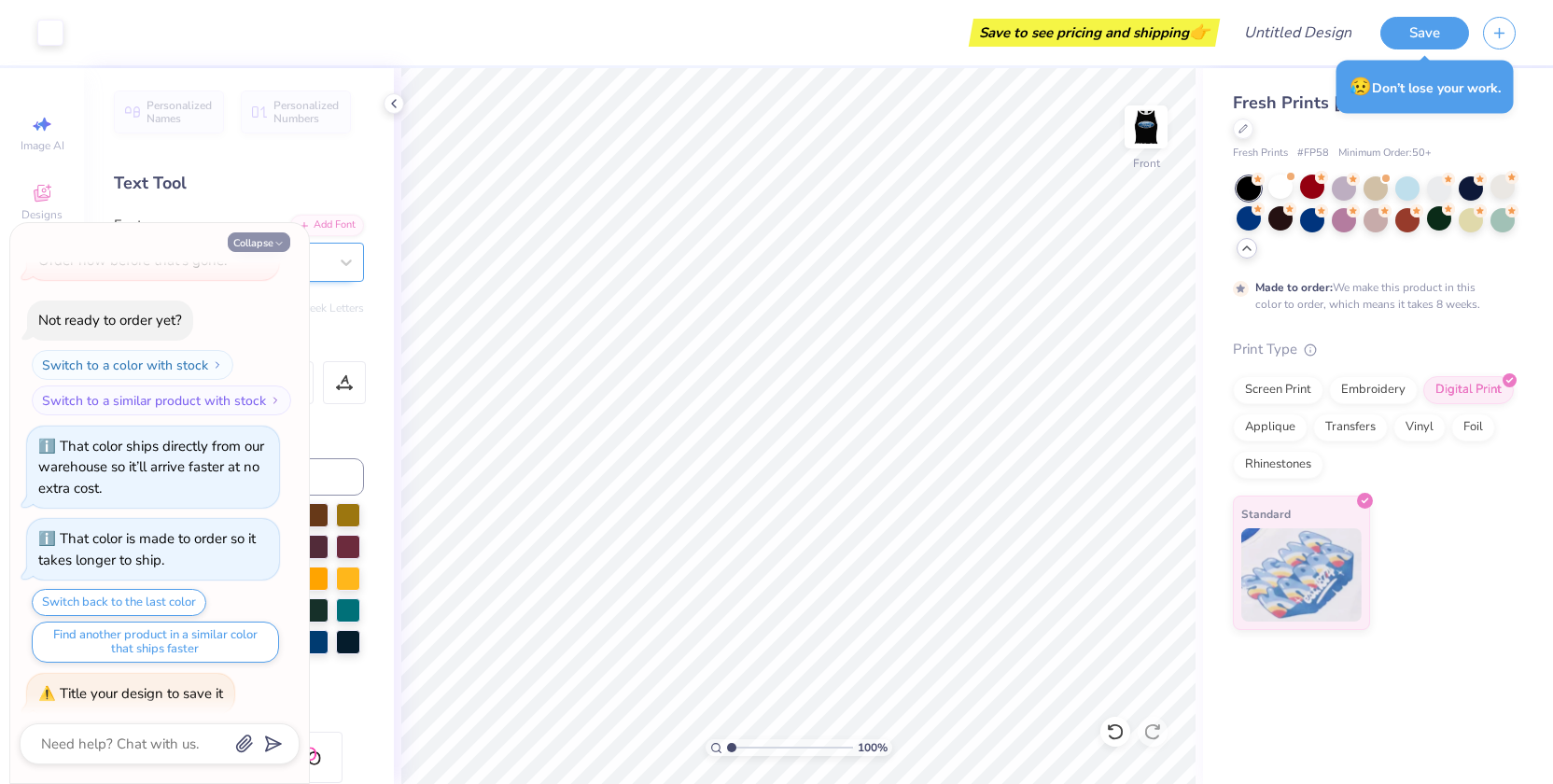
click at [255, 239] on button "Collapse" at bounding box center [259, 242] width 63 height 20
type textarea "x"
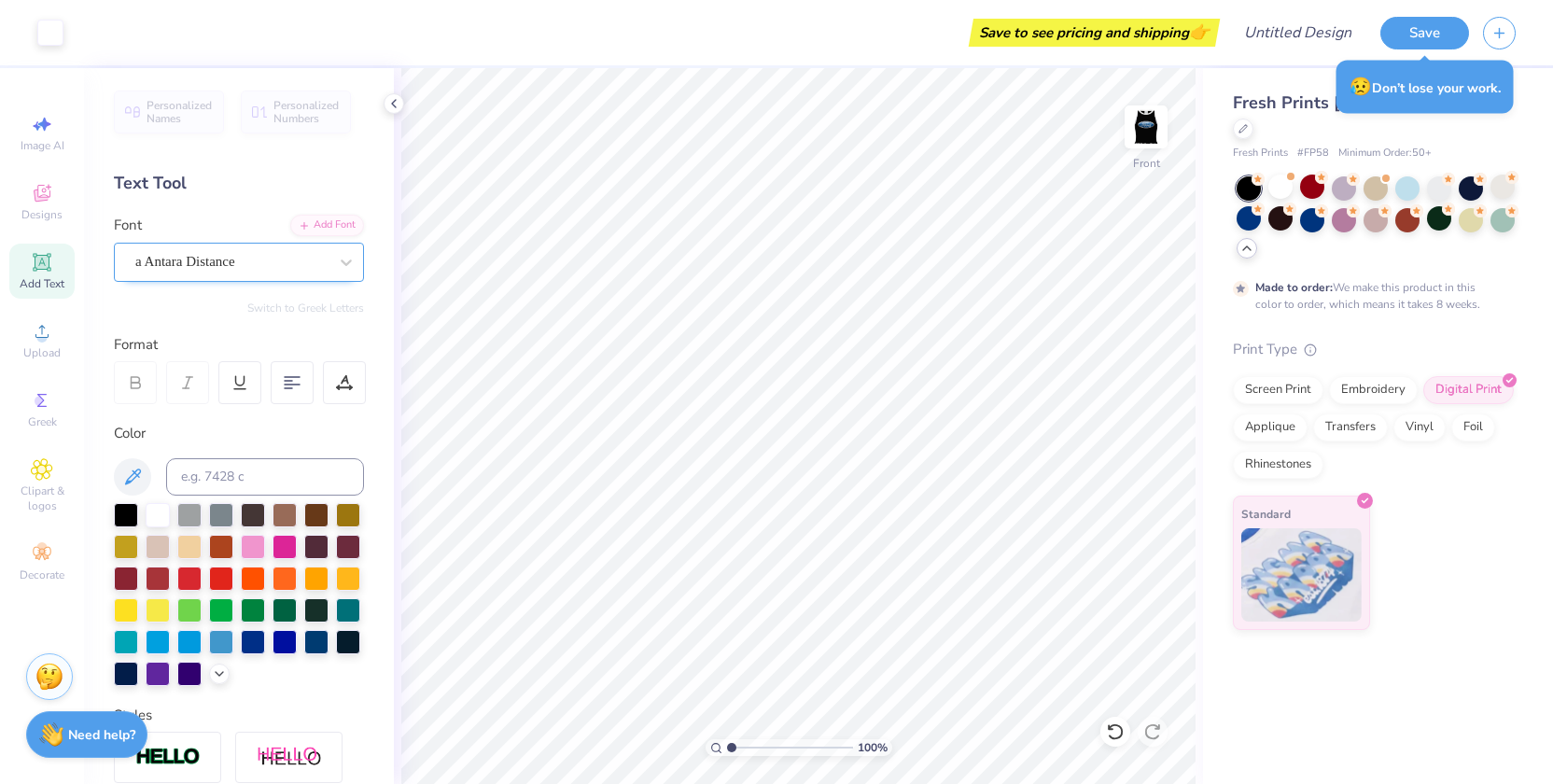
click at [106, 53] on div "Save to see pricing and shipping 👉" at bounding box center [646, 32] width 1138 height 65
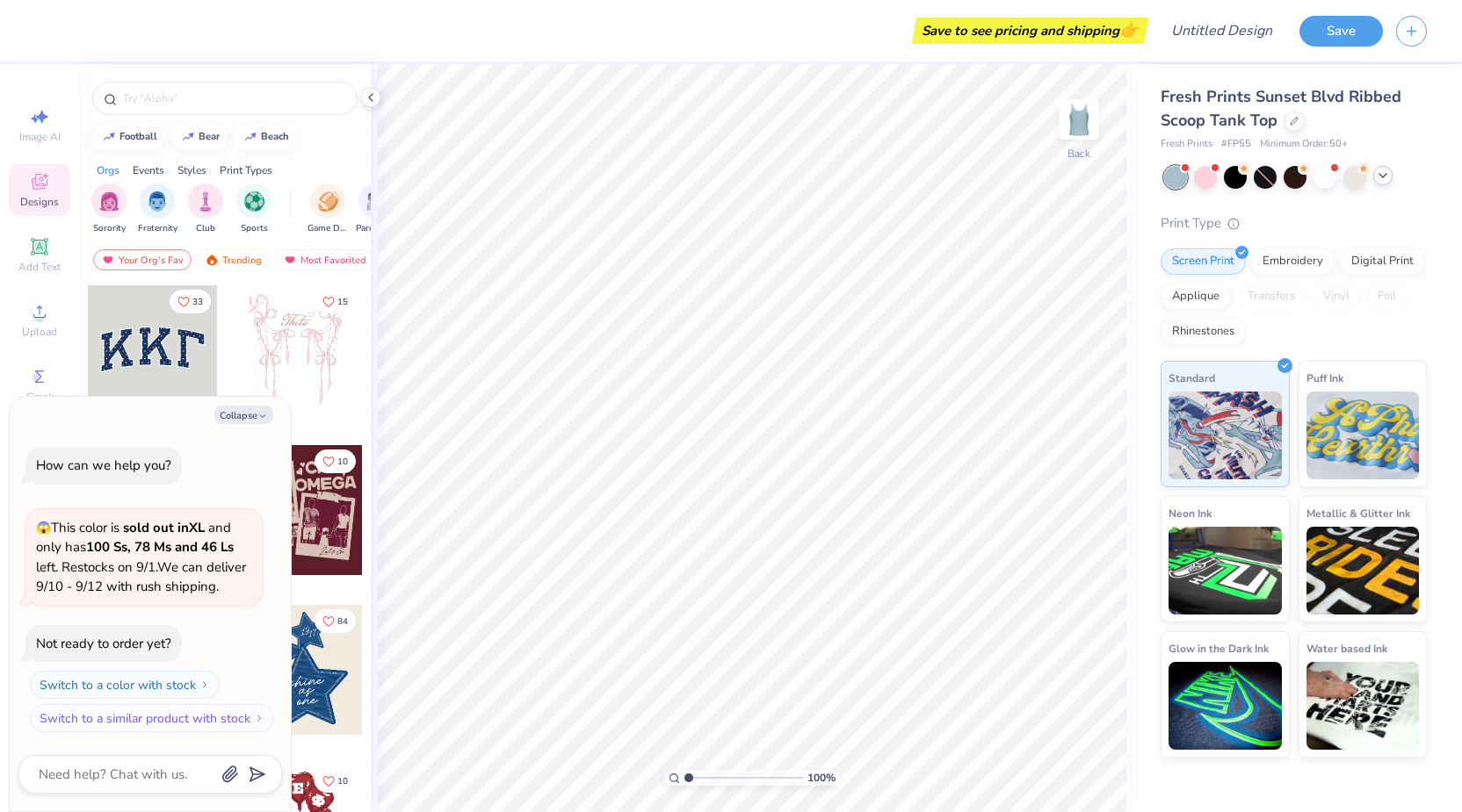
click at [1387, 178] on icon at bounding box center [1382, 175] width 14 height 14
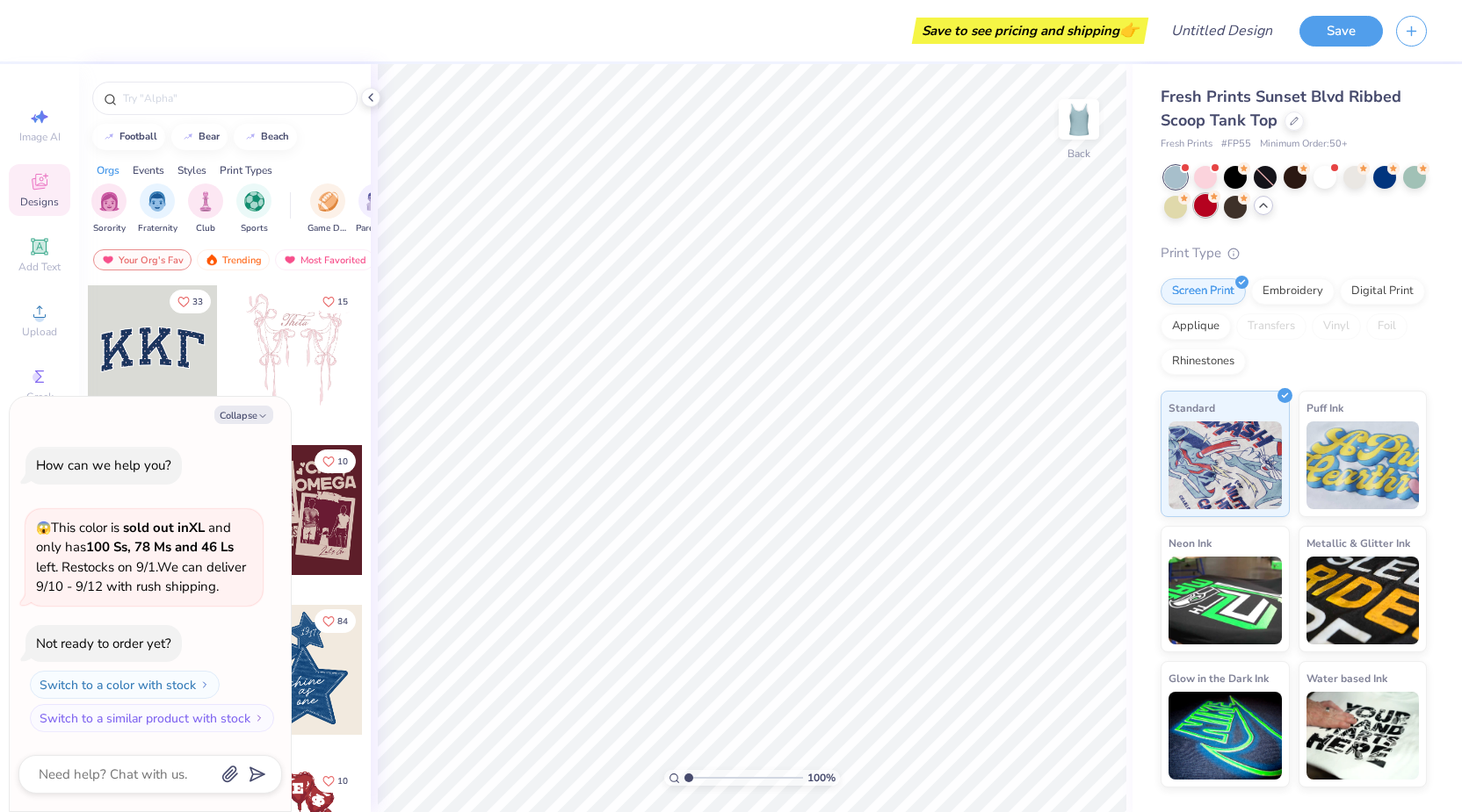
click at [1198, 207] on div at bounding box center [1205, 205] width 23 height 23
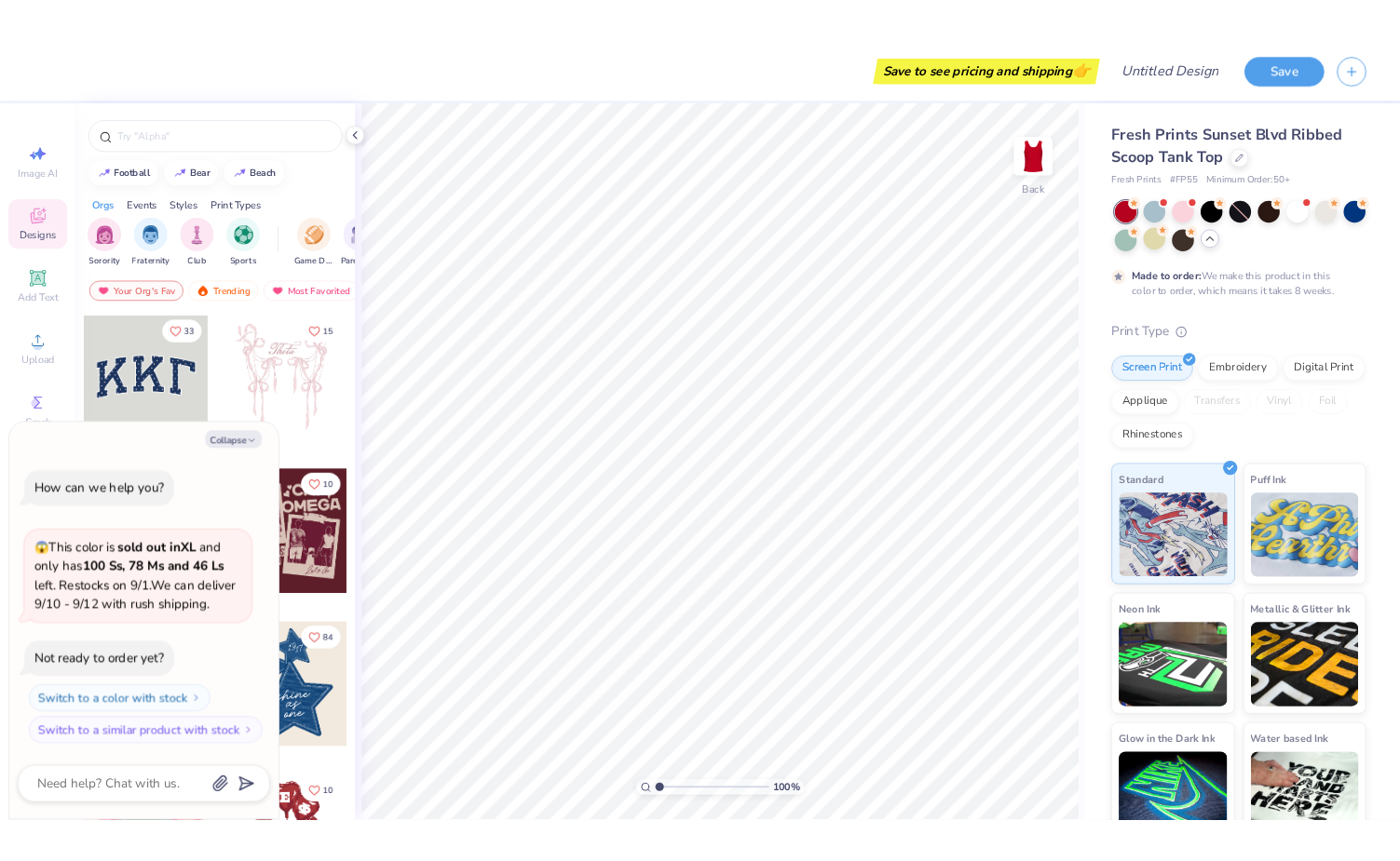
scroll to position [32, 0]
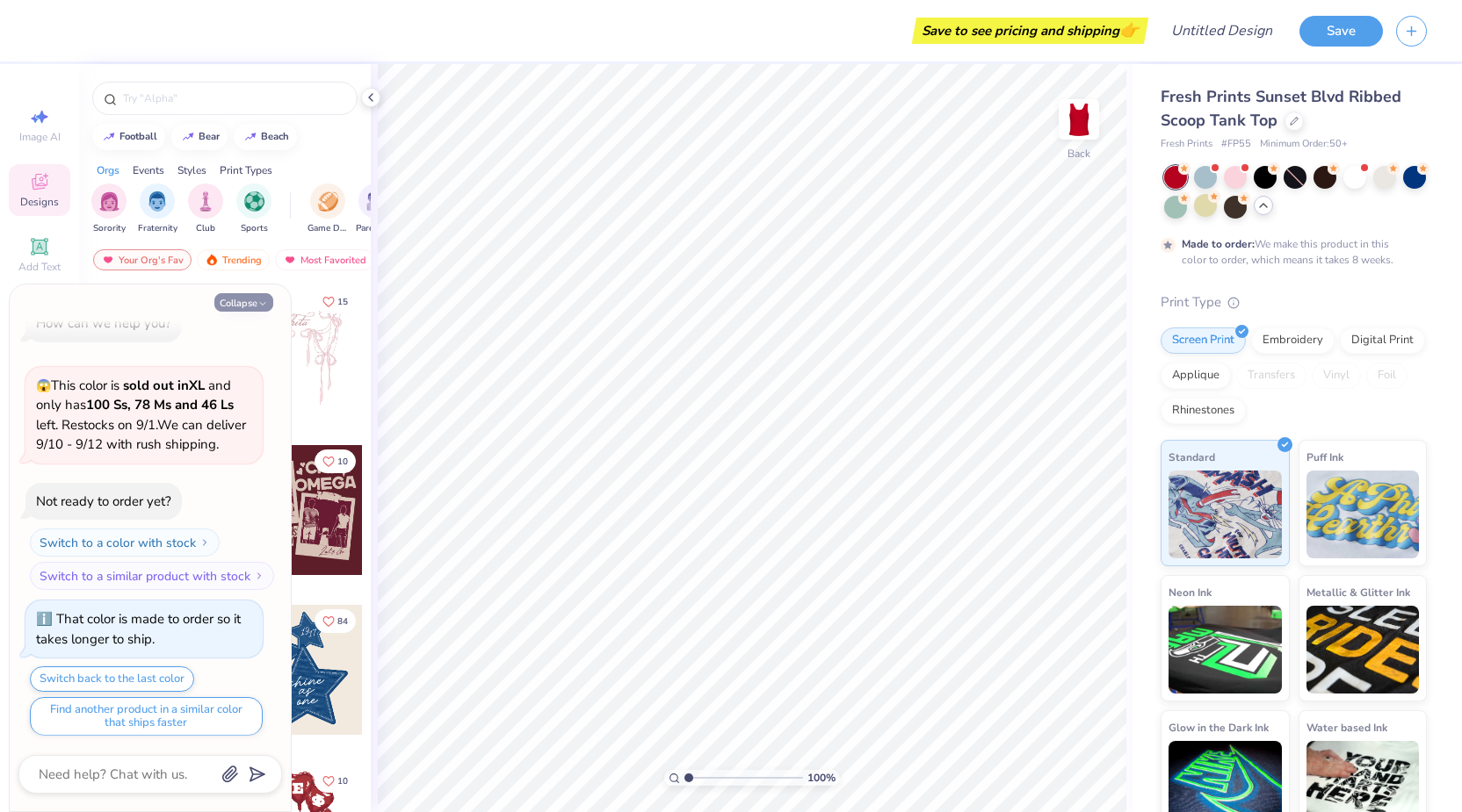
click at [242, 298] on button "Collapse" at bounding box center [244, 303] width 59 height 19
type textarea "x"
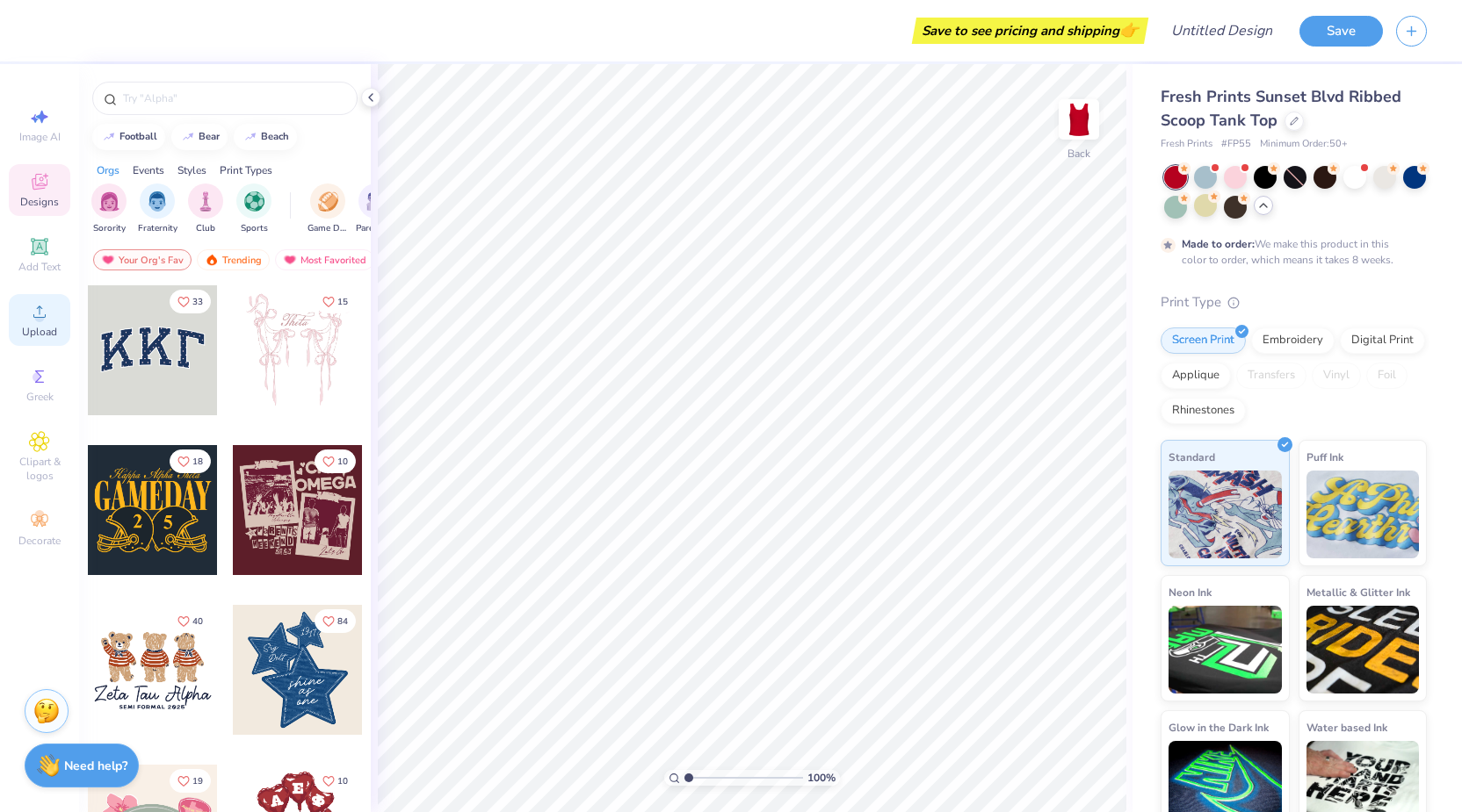
click at [46, 315] on icon at bounding box center [39, 311] width 12 height 12
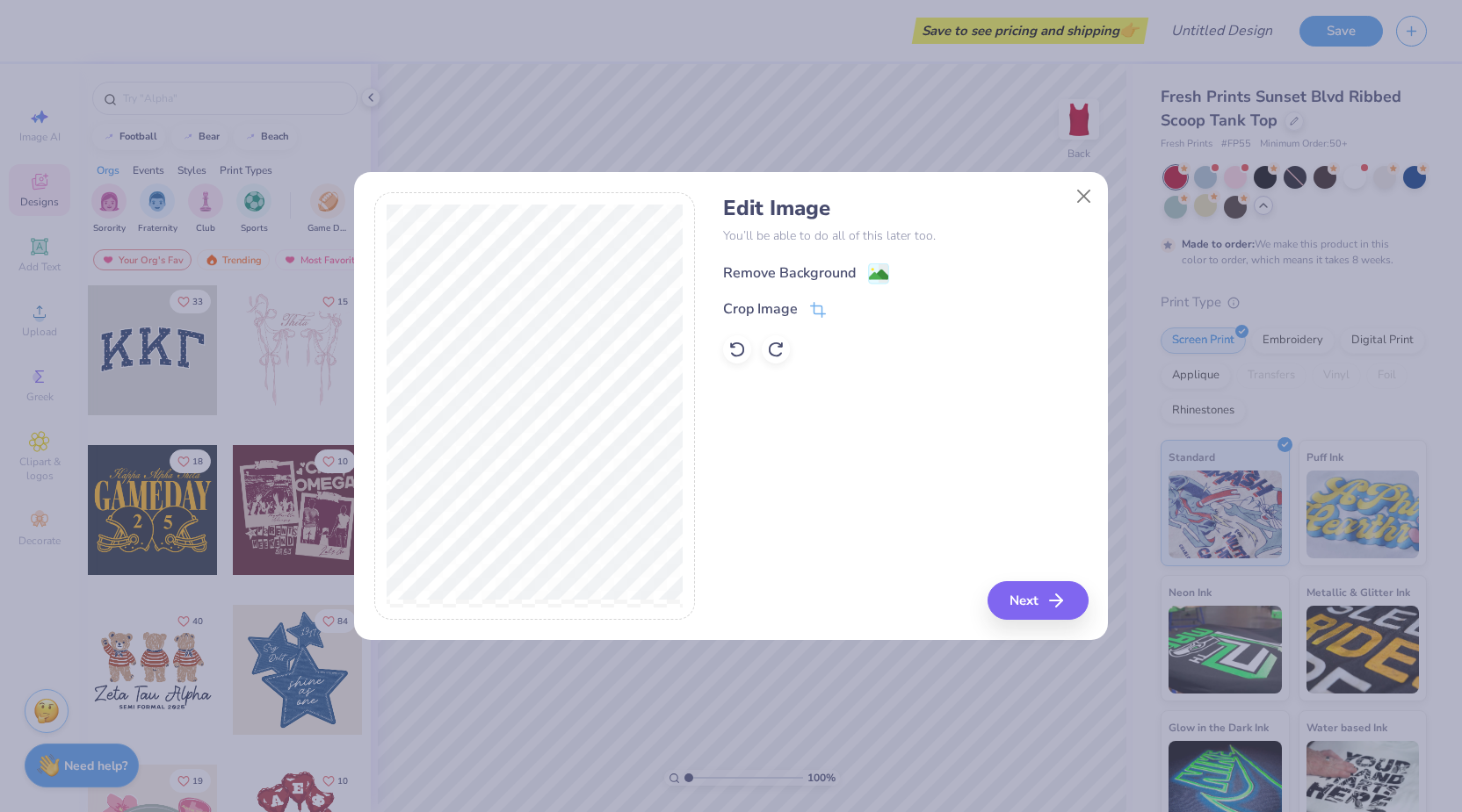
click at [816, 268] on div "Remove Background" at bounding box center [789, 273] width 133 height 21
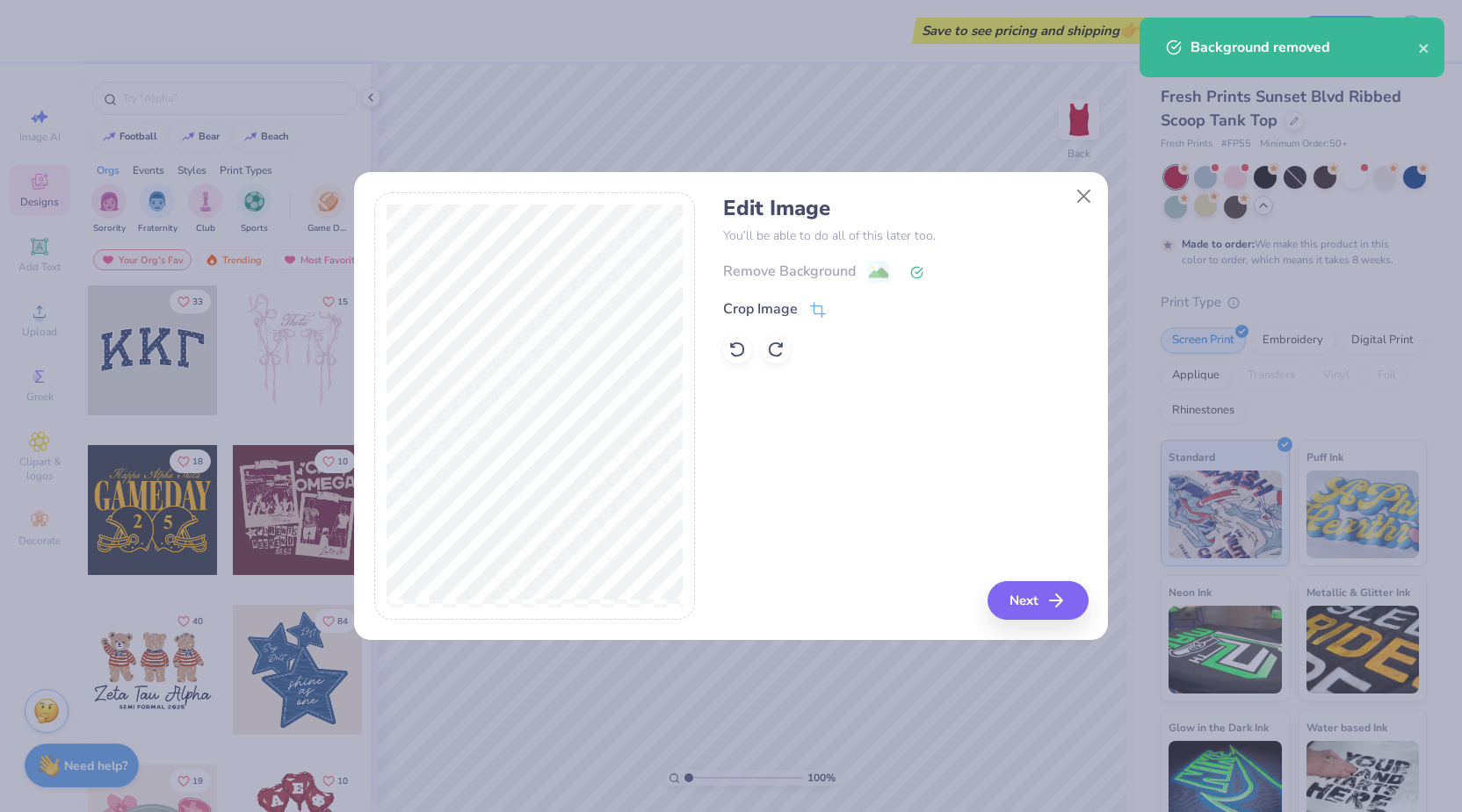
click at [1042, 597] on button "Next" at bounding box center [1037, 600] width 101 height 39
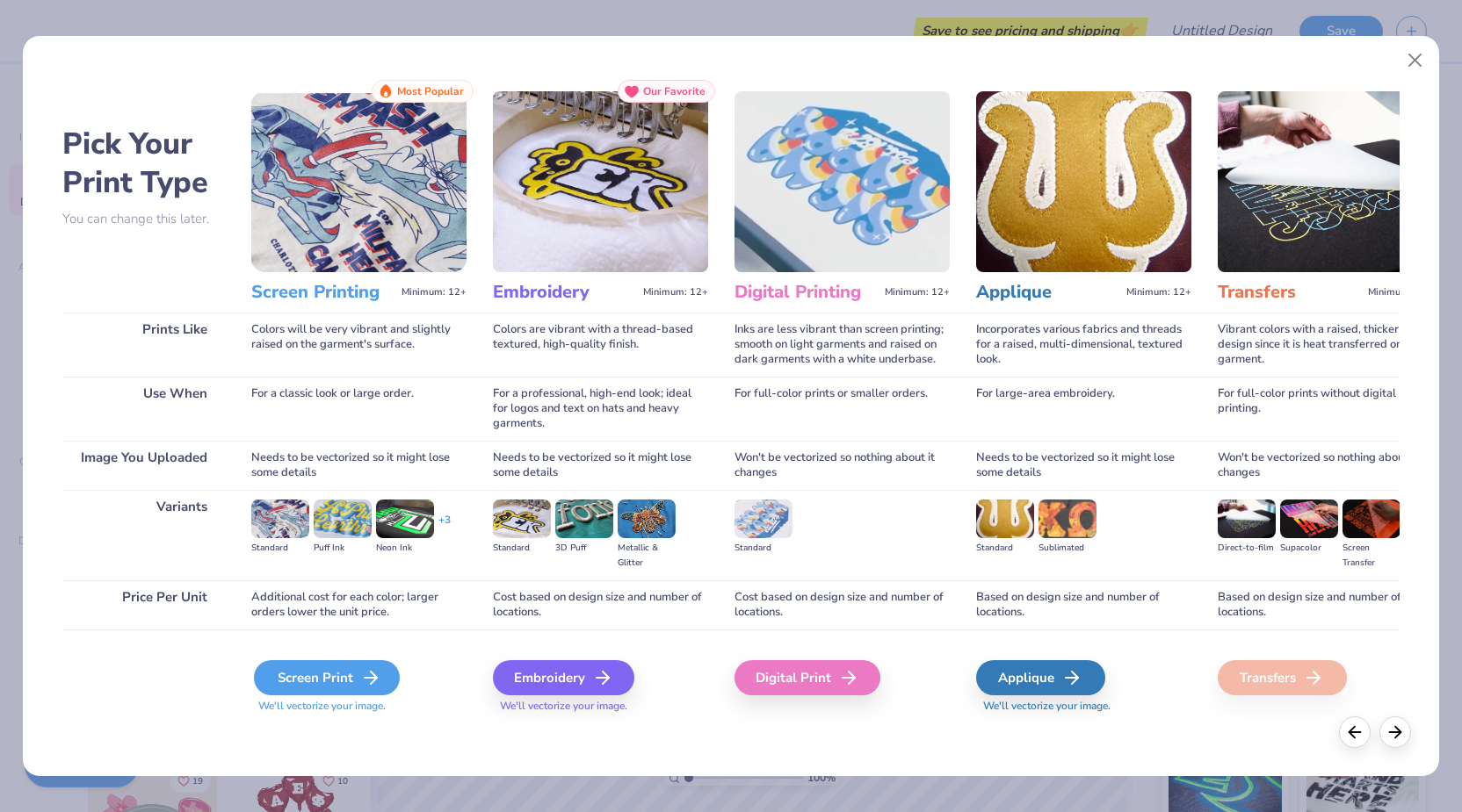
click at [314, 678] on div "Screen Print" at bounding box center [327, 677] width 146 height 35
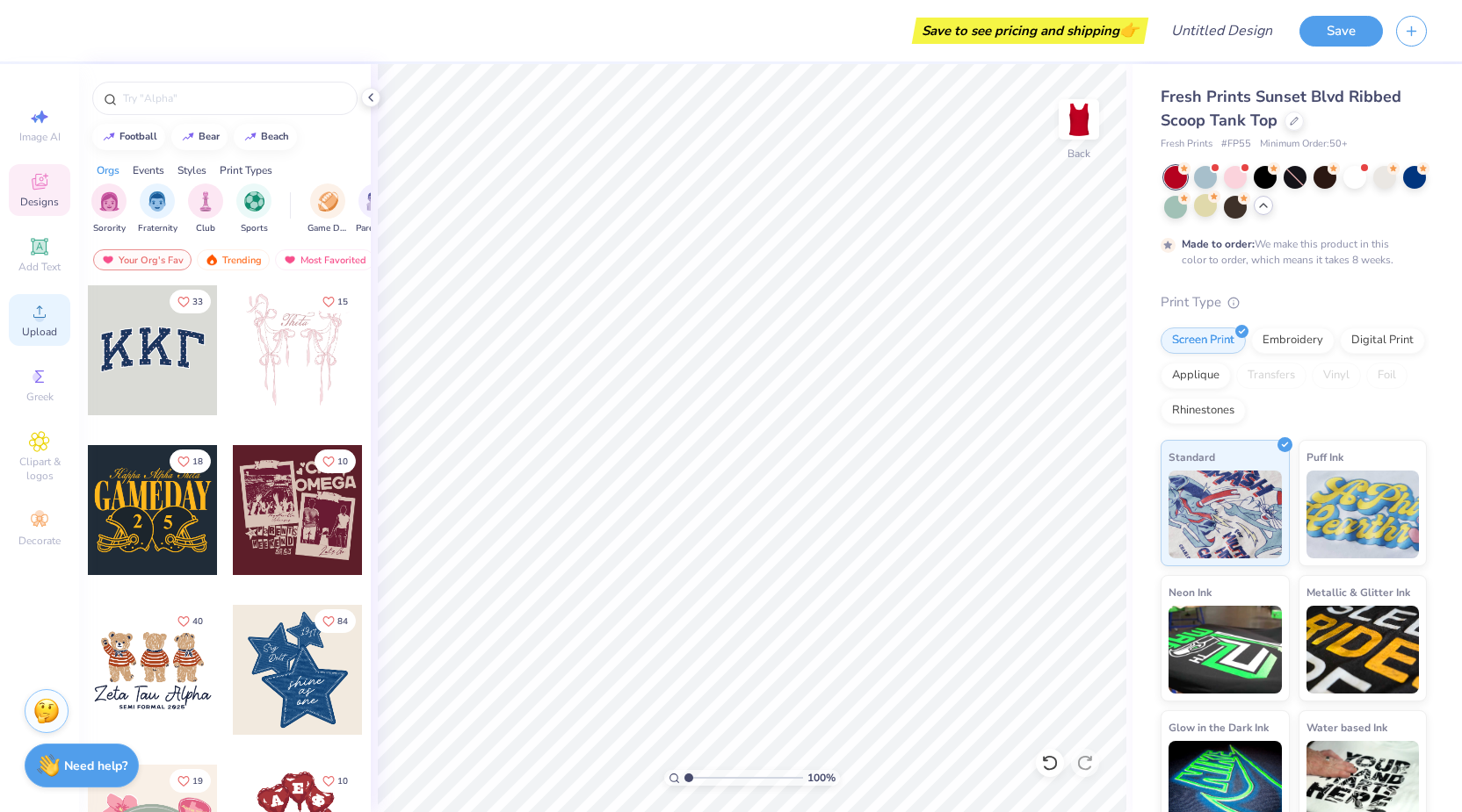
click at [33, 328] on span "Upload" at bounding box center [39, 331] width 35 height 14
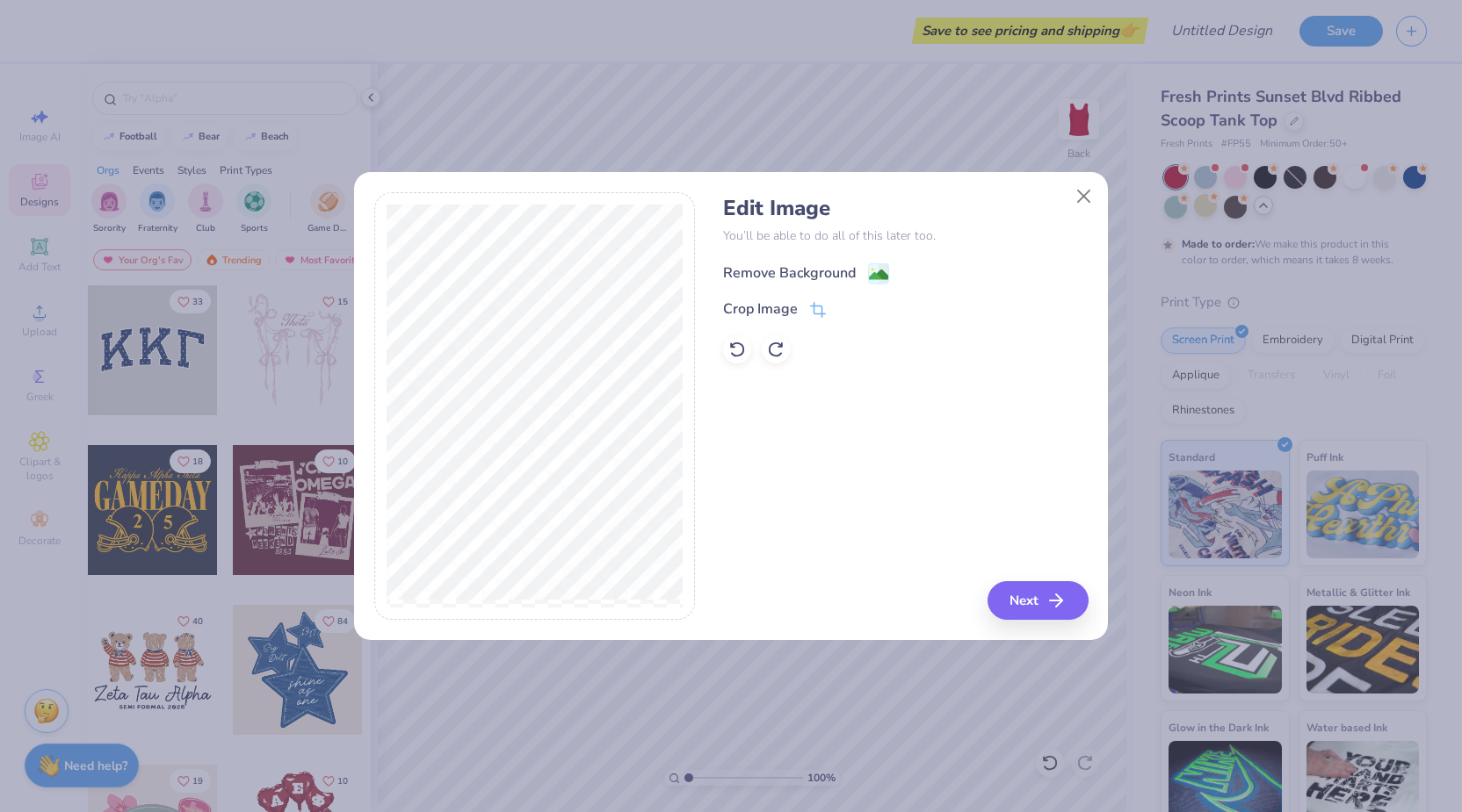
click at [829, 268] on div "Remove Background" at bounding box center [789, 273] width 133 height 21
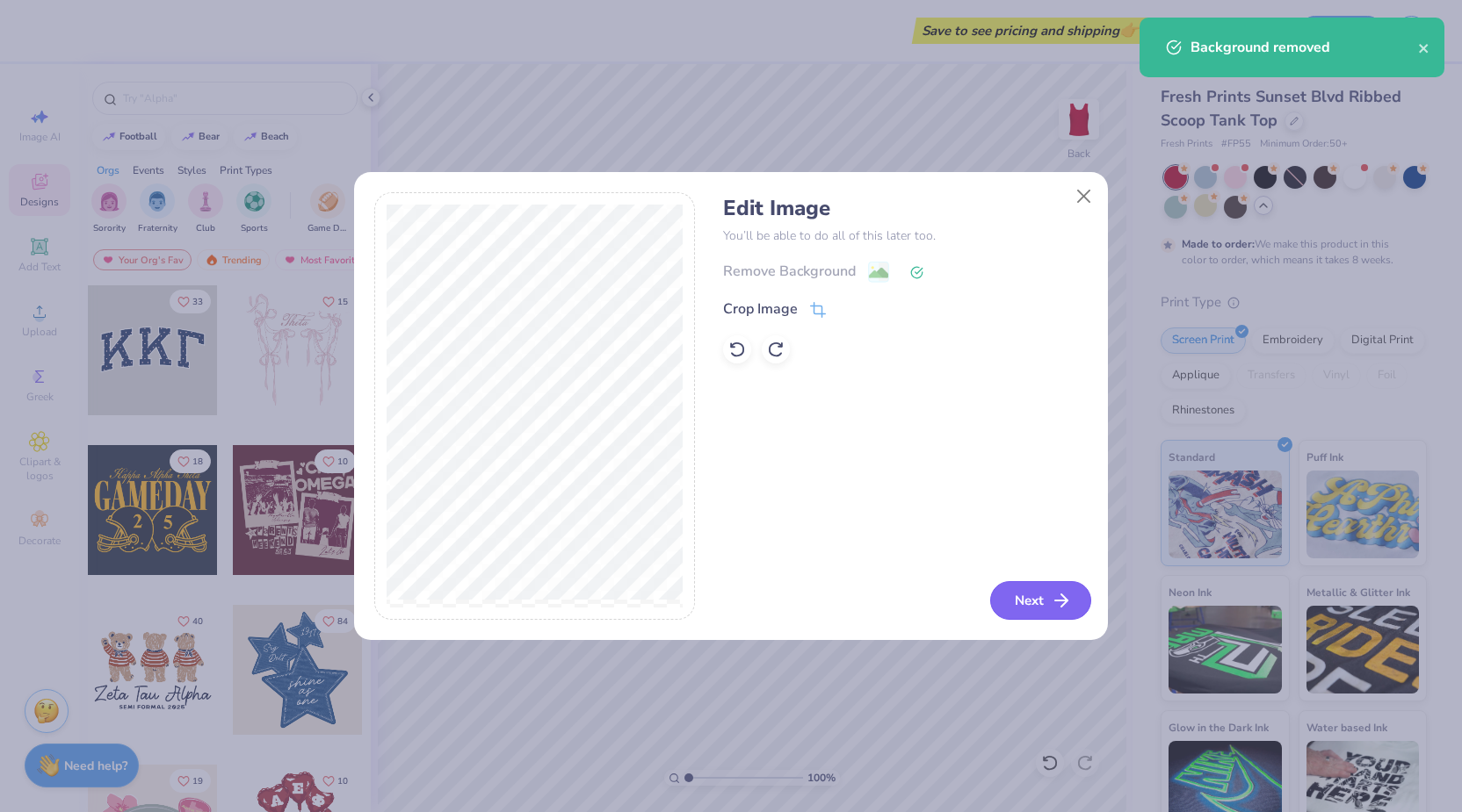
click at [1046, 602] on button "Next" at bounding box center [1040, 600] width 101 height 39
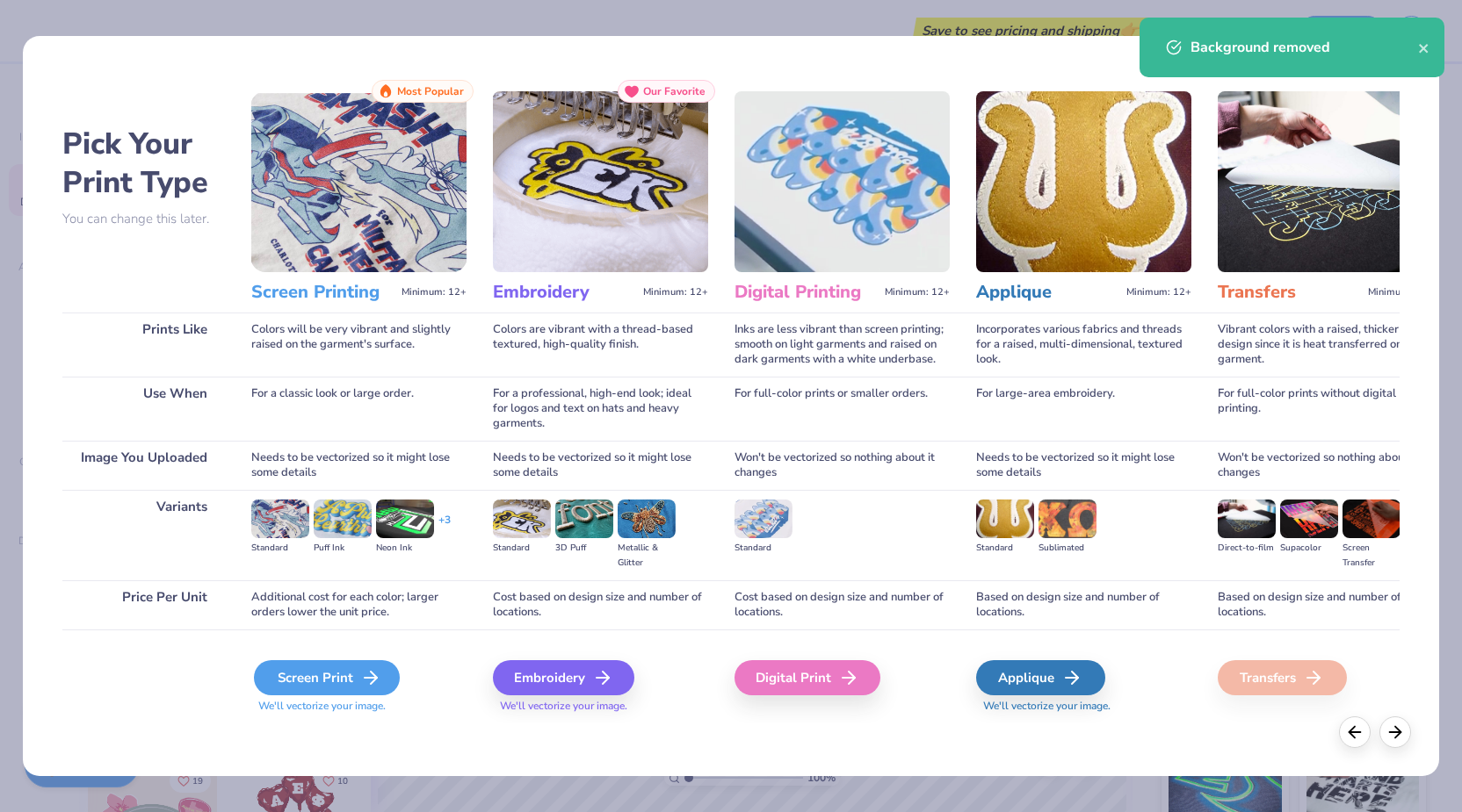
click at [361, 678] on icon at bounding box center [371, 677] width 21 height 21
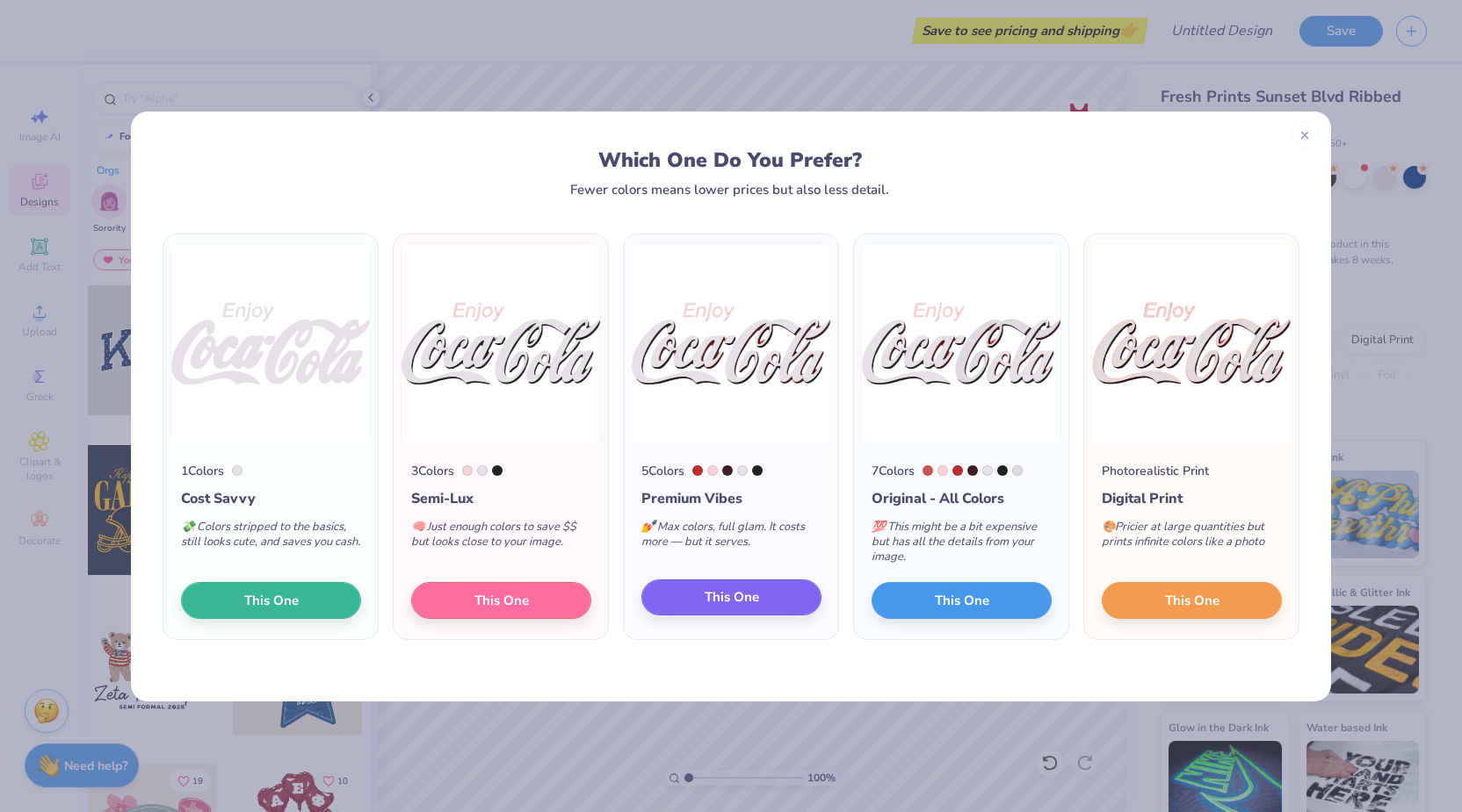
click at [700, 597] on button "This One" at bounding box center [731, 597] width 180 height 37
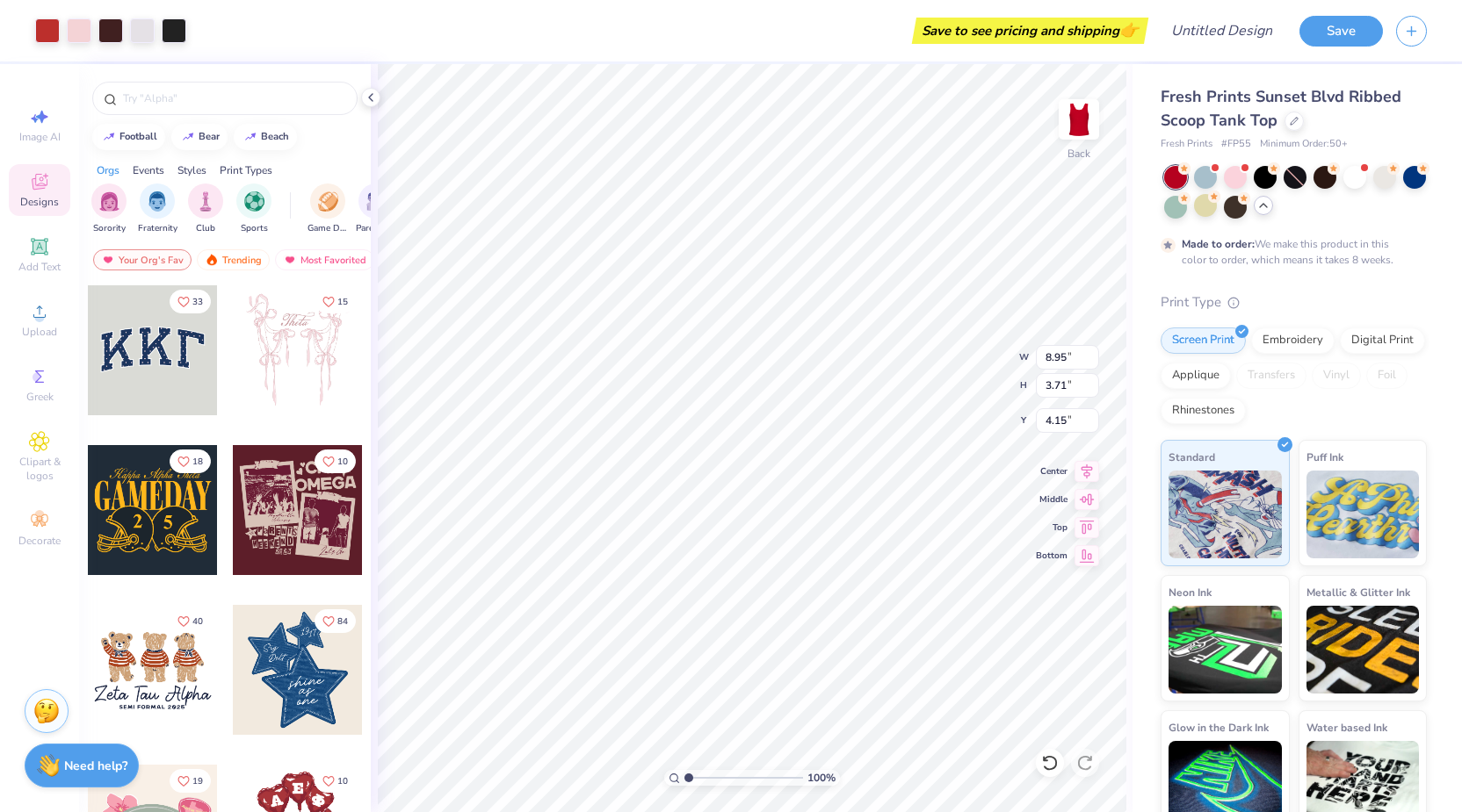
type input "6.95"
type input "2.88"
type input "1.89"
type input "7.58"
type input "3.14"
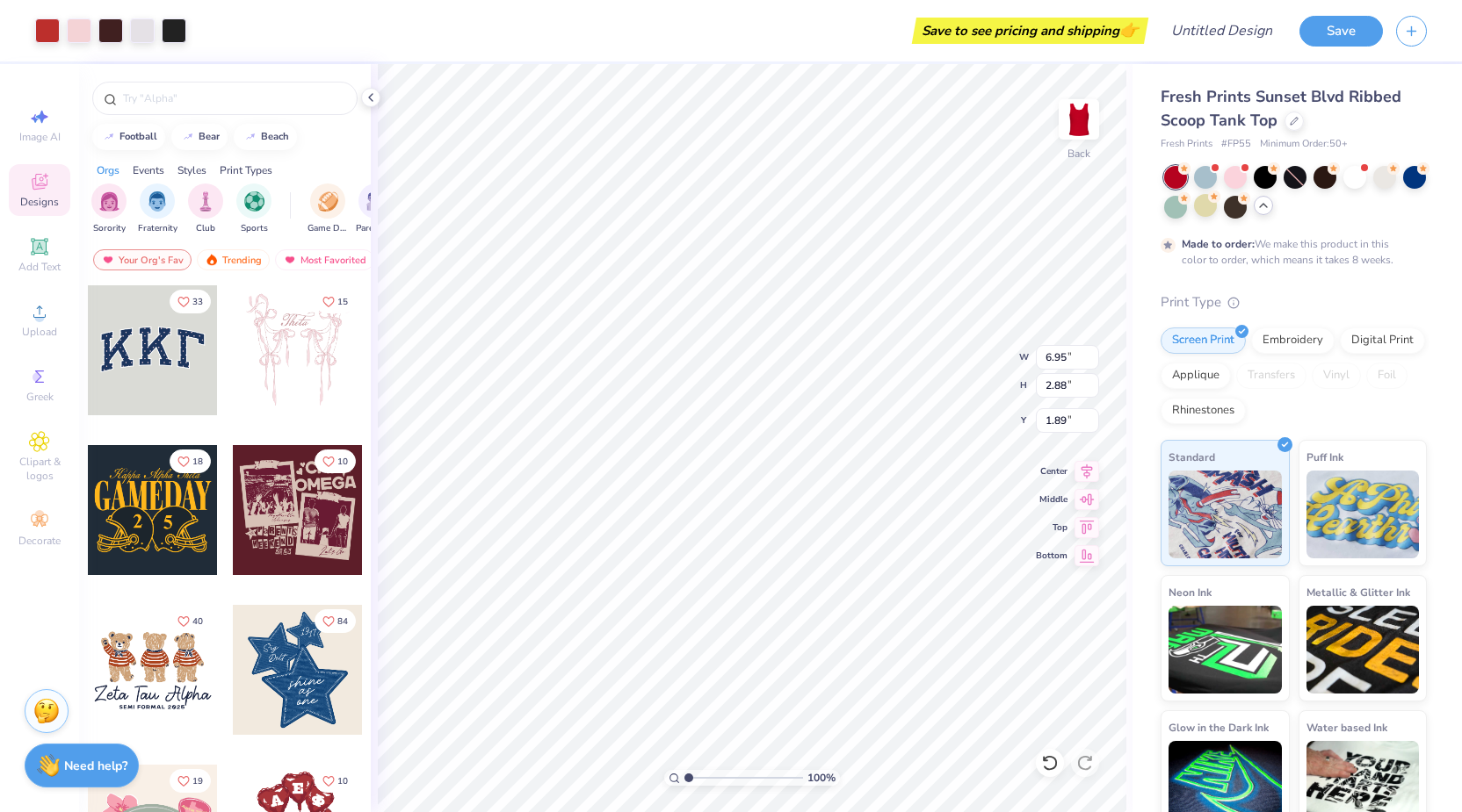
type input "1.63"
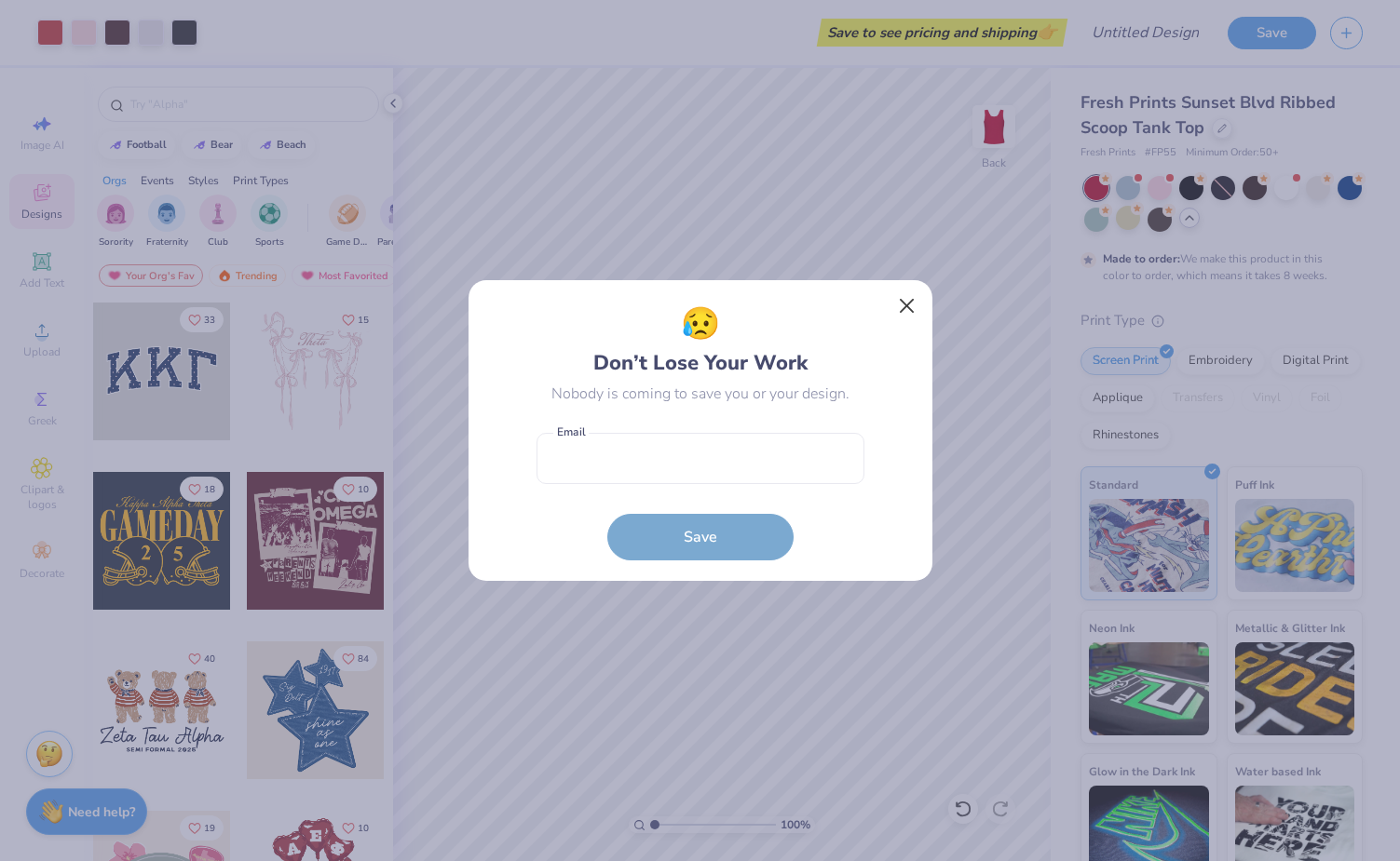
click at [902, 303] on button "Close" at bounding box center [905, 305] width 35 height 35
